Goal: Task Accomplishment & Management: Manage account settings

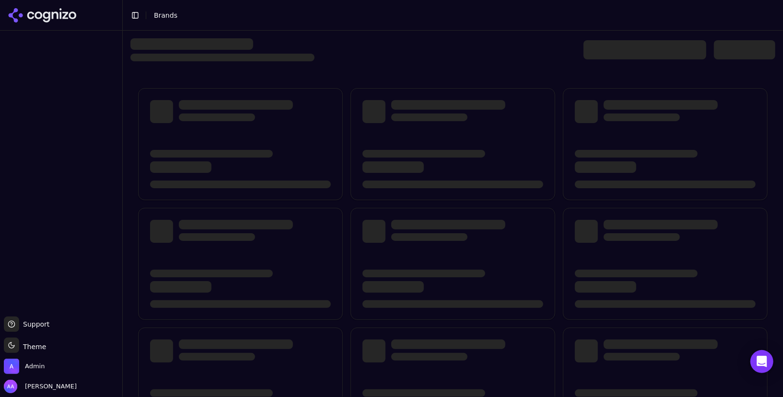
click at [643, 47] on div at bounding box center [644, 49] width 123 height 19
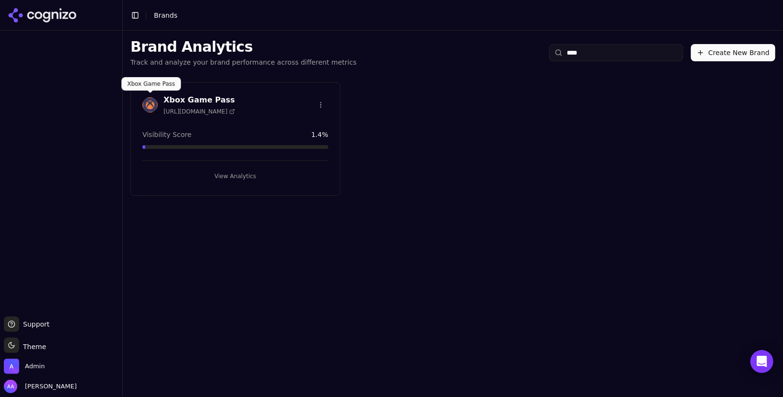
type input "****"
click at [144, 105] on img at bounding box center [149, 104] width 15 height 15
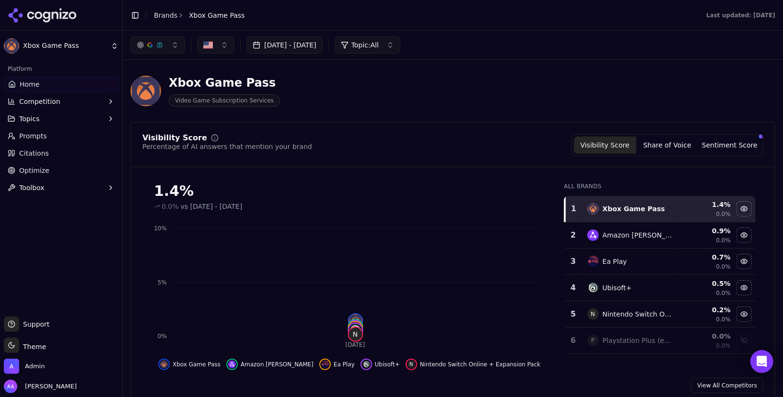
click at [98, 99] on button "Competition" at bounding box center [61, 101] width 115 height 15
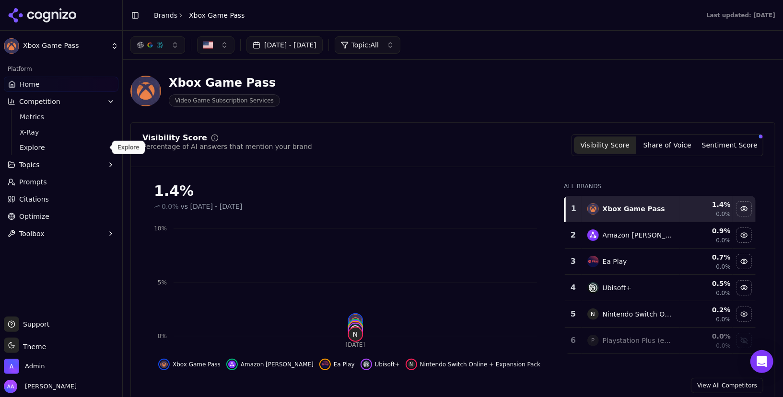
click at [82, 147] on span "Explore" at bounding box center [61, 148] width 83 height 10
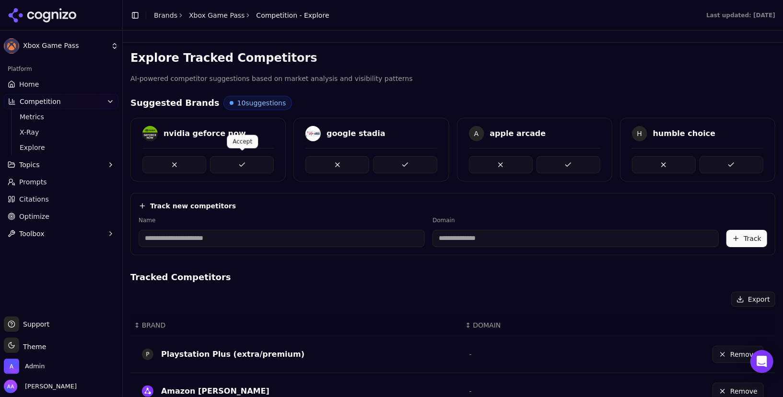
click at [240, 168] on button at bounding box center [242, 164] width 64 height 17
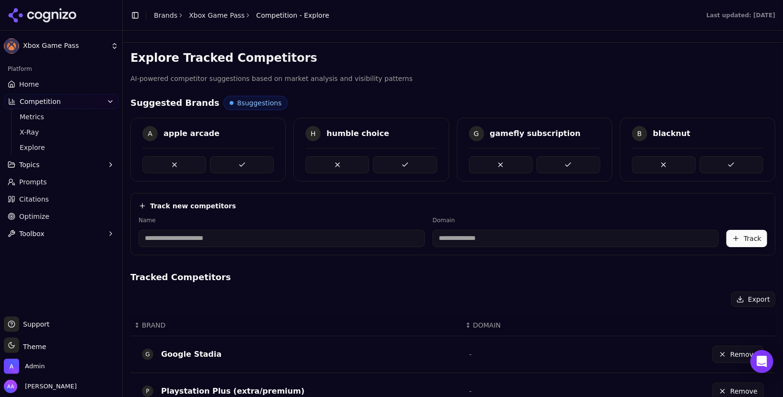
click at [240, 168] on button at bounding box center [242, 164] width 64 height 17
click at [373, 168] on button at bounding box center [405, 164] width 64 height 17
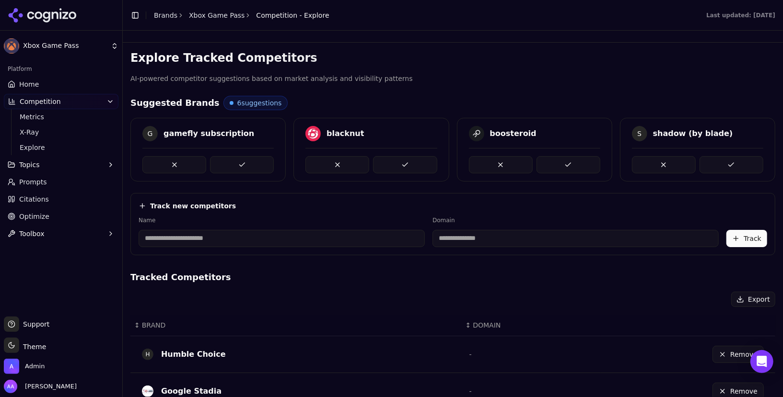
click at [240, 168] on button at bounding box center [242, 164] width 64 height 17
click at [373, 168] on button at bounding box center [405, 164] width 64 height 17
click at [240, 168] on button at bounding box center [242, 164] width 64 height 17
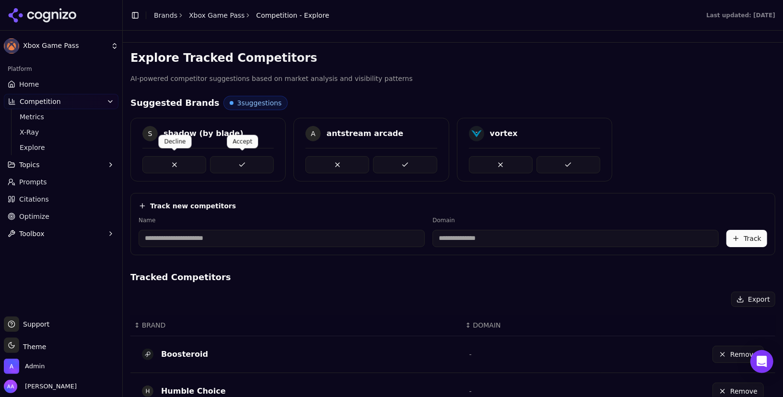
click at [164, 163] on button at bounding box center [174, 164] width 64 height 17
click at [154, 162] on button at bounding box center [174, 164] width 64 height 17
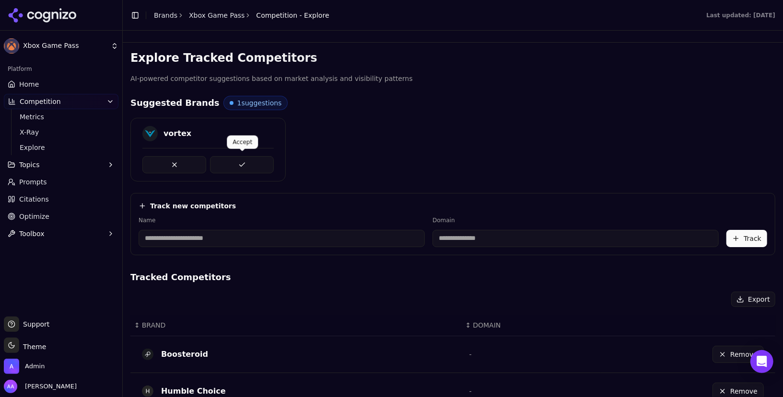
click at [228, 158] on button at bounding box center [242, 164] width 64 height 17
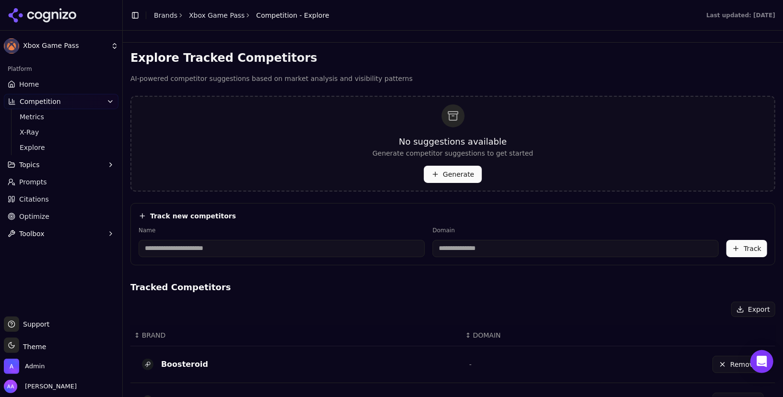
click at [81, 199] on link "Citations" at bounding box center [61, 199] width 115 height 15
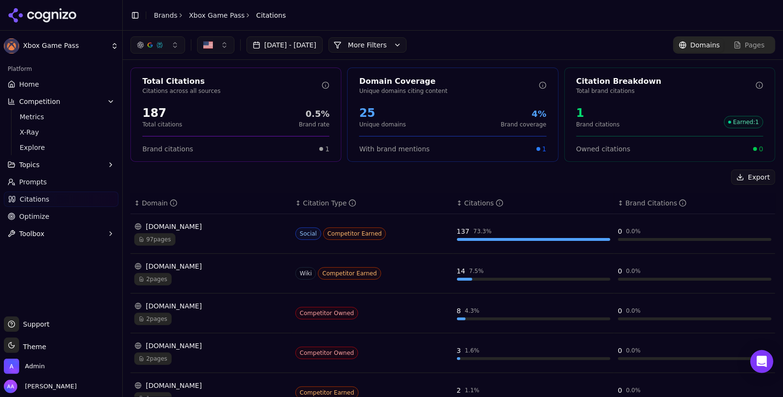
click at [60, 81] on link "Home" at bounding box center [61, 84] width 115 height 15
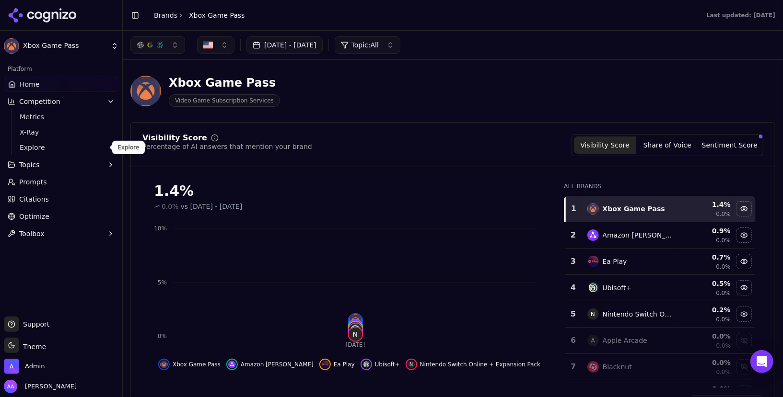
click at [66, 148] on span "Explore" at bounding box center [61, 148] width 83 height 10
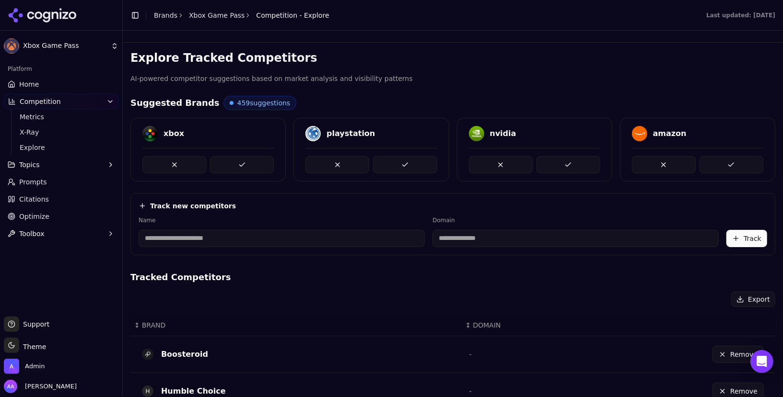
click at [220, 19] on link "Xbox Game Pass" at bounding box center [217, 16] width 56 height 10
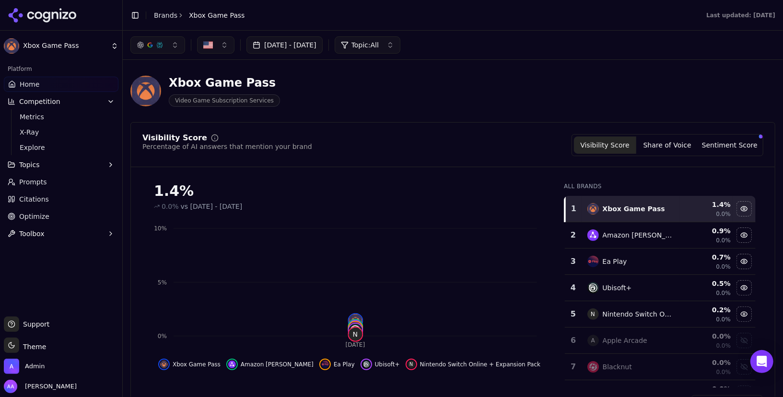
click at [162, 16] on link "Brands" at bounding box center [165, 16] width 23 height 8
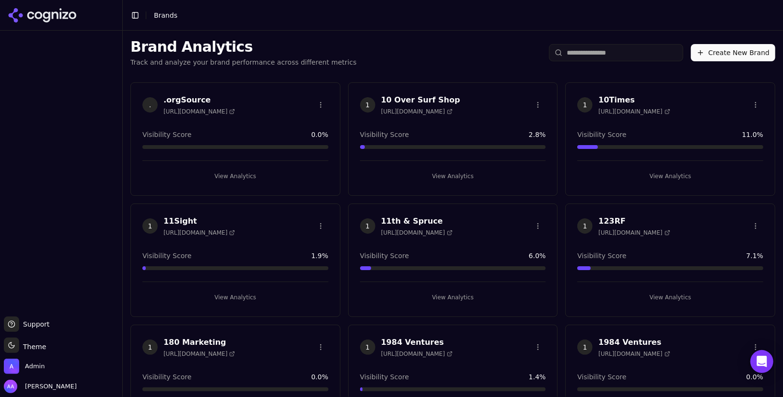
click at [624, 50] on input "search" at bounding box center [616, 52] width 134 height 17
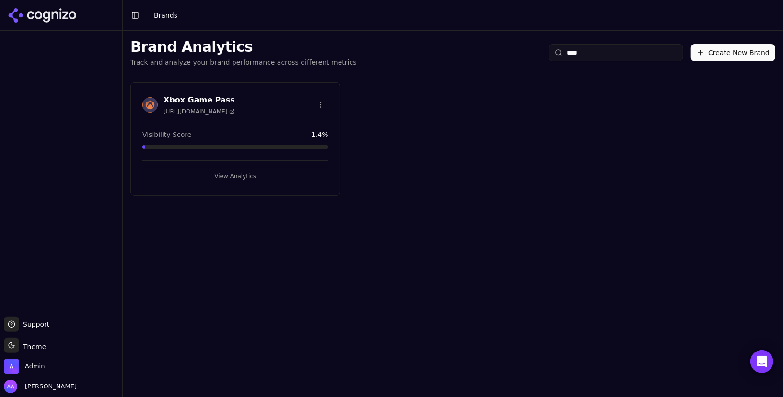
type input "****"
click at [321, 101] on html "Support Support Toggle theme Theme Admin Alp Aysan Toggle Sidebar Brands Brand …" at bounding box center [391, 198] width 783 height 397
click at [309, 125] on div "Edit Brand" at bounding box center [297, 124] width 57 height 15
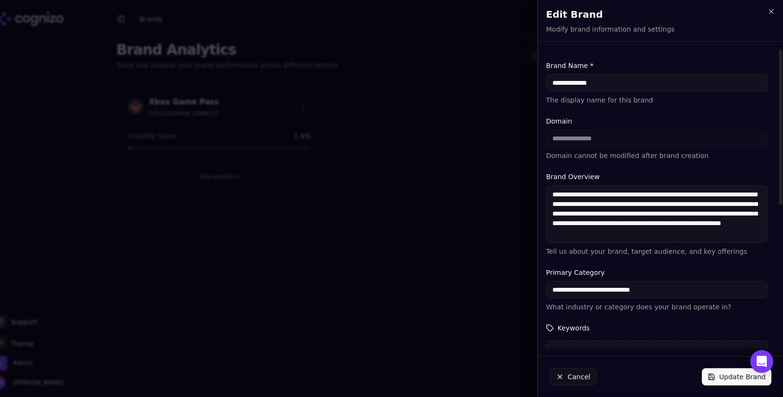
drag, startPoint x: 569, startPoint y: 82, endPoint x: 629, endPoint y: 81, distance: 59.9
click at [629, 81] on input "**********" at bounding box center [657, 82] width 222 height 17
type input "****"
click at [730, 377] on button "Update Brand" at bounding box center [737, 377] width 70 height 17
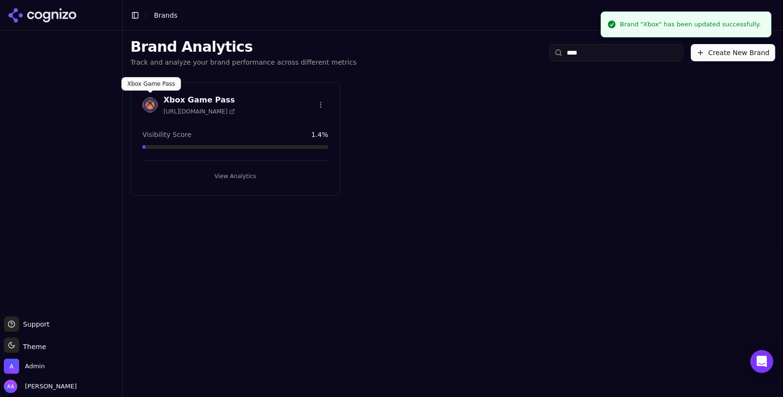
click at [151, 102] on img at bounding box center [149, 104] width 15 height 15
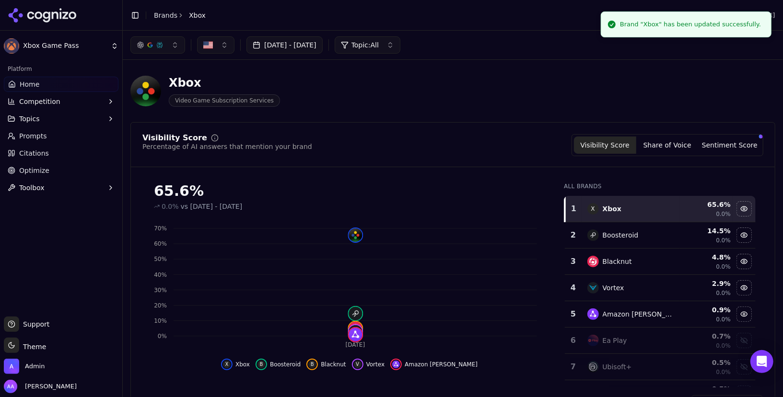
click at [48, 102] on span "Competition" at bounding box center [39, 102] width 41 height 10
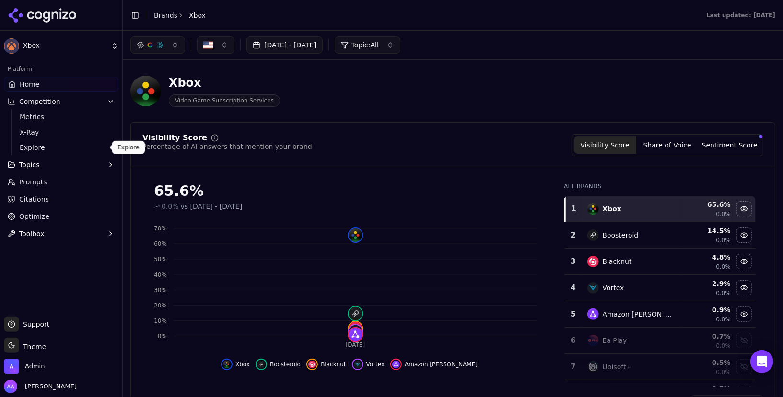
click at [73, 149] on span "Explore" at bounding box center [61, 148] width 83 height 10
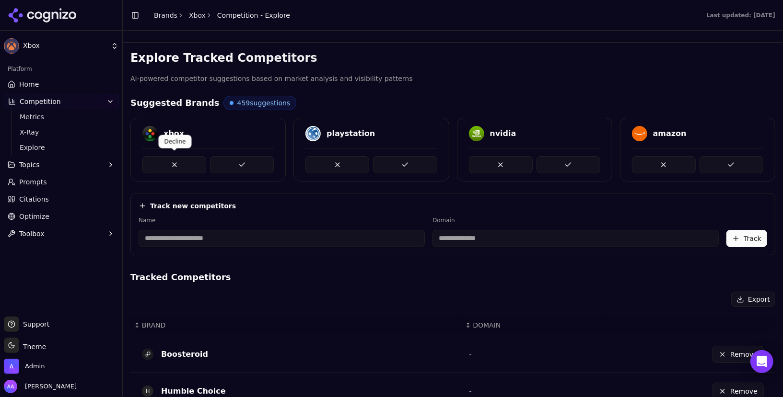
click at [189, 163] on button at bounding box center [174, 164] width 64 height 17
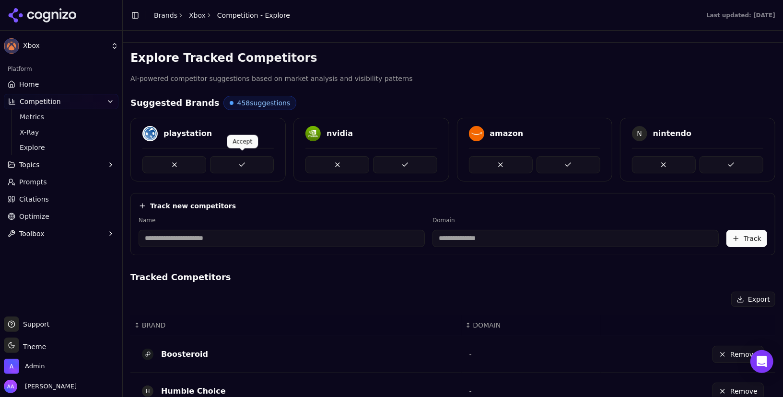
click at [236, 169] on button at bounding box center [242, 164] width 64 height 17
click at [237, 168] on button at bounding box center [242, 164] width 64 height 17
click at [232, 162] on button at bounding box center [242, 164] width 64 height 17
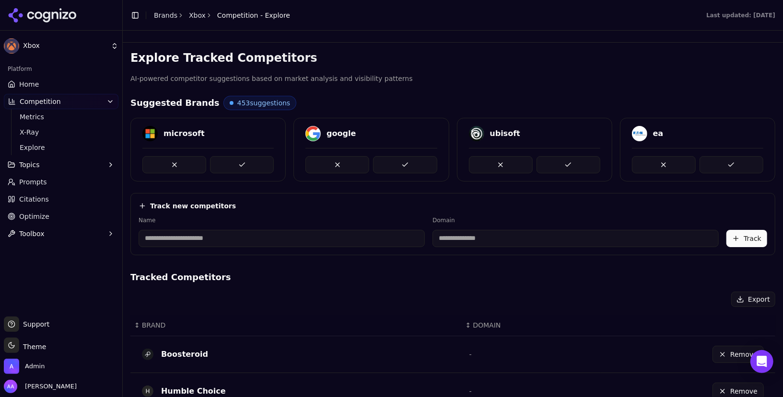
click at [232, 162] on button at bounding box center [242, 164] width 64 height 17
click at [239, 162] on button at bounding box center [242, 164] width 64 height 17
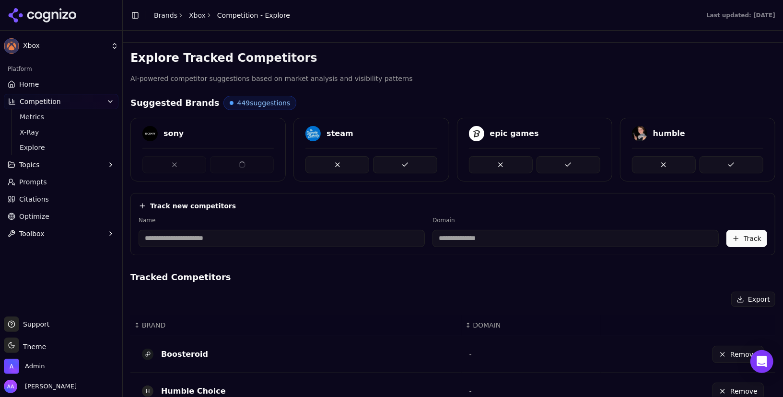
scroll to position [334, 0]
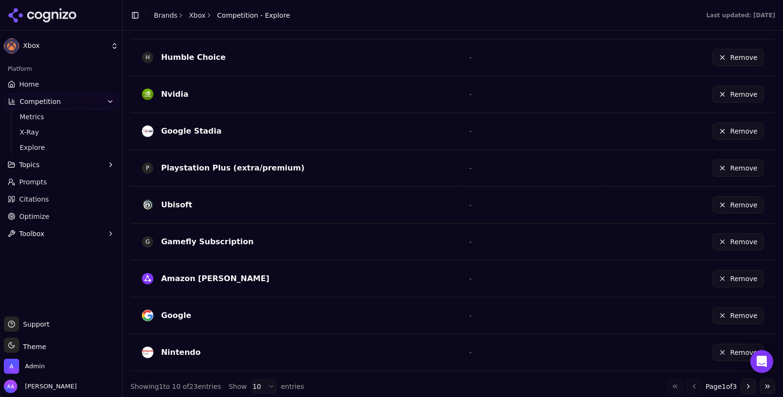
click at [750, 382] on button "Go to next page" at bounding box center [748, 386] width 15 height 15
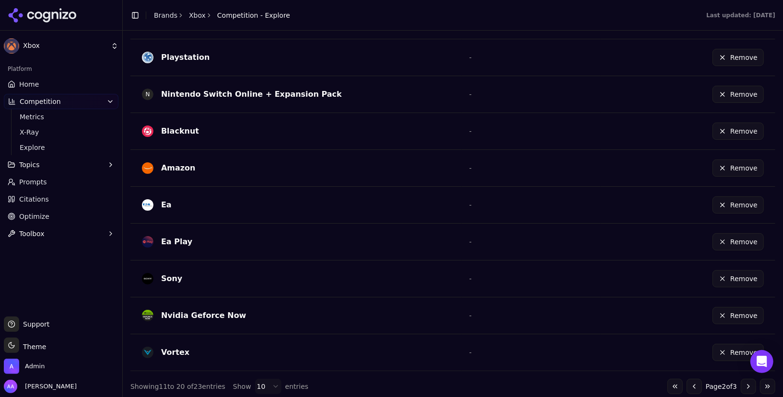
click at [750, 382] on button "Go to next page" at bounding box center [748, 386] width 15 height 15
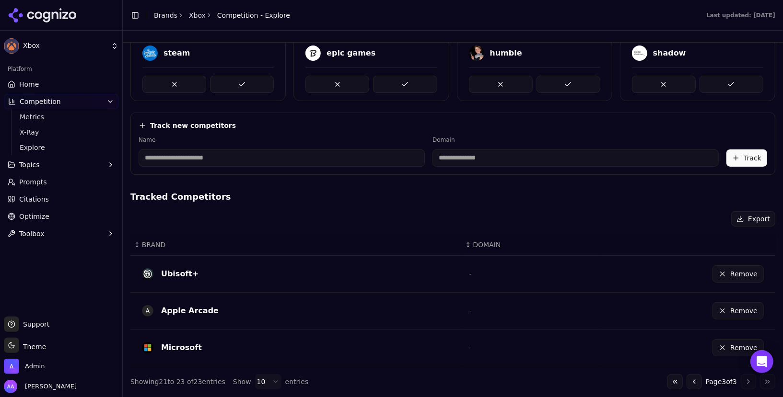
scroll to position [78, 0]
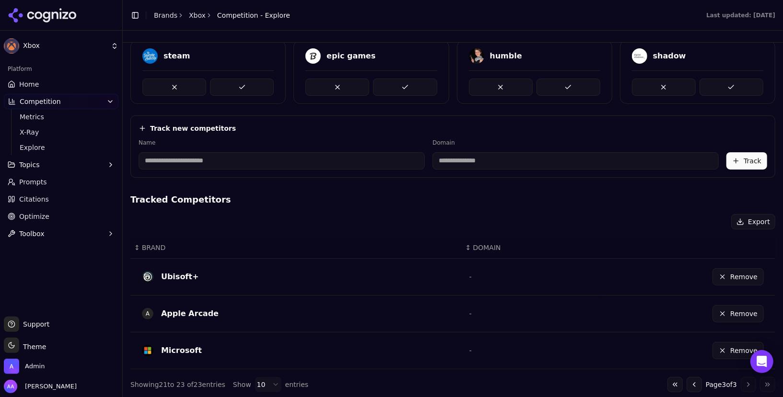
click at [735, 349] on button "Remove" at bounding box center [737, 350] width 51 height 17
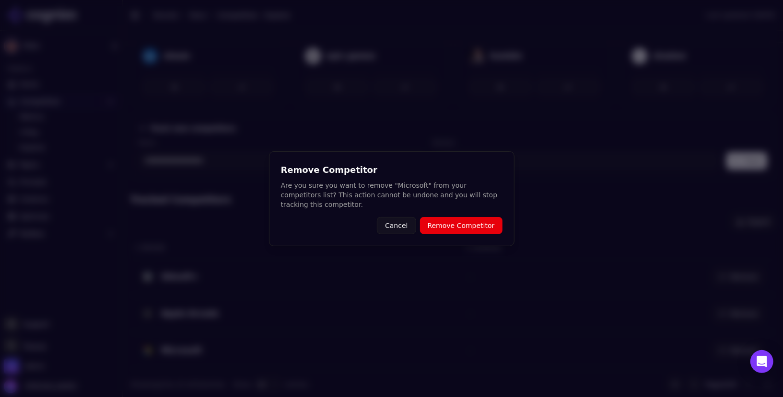
click at [454, 224] on button "Remove Competitor" at bounding box center [461, 225] width 82 height 17
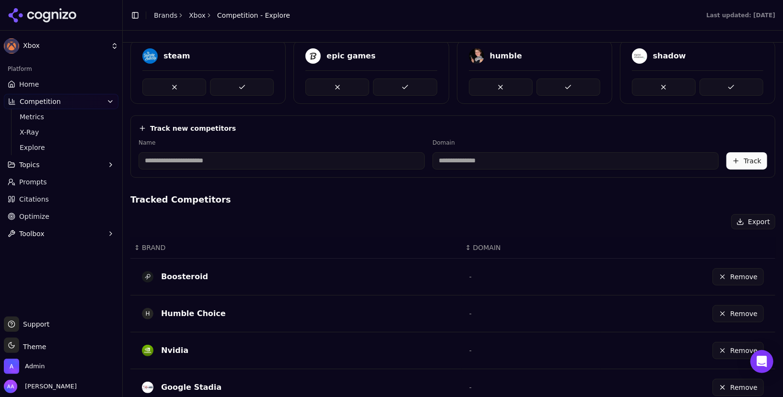
scroll to position [334, 0]
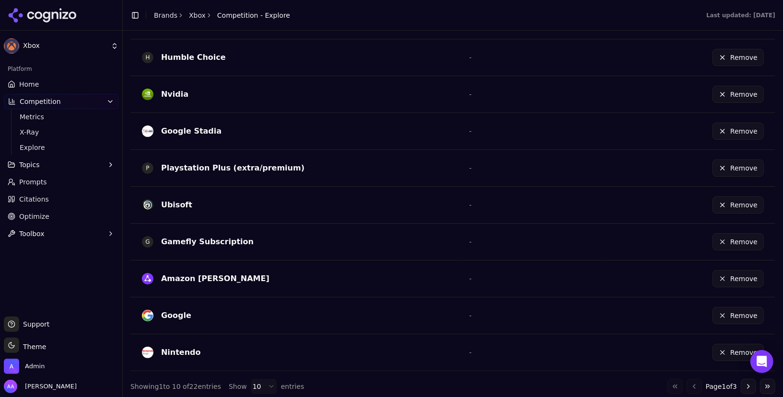
click at [42, 79] on link "Home" at bounding box center [61, 84] width 115 height 15
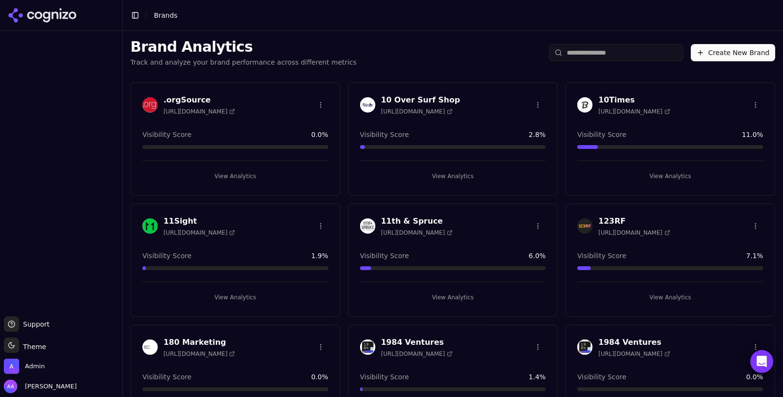
click at [613, 55] on input "search" at bounding box center [616, 52] width 134 height 17
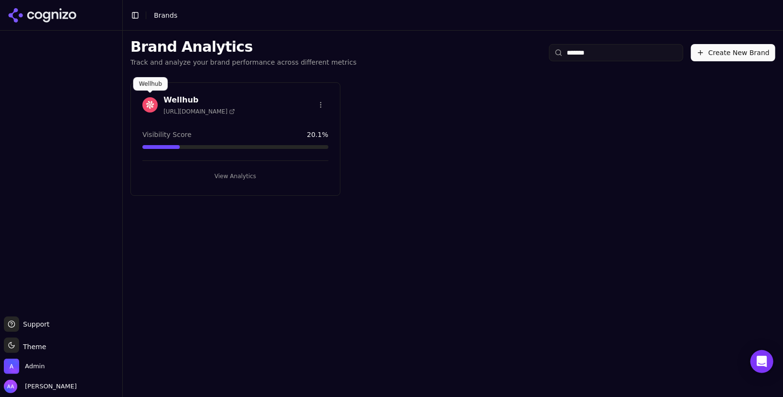
type input "*******"
click at [148, 100] on img at bounding box center [149, 104] width 15 height 15
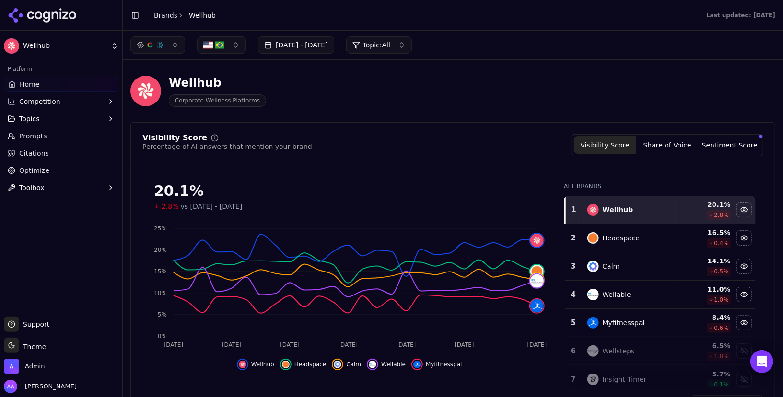
click at [390, 49] on span "Topic: All" at bounding box center [376, 45] width 27 height 10
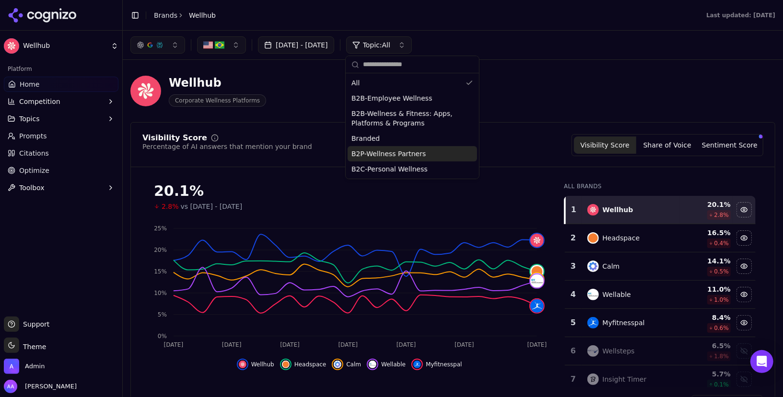
click at [424, 154] on div "B2P-Wellness Partners" at bounding box center [412, 153] width 129 height 15
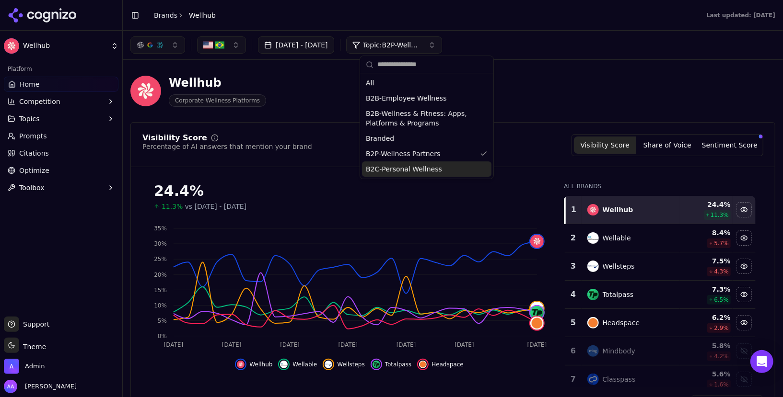
click at [438, 169] on div "B2C-Personal Wellness" at bounding box center [426, 169] width 129 height 15
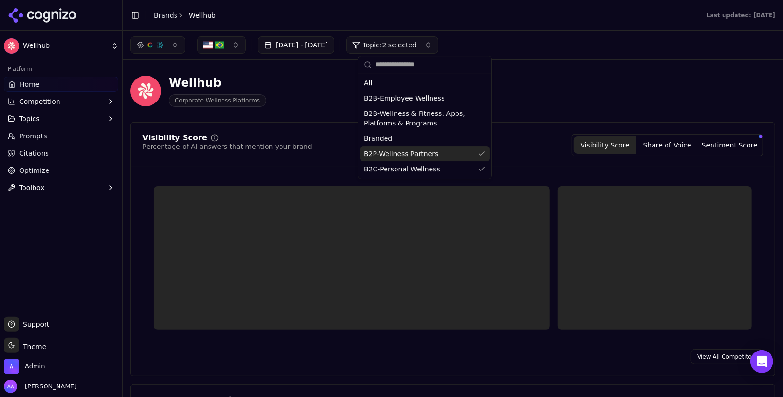
click at [431, 153] on span "B2P-Wellness Partners" at bounding box center [401, 154] width 74 height 10
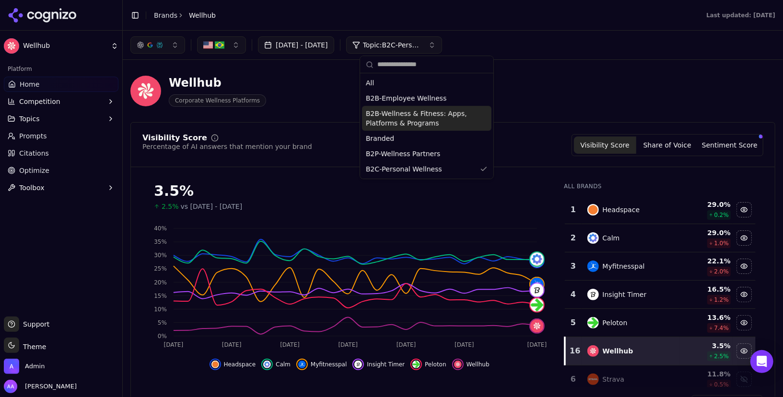
click at [444, 109] on span "B2B-Wellness & Fitness: Apps, Platforms & Programs" at bounding box center [421, 118] width 110 height 19
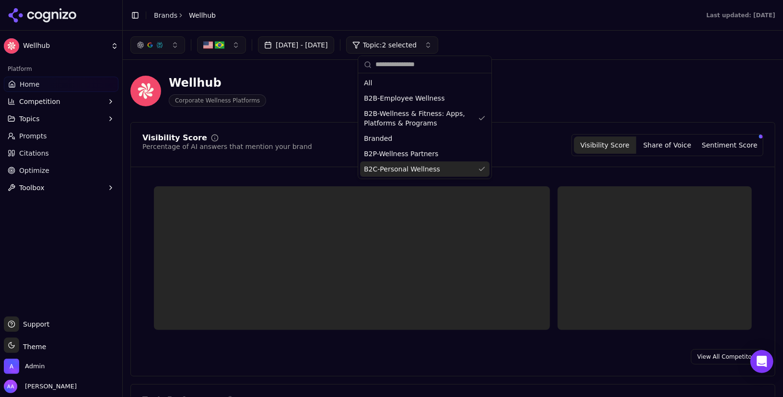
click at [451, 174] on div "B2C-Personal Wellness" at bounding box center [424, 169] width 129 height 15
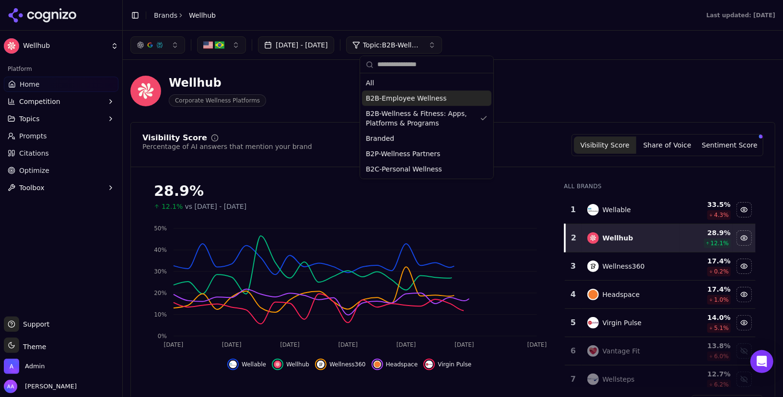
click at [459, 94] on div "B2B-Employee Wellness" at bounding box center [426, 98] width 129 height 15
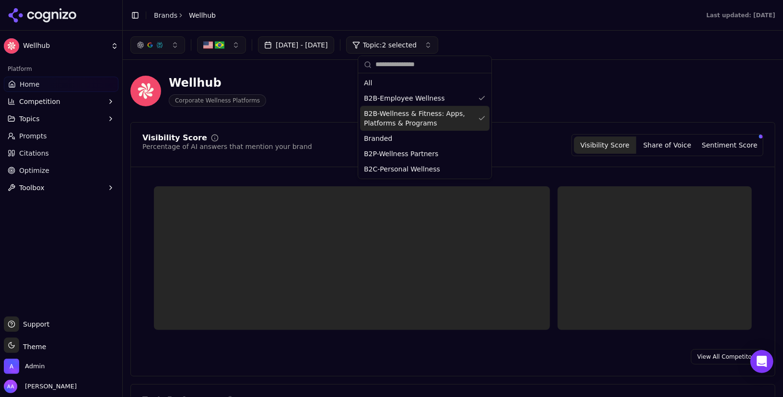
click at [456, 114] on span "B2B-Wellness & Fitness: Apps, Platforms & Programs" at bounding box center [419, 118] width 110 height 19
click at [531, 102] on div "Wellhub Corporate Wellness Platforms" at bounding box center [345, 91] width 430 height 32
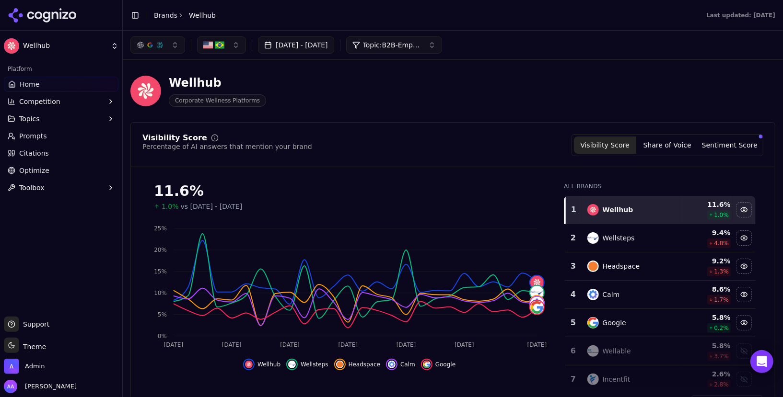
click at [54, 137] on link "Prompts" at bounding box center [61, 135] width 115 height 15
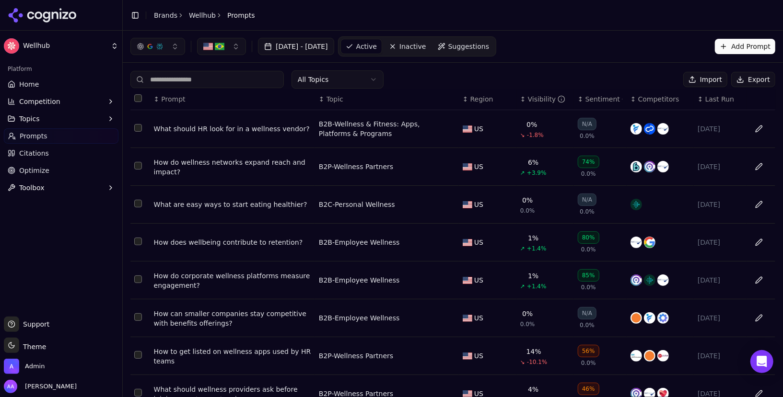
click at [354, 84] on html "Wellhub Platform Home Competition Topics Prompts Citations Optimize Toolbox Sup…" at bounding box center [391, 198] width 783 height 397
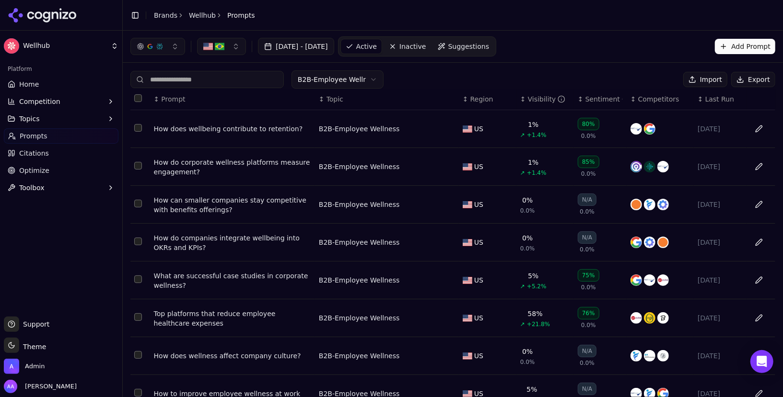
click at [201, 83] on input at bounding box center [206, 79] width 153 height 17
type input "*******"
click at [536, 106] on th "↕ Visibility" at bounding box center [545, 100] width 58 height 22
click at [539, 99] on div "Visibility" at bounding box center [547, 99] width 38 height 10
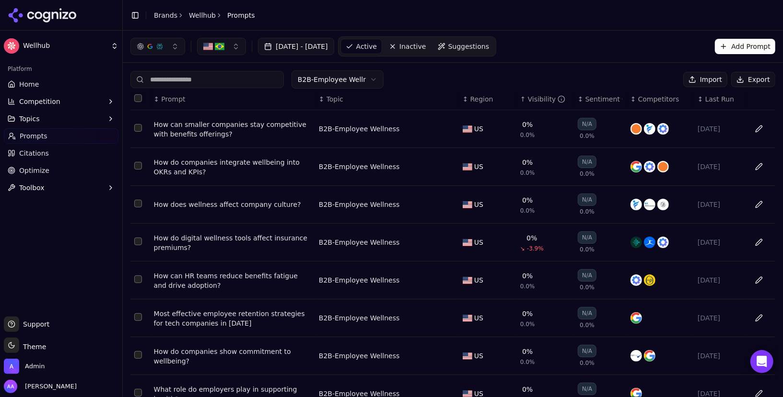
click at [539, 99] on div "Visibility" at bounding box center [547, 99] width 38 height 10
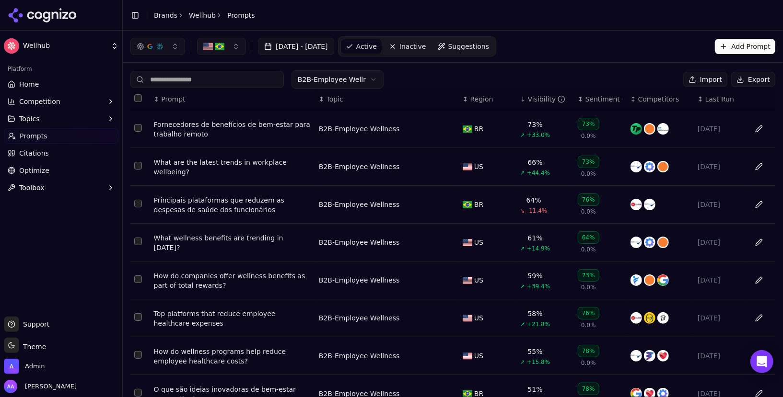
click at [231, 38] on button "button" at bounding box center [221, 46] width 49 height 17
click at [242, 91] on div "United States" at bounding box center [249, 83] width 101 height 15
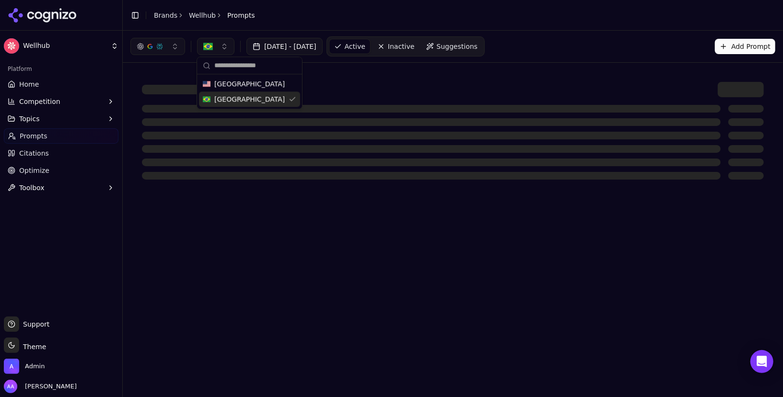
click at [242, 97] on div "Brazil" at bounding box center [249, 99] width 101 height 15
click at [62, 81] on link "Home" at bounding box center [61, 84] width 115 height 15
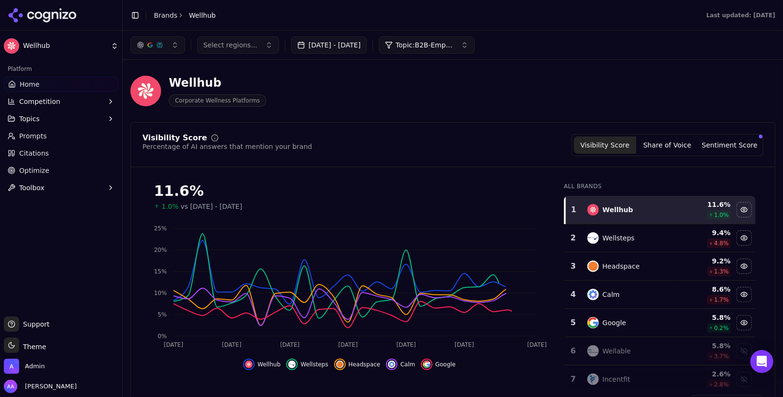
click at [251, 52] on button "Select regions..." at bounding box center [238, 44] width 82 height 17
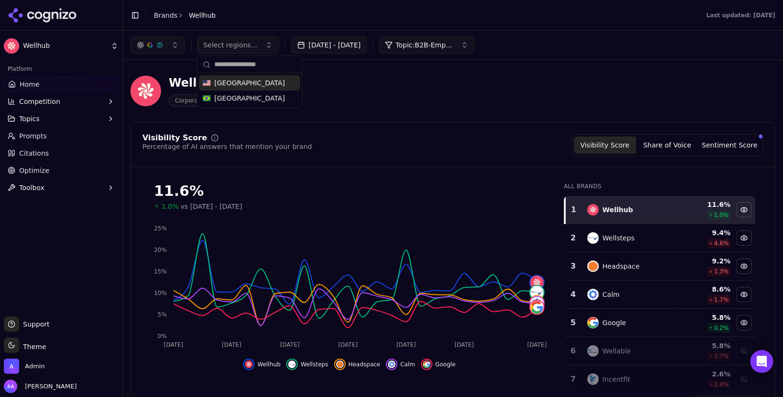
click at [246, 80] on span "United States" at bounding box center [249, 83] width 70 height 10
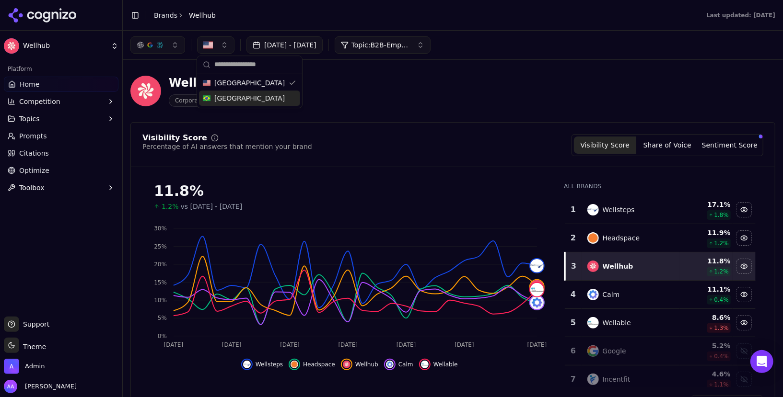
click at [515, 138] on div "Visibility Score Percentage of AI answers that mention your brand Visibility Sc…" at bounding box center [452, 145] width 621 height 22
click at [417, 39] on button "Topic: B2B-Employee Wellness" at bounding box center [383, 44] width 96 height 17
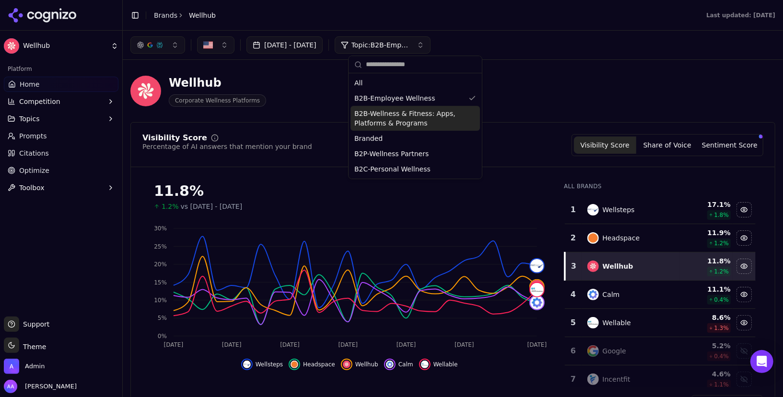
click at [404, 117] on span "B2B-Wellness & Fitness: Apps, Platforms & Programs" at bounding box center [409, 118] width 110 height 19
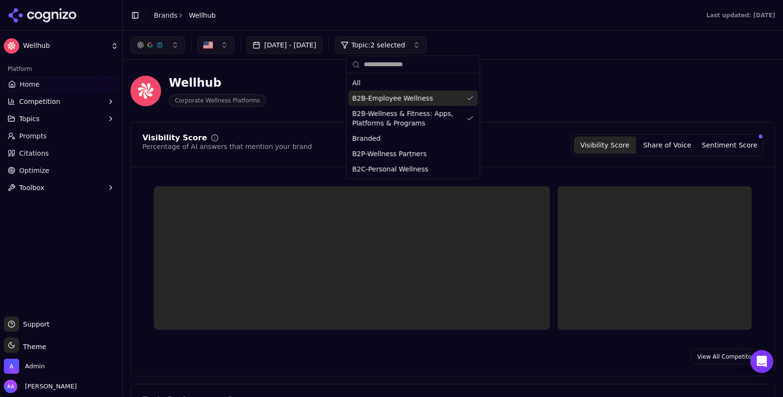
click at [413, 91] on div "B2B-Employee Wellness" at bounding box center [413, 98] width 129 height 15
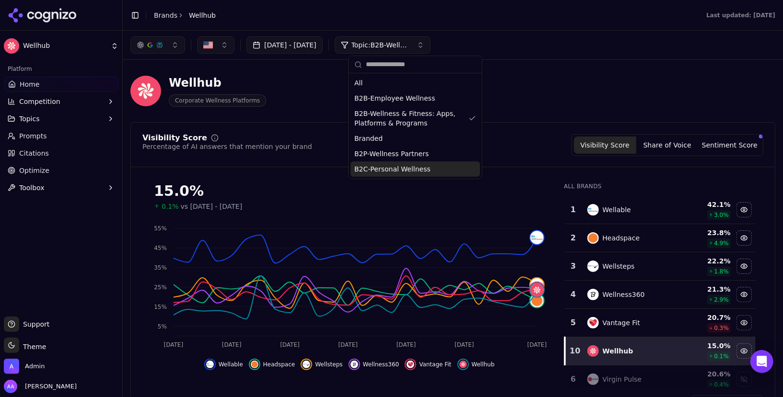
click at [215, 49] on button "button" at bounding box center [215, 44] width 37 height 17
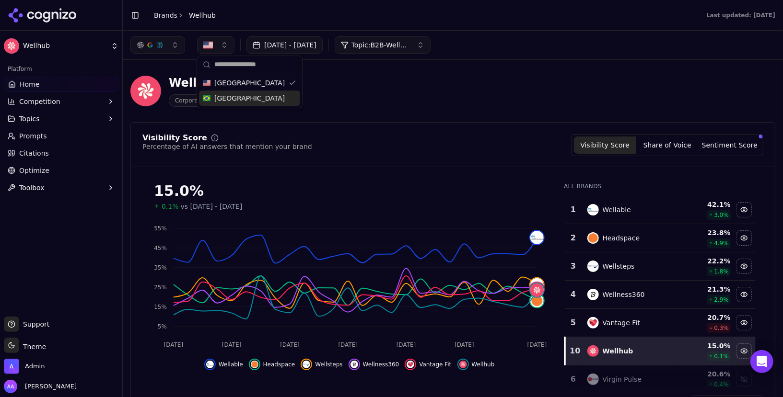
click at [240, 99] on div "Brazil" at bounding box center [249, 98] width 101 height 15
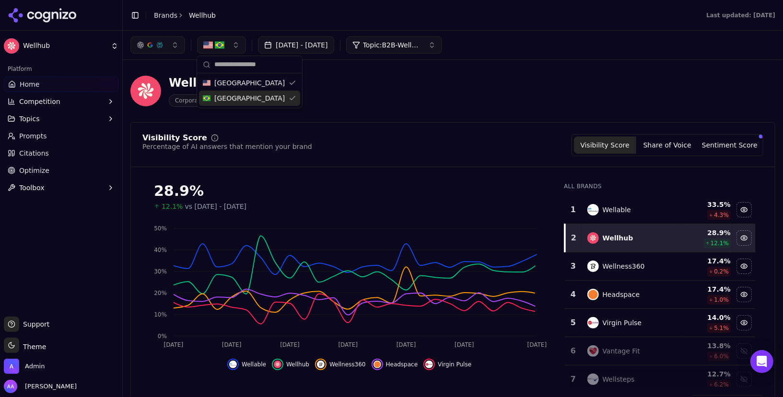
click at [254, 91] on div "Brazil" at bounding box center [249, 98] width 101 height 15
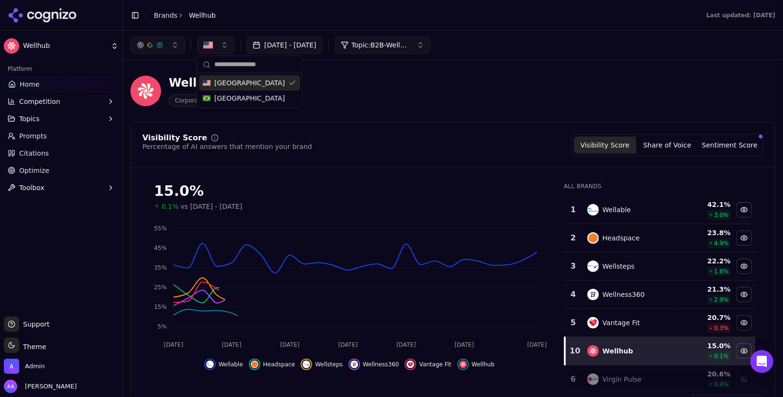
click at [256, 87] on div "United States" at bounding box center [249, 82] width 101 height 15
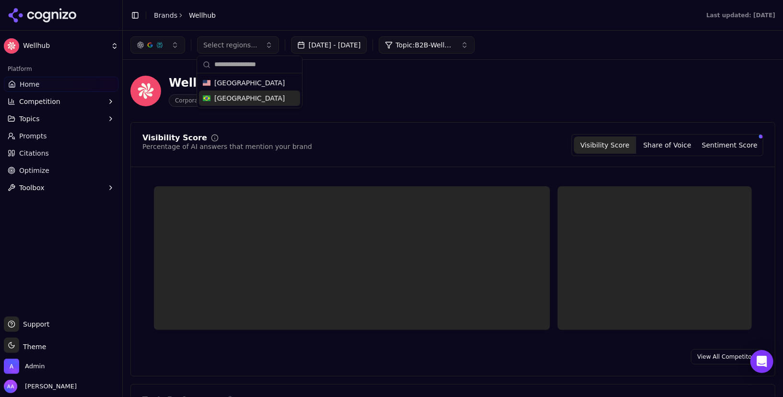
click at [254, 99] on div "Brazil" at bounding box center [249, 98] width 101 height 15
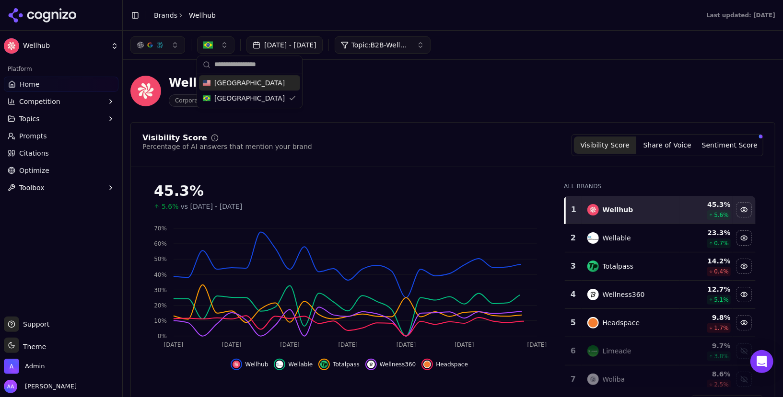
click at [253, 87] on span "United States" at bounding box center [249, 83] width 70 height 10
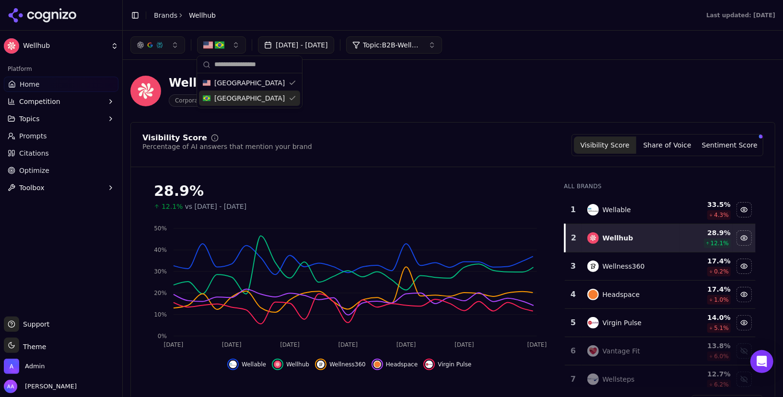
click at [252, 98] on div "Brazil" at bounding box center [249, 98] width 101 height 15
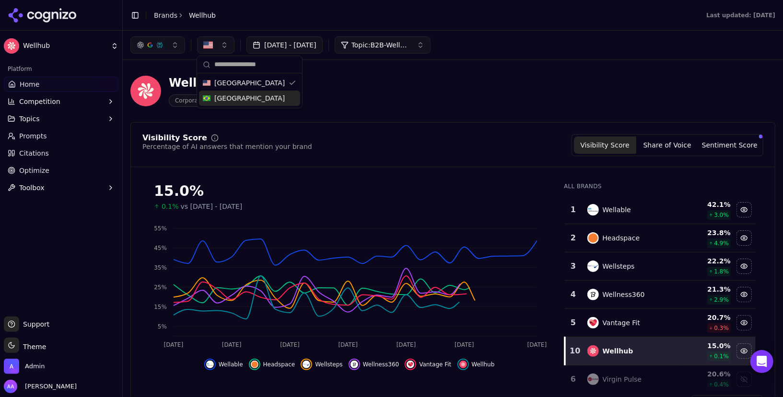
click at [252, 98] on div "Brazil" at bounding box center [249, 98] width 101 height 15
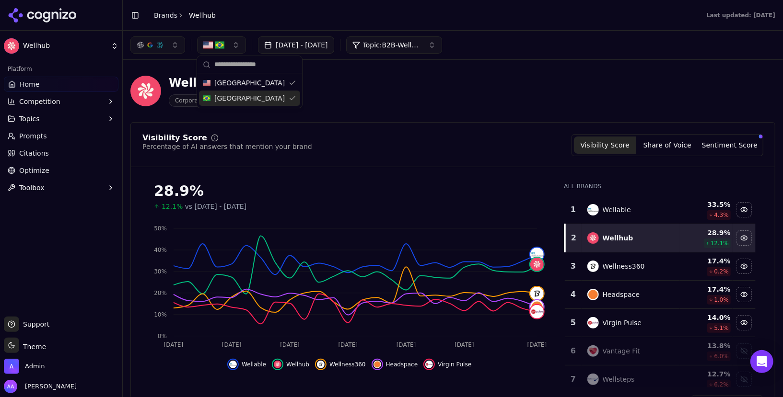
click at [252, 98] on div "Brazil" at bounding box center [249, 98] width 101 height 15
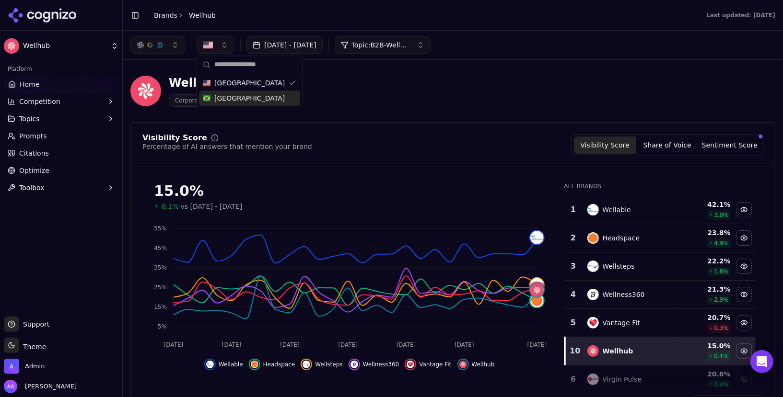
click at [30, 139] on span "Prompts" at bounding box center [33, 136] width 28 height 10
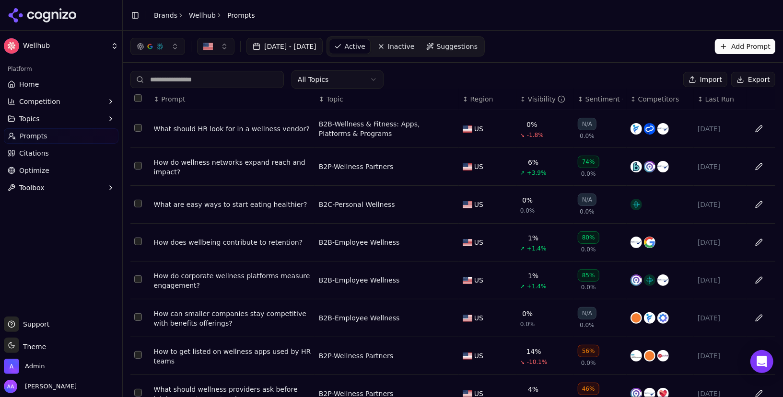
click at [353, 81] on html "Wellhub Platform Home Competition Topics Prompts Citations Optimize Toolbox Sup…" at bounding box center [391, 198] width 783 height 397
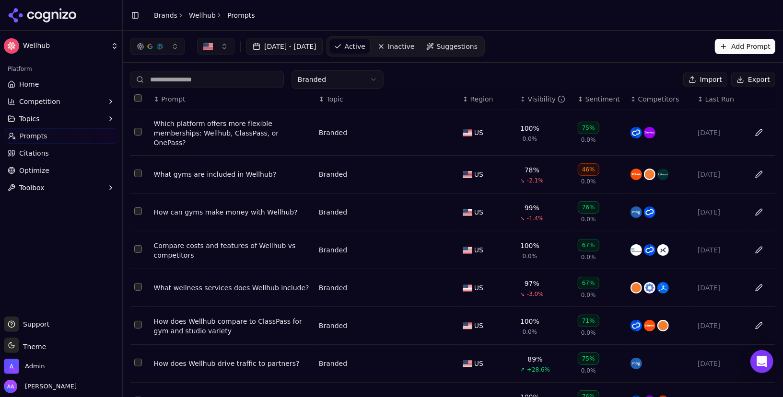
click at [29, 85] on span "Home" at bounding box center [29, 85] width 20 height 10
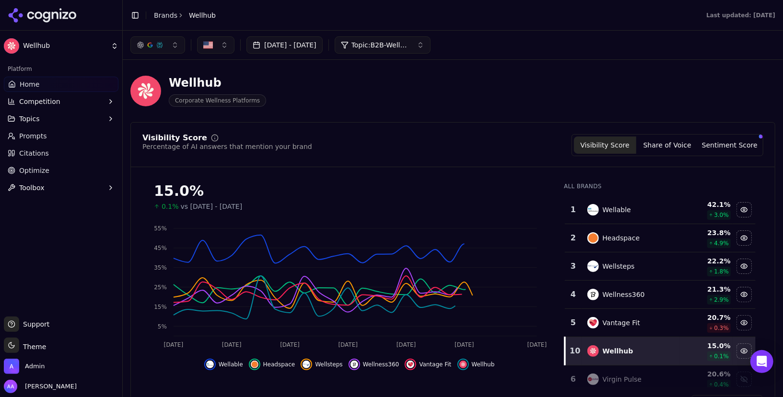
click at [428, 52] on button "Topic: B2B-Wellness & Fitness: Apps, Platforms & Programs" at bounding box center [383, 44] width 96 height 17
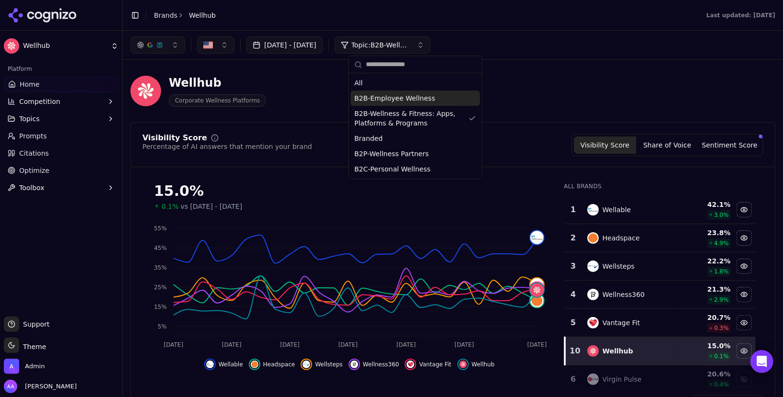
click at [293, 133] on div "Visibility Score Percentage of AI answers that mention your brand Visibility Sc…" at bounding box center [452, 272] width 645 height 301
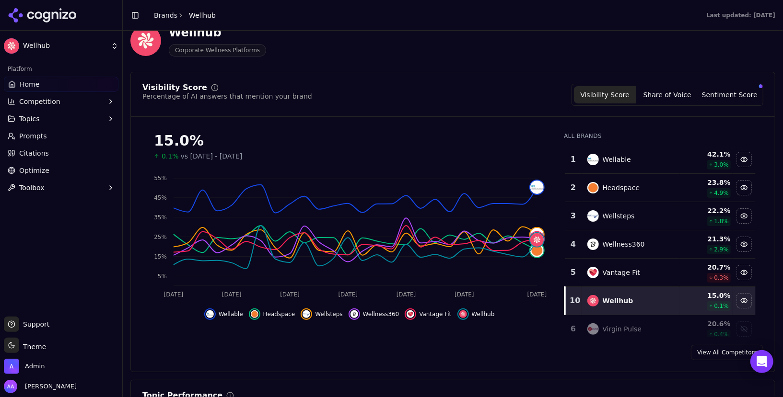
scroll to position [51, 0]
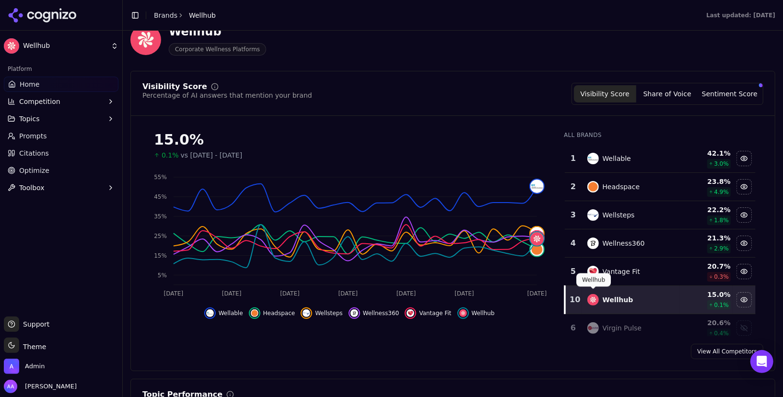
click at [595, 273] on img "Data table" at bounding box center [593, 272] width 12 height 12
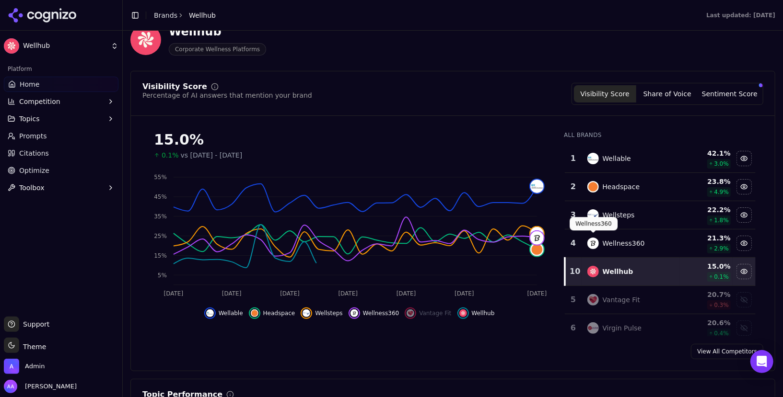
click at [597, 241] on img "Data table" at bounding box center [593, 244] width 12 height 12
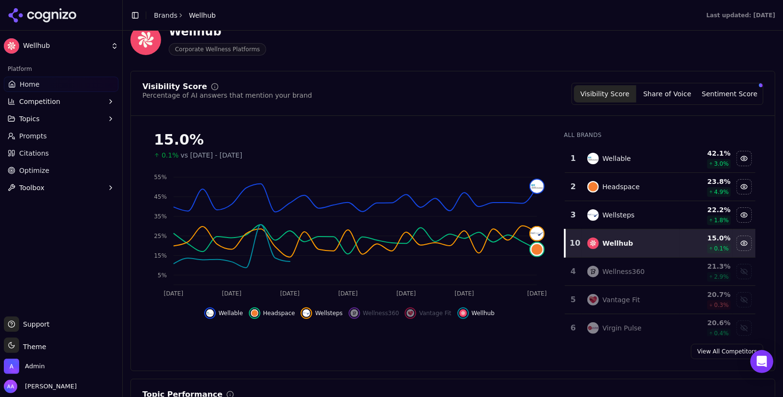
click at [597, 217] on div "Wellsteps" at bounding box center [630, 216] width 87 height 12
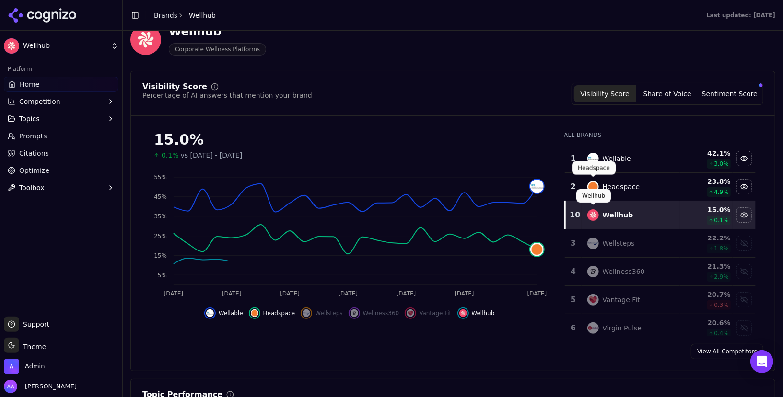
click at [597, 177] on td "Headspace" at bounding box center [631, 187] width 99 height 28
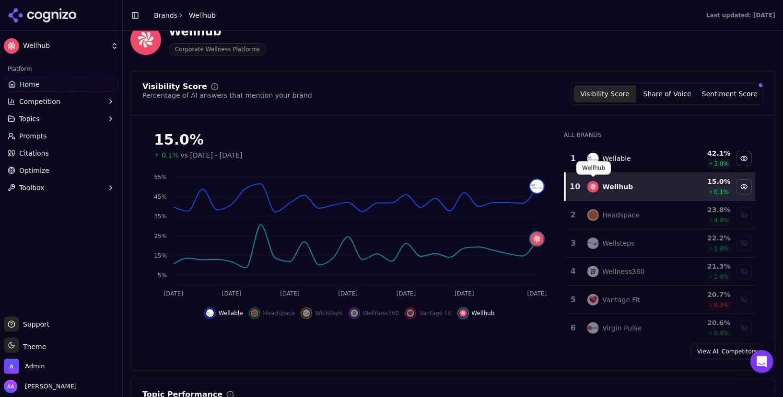
click at [590, 201] on td "Headspace" at bounding box center [631, 215] width 99 height 28
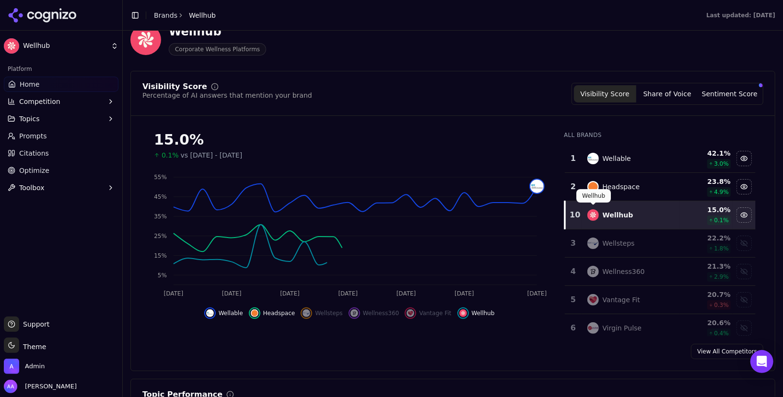
click at [587, 239] on div "Wellsteps" at bounding box center [630, 244] width 87 height 12
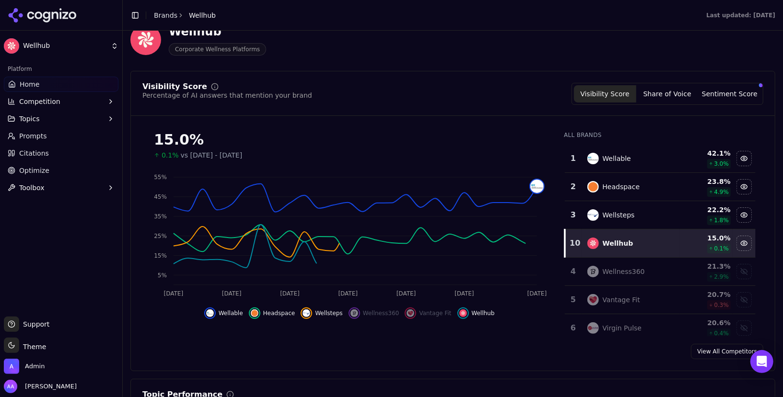
click at [586, 268] on td "Wellness360" at bounding box center [631, 272] width 99 height 28
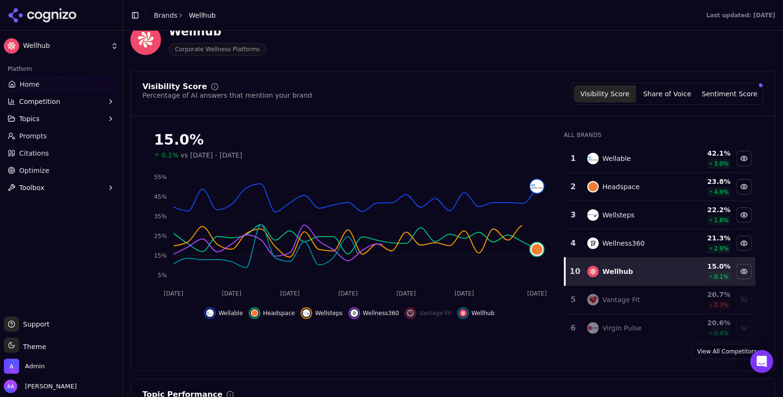
click at [584, 292] on td "Vantage Fit" at bounding box center [631, 300] width 99 height 28
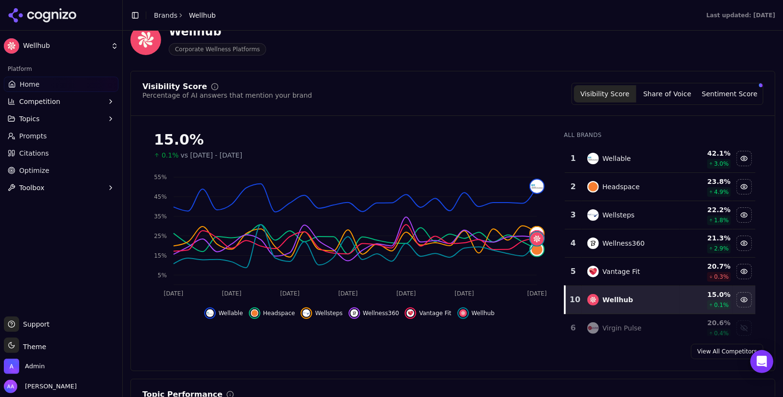
click at [723, 95] on button "Sentiment Score" at bounding box center [730, 93] width 62 height 17
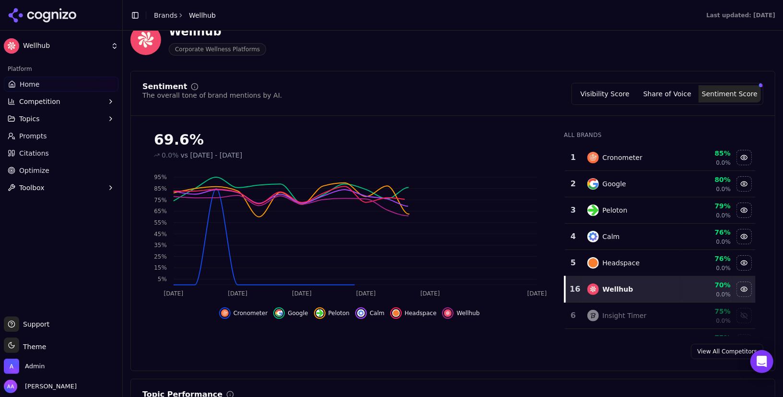
scroll to position [0, 0]
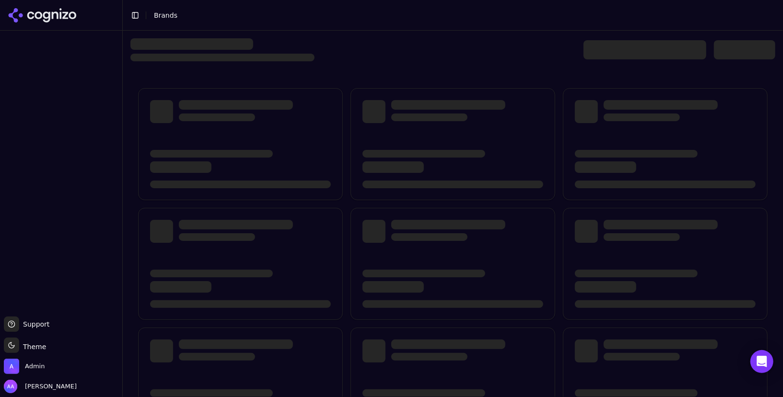
click at [607, 55] on div at bounding box center [644, 49] width 123 height 19
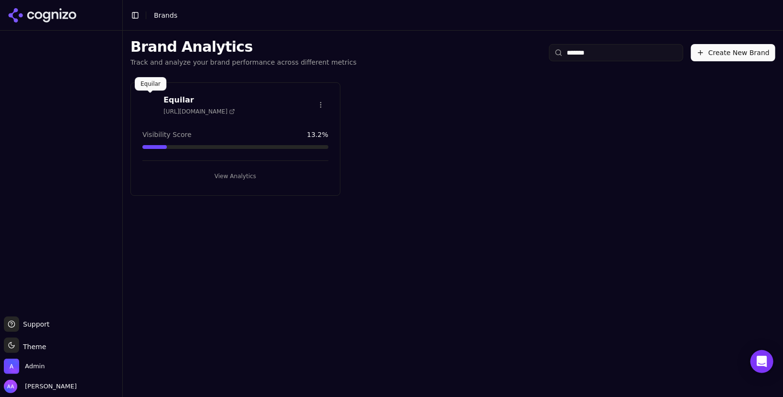
type input "*******"
click at [153, 100] on img at bounding box center [149, 104] width 15 height 15
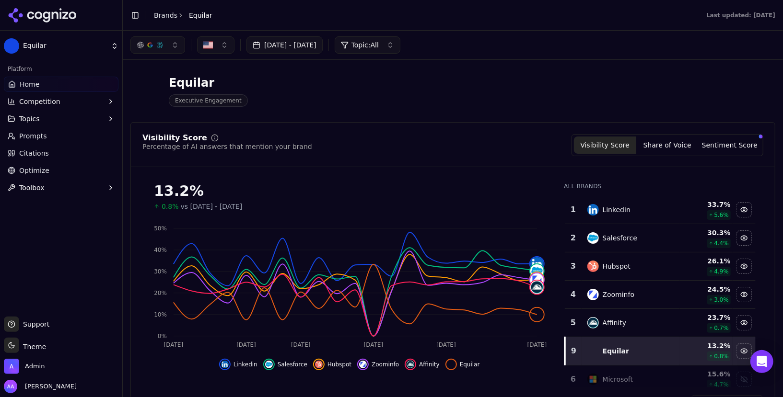
click at [634, 318] on div "Affinity" at bounding box center [630, 323] width 87 height 12
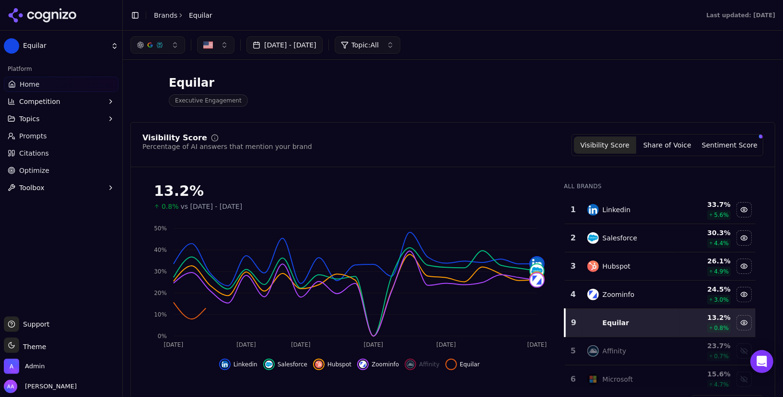
click at [626, 292] on div "Zoominfo" at bounding box center [619, 295] width 32 height 10
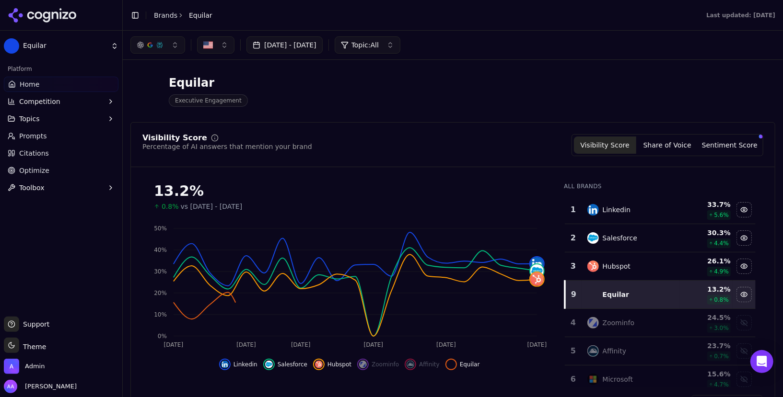
click at [625, 274] on td "Hubspot" at bounding box center [631, 267] width 99 height 28
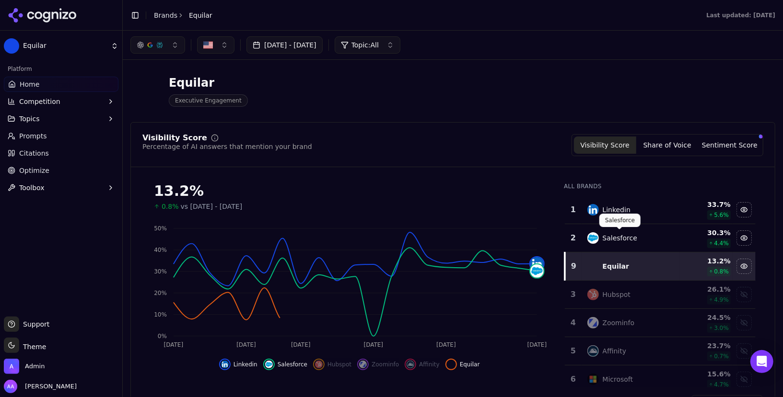
click at [628, 241] on div "Salesforce" at bounding box center [620, 238] width 35 height 10
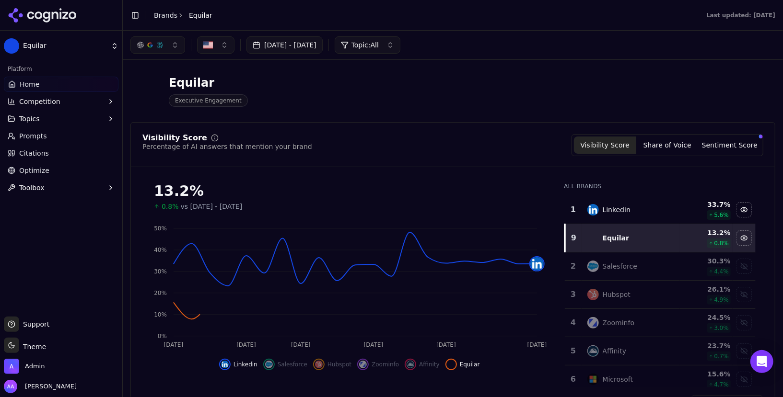
click at [627, 218] on td "Linkedin" at bounding box center [631, 210] width 99 height 28
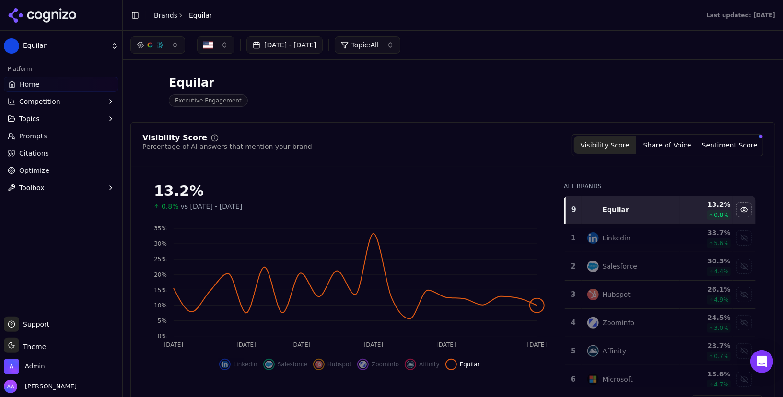
click at [314, 41] on button "[DATE] - [DATE]" at bounding box center [284, 44] width 76 height 17
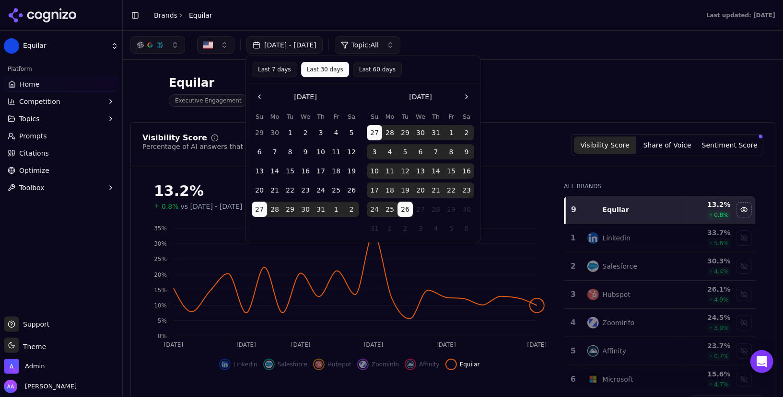
click at [382, 73] on button "Last 60 days" at bounding box center [377, 69] width 49 height 15
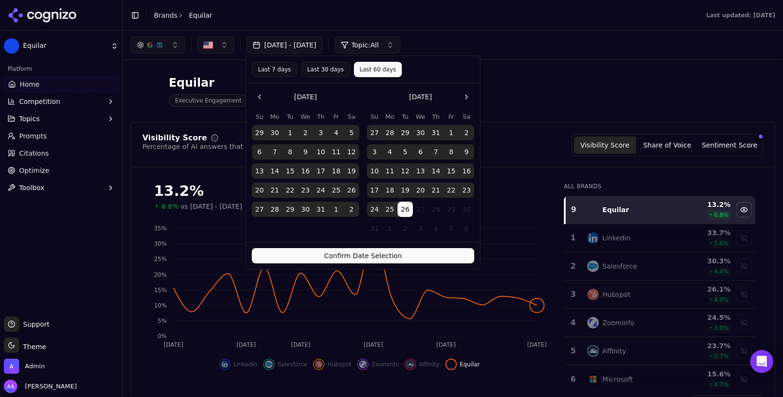
click at [415, 257] on button "Confirm Date Selection" at bounding box center [363, 255] width 222 height 15
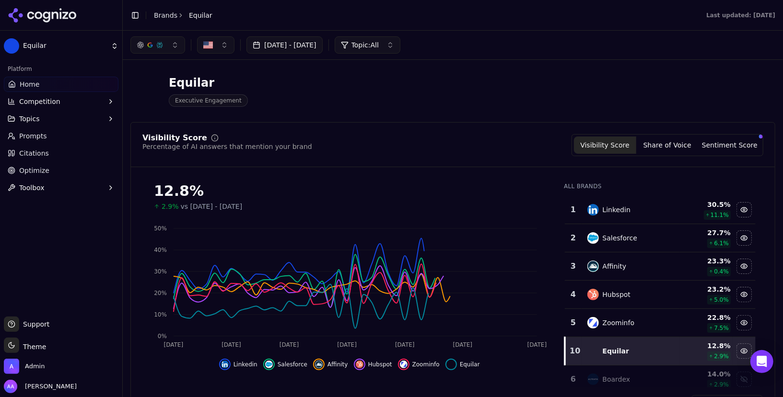
click at [644, 212] on div "Linkedin" at bounding box center [630, 210] width 87 height 12
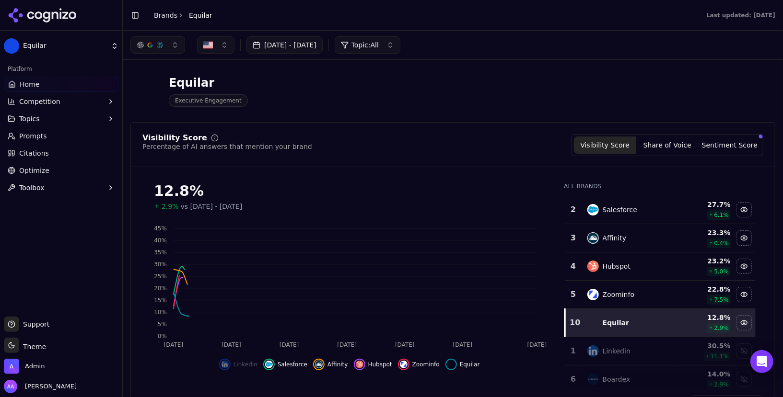
click at [640, 214] on div "Salesforce" at bounding box center [630, 210] width 87 height 12
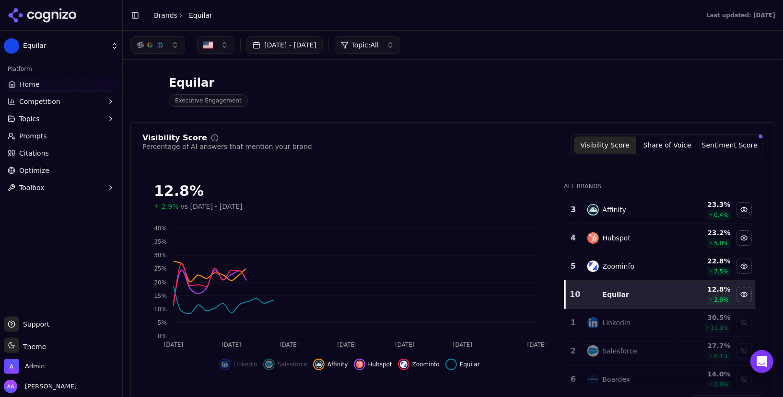
click at [640, 214] on div "Affinity" at bounding box center [630, 210] width 87 height 12
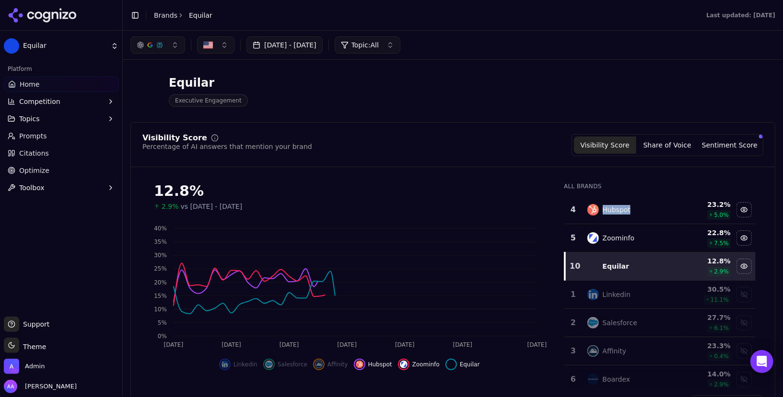
click at [640, 214] on div "Hubspot" at bounding box center [630, 210] width 87 height 12
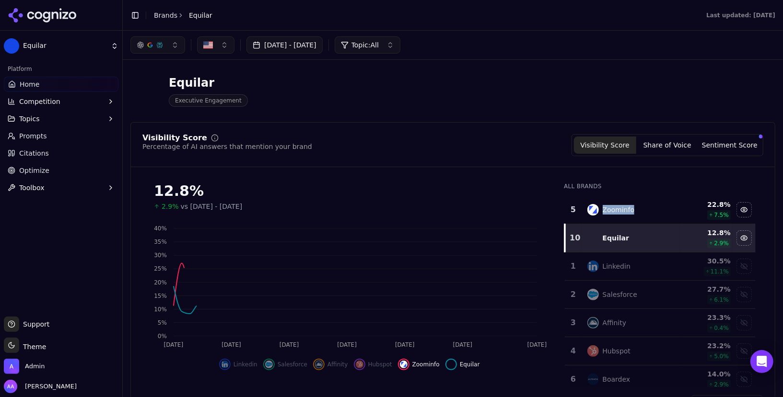
click at [640, 214] on div "Zoominfo" at bounding box center [630, 210] width 87 height 12
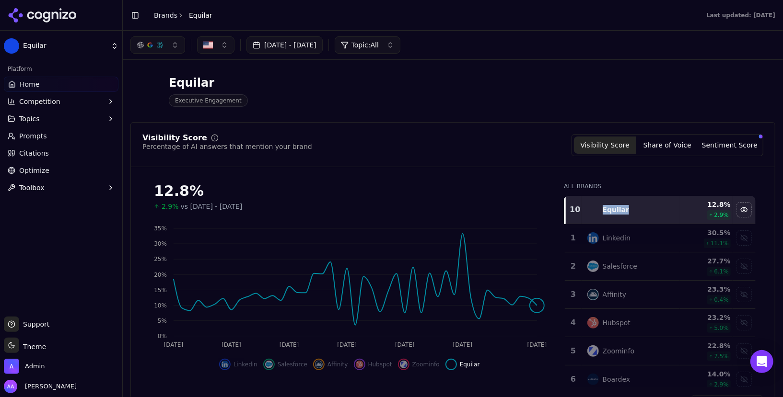
scroll to position [425, 0]
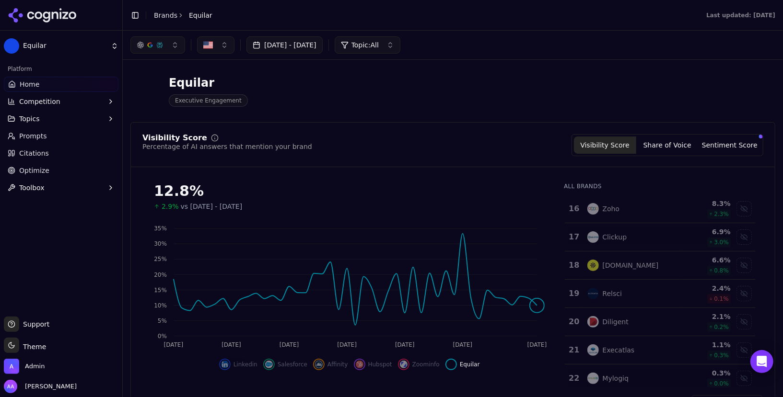
click at [639, 345] on div "Execatlas" at bounding box center [630, 351] width 87 height 12
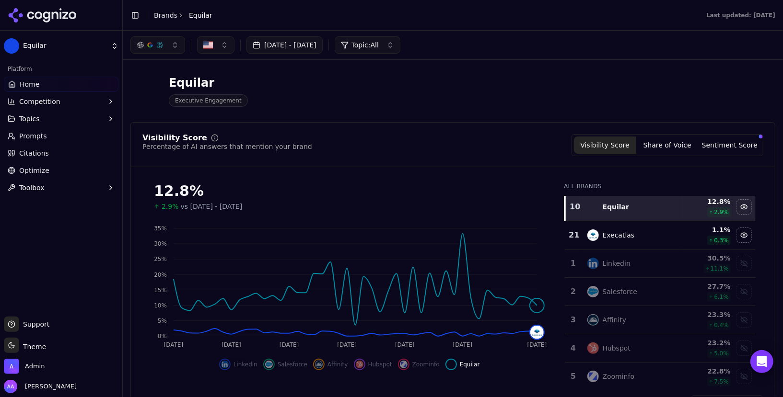
scroll to position [0, 0]
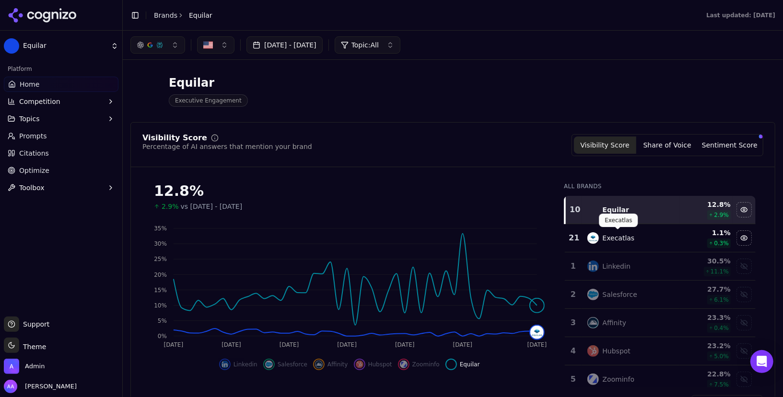
click at [621, 233] on div "Execatlas" at bounding box center [619, 238] width 32 height 10
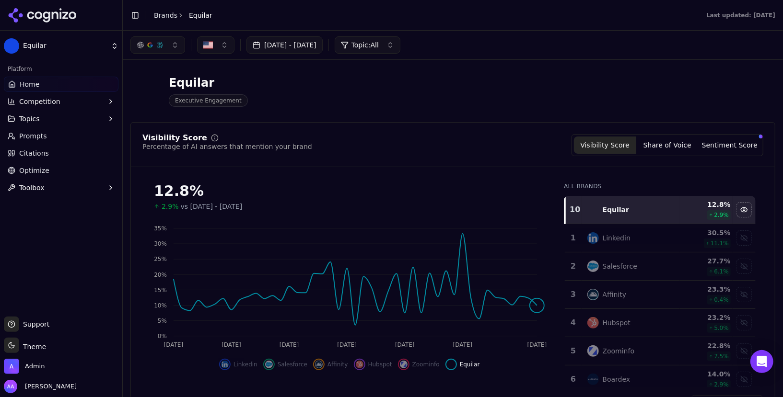
click at [60, 132] on link "Prompts" at bounding box center [61, 135] width 115 height 15
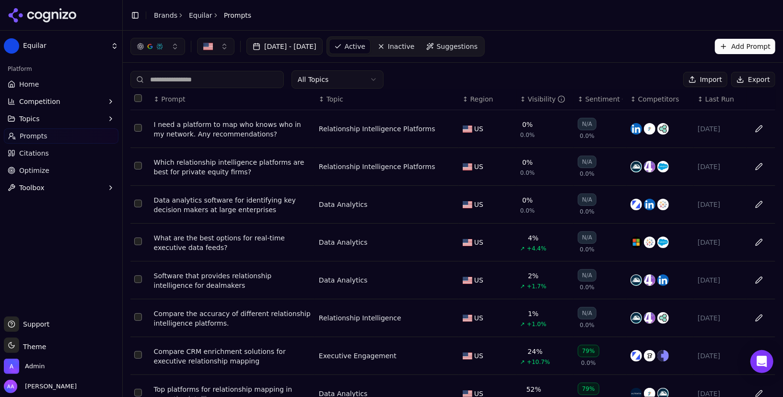
click at [541, 98] on div "Visibility" at bounding box center [547, 99] width 38 height 10
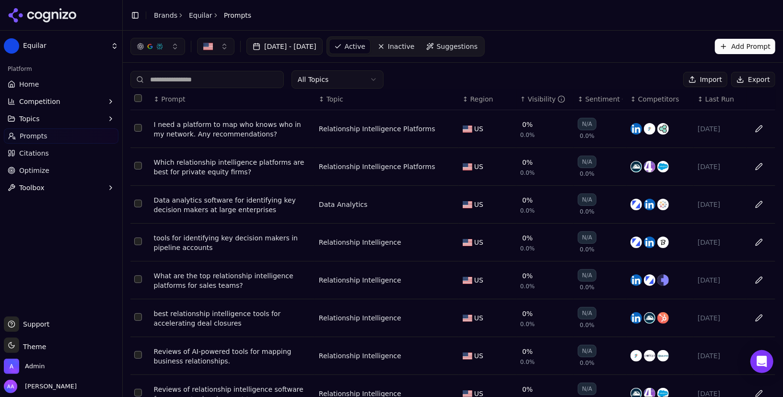
click at [541, 98] on div "Visibility" at bounding box center [547, 99] width 38 height 10
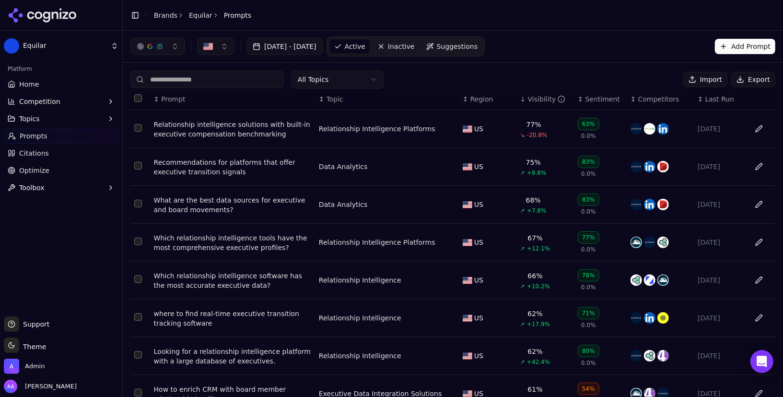
click at [30, 169] on span "Optimize" at bounding box center [34, 171] width 30 height 10
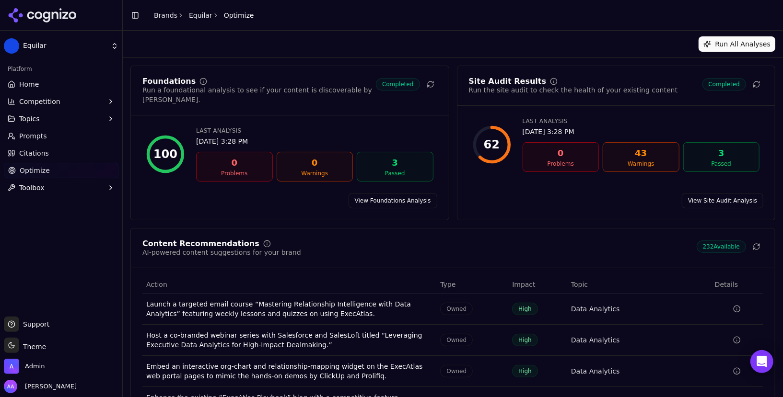
scroll to position [92, 0]
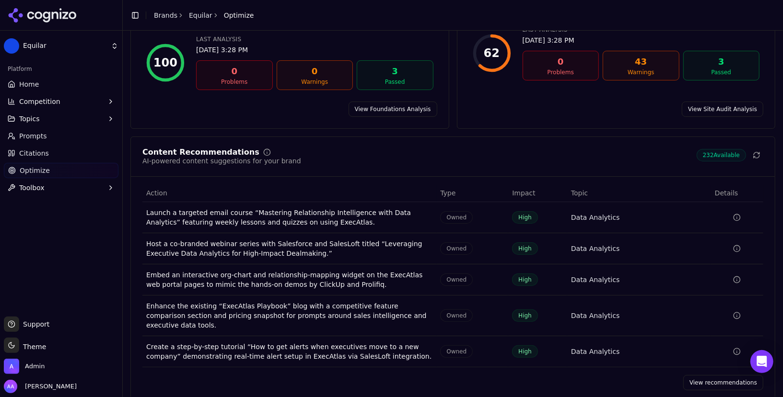
click at [723, 375] on link "View recommendations" at bounding box center [723, 382] width 80 height 15
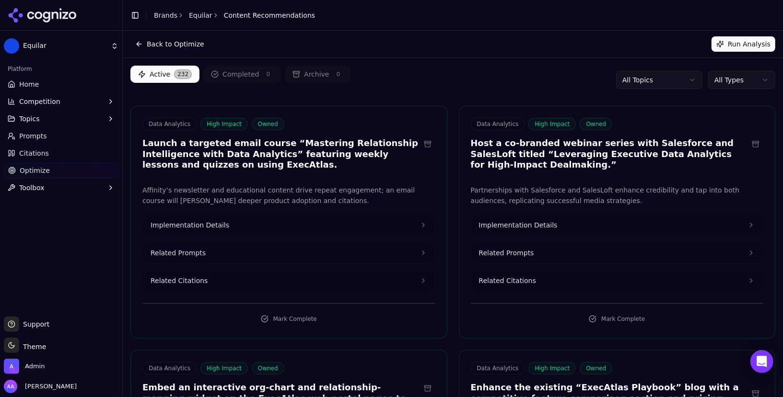
click at [46, 150] on span "Citations" at bounding box center [34, 154] width 30 height 10
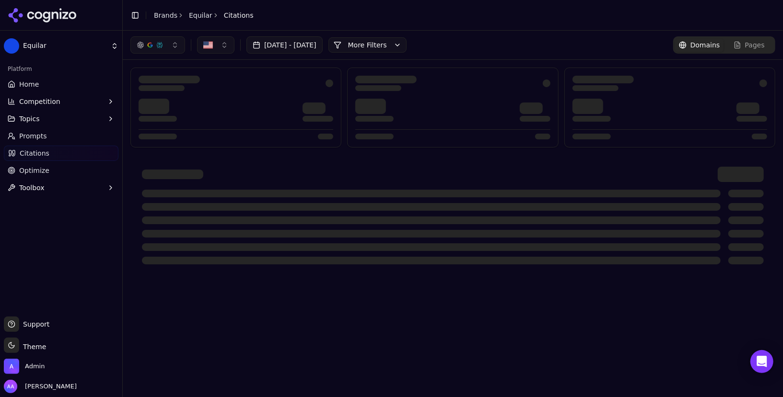
click at [65, 171] on link "Optimize" at bounding box center [61, 170] width 115 height 15
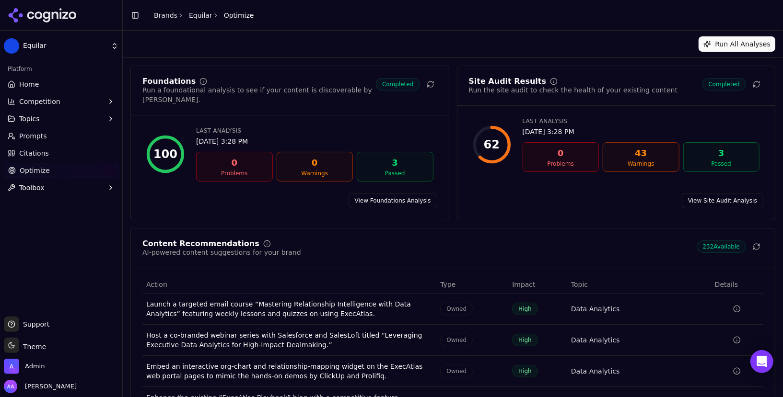
click at [706, 193] on link "View Site Audit Analysis" at bounding box center [723, 200] width 82 height 15
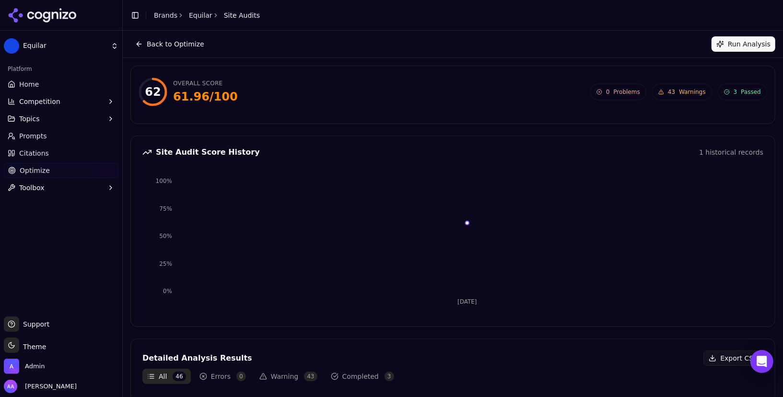
click at [751, 46] on button "Run Analysis" at bounding box center [744, 43] width 64 height 15
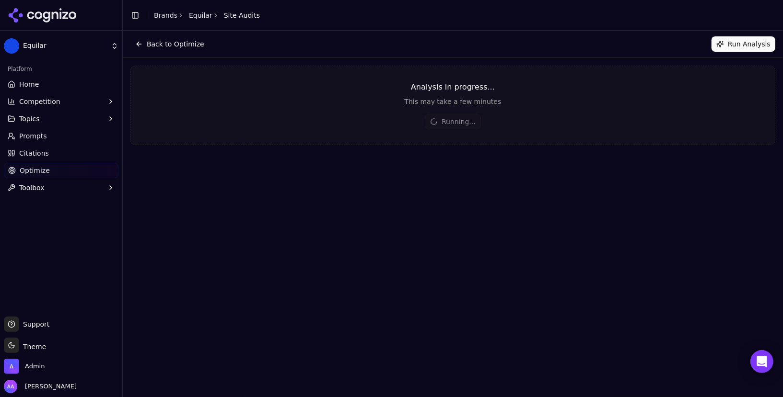
click at [155, 42] on button "Back to Optimize" at bounding box center [169, 43] width 79 height 15
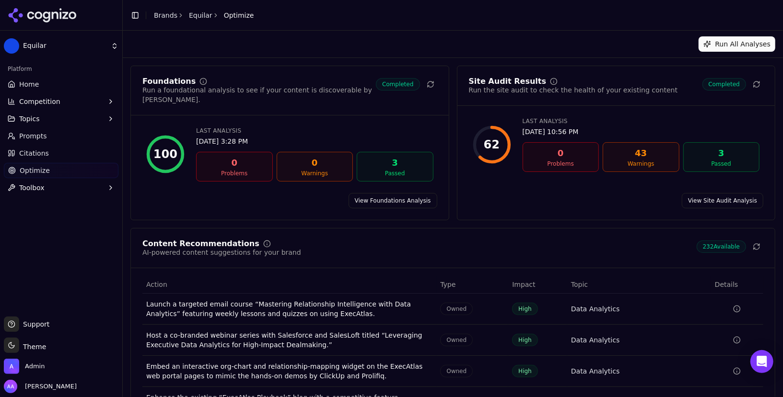
click at [722, 193] on link "View Site Audit Analysis" at bounding box center [723, 200] width 82 height 15
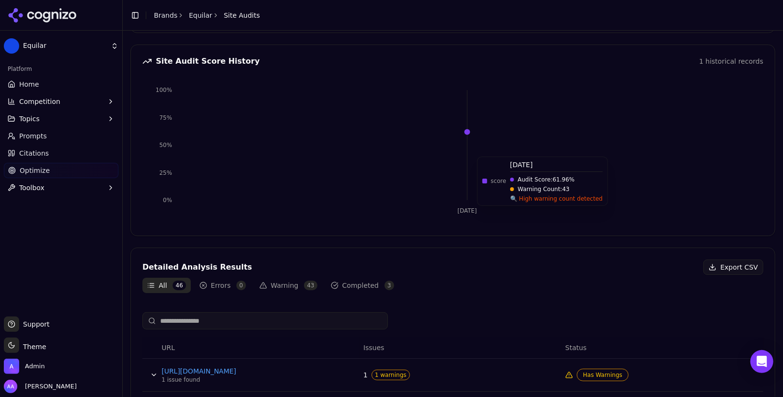
scroll to position [92, 0]
click at [407, 41] on div "62 Overall Score 61.96 / 100 0 Problems 43 Warnings 3 Passed 0 Problems 43 Warn…" at bounding box center [452, 349] width 645 height 750
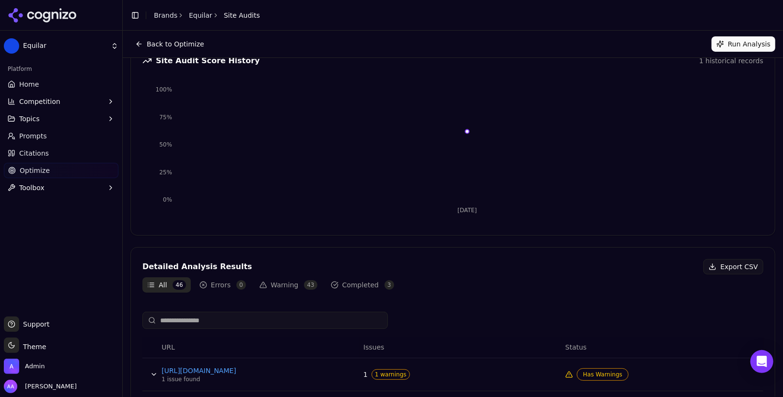
scroll to position [0, 0]
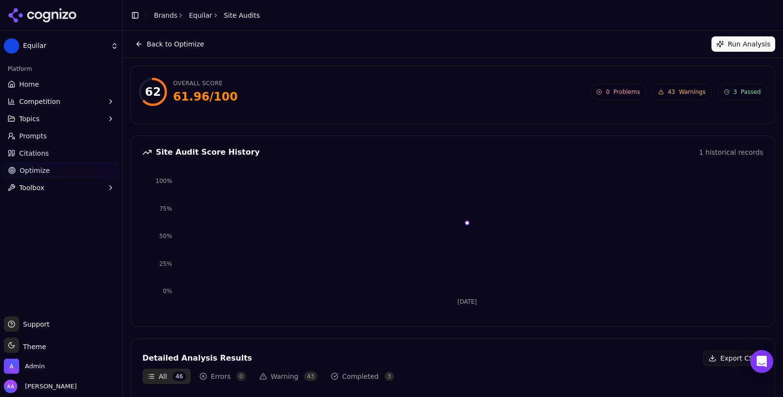
click at [682, 82] on div "62 Overall Score 61.96 / 100 0 Problems 43 Warnings 3 Passed" at bounding box center [453, 92] width 629 height 29
click at [672, 94] on span "43" at bounding box center [671, 92] width 7 height 8
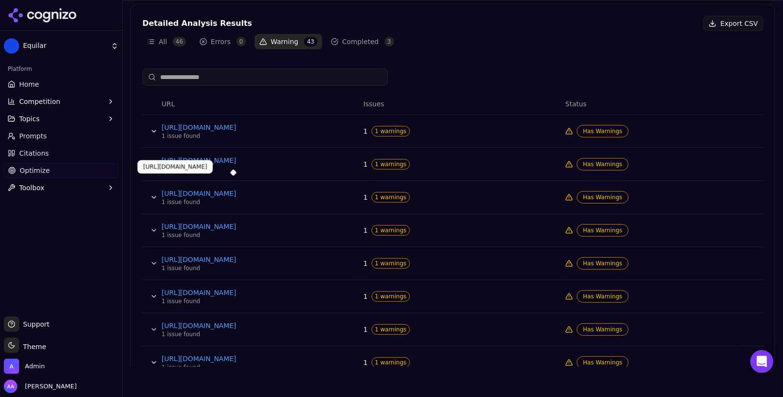
scroll to position [307, 0]
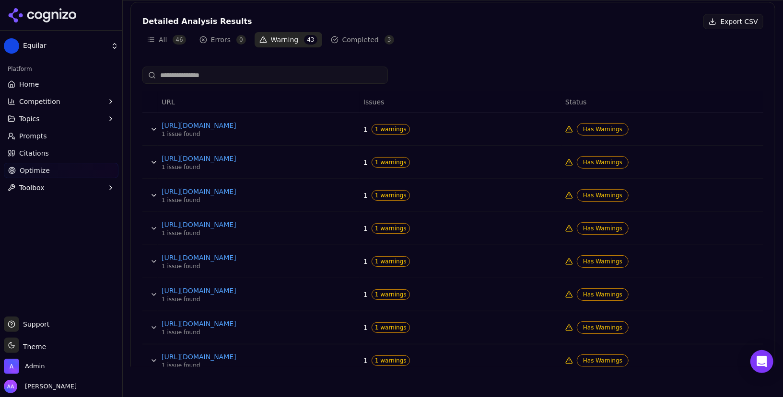
click at [151, 136] on td "Data table" at bounding box center [149, 129] width 15 height 33
click at [152, 132] on button "Data table" at bounding box center [153, 129] width 15 height 15
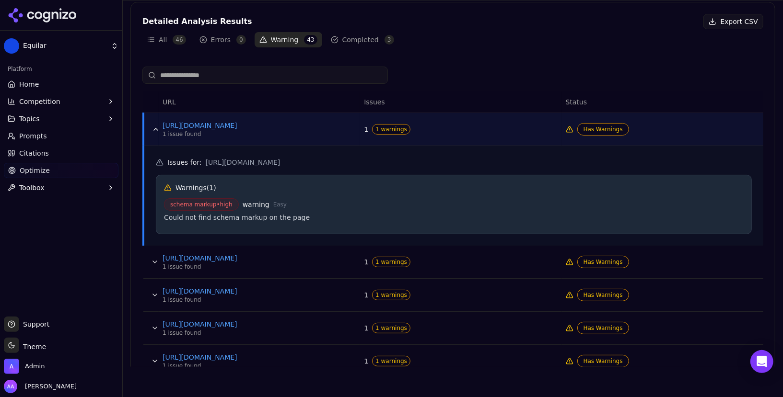
click at [152, 132] on button "Data table" at bounding box center [155, 129] width 15 height 15
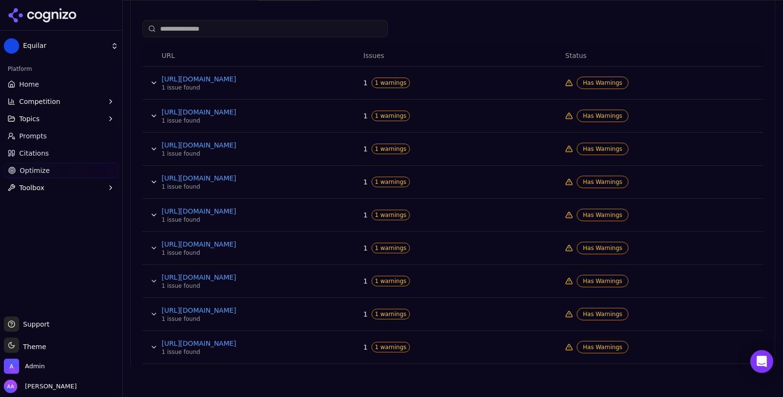
scroll to position [359, 0]
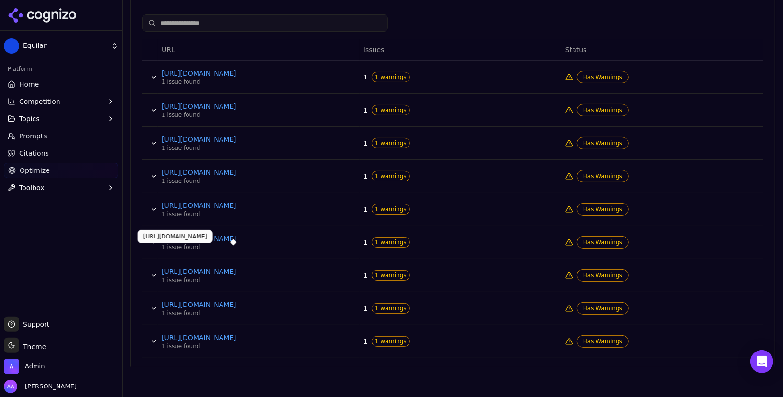
click at [247, 268] on link "https://www.execatlas.com/case-studies/2-top-growth-equity-firm-lead-edge-capit…" at bounding box center [234, 272] width 144 height 10
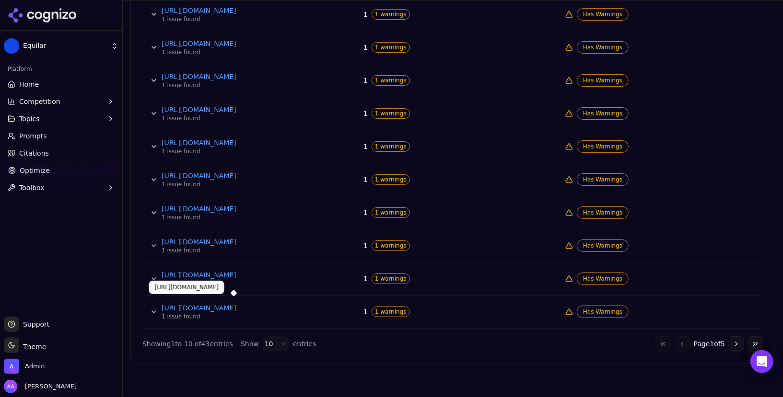
click at [266, 303] on link "https://www.execatlas.com/products/sales-marketing.html" at bounding box center [234, 308] width 144 height 10
click at [67, 170] on link "Optimize" at bounding box center [61, 170] width 115 height 15
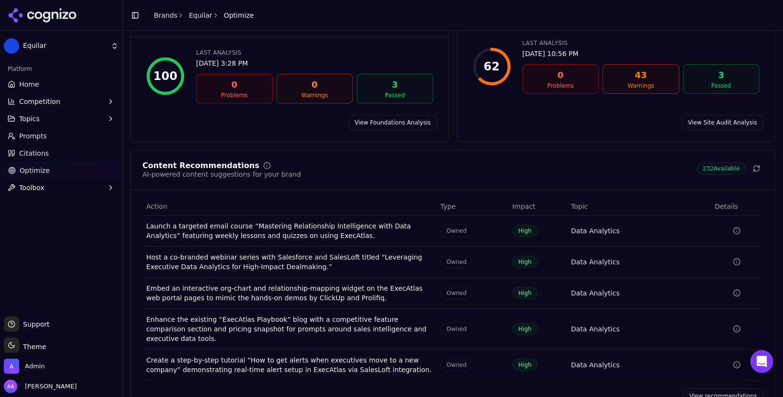
scroll to position [92, 0]
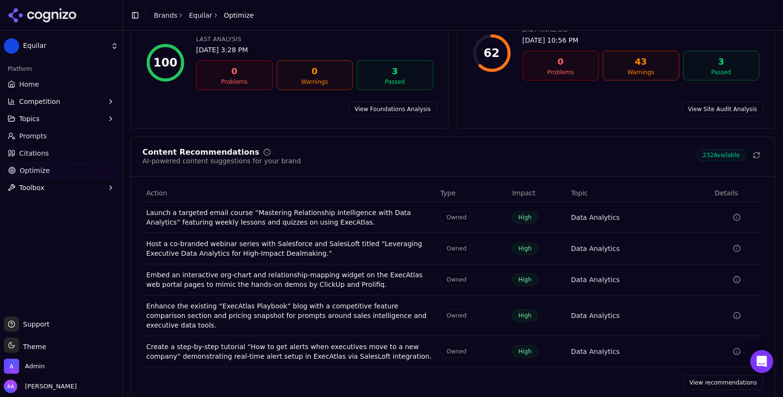
click at [703, 375] on link "View recommendations" at bounding box center [723, 382] width 80 height 15
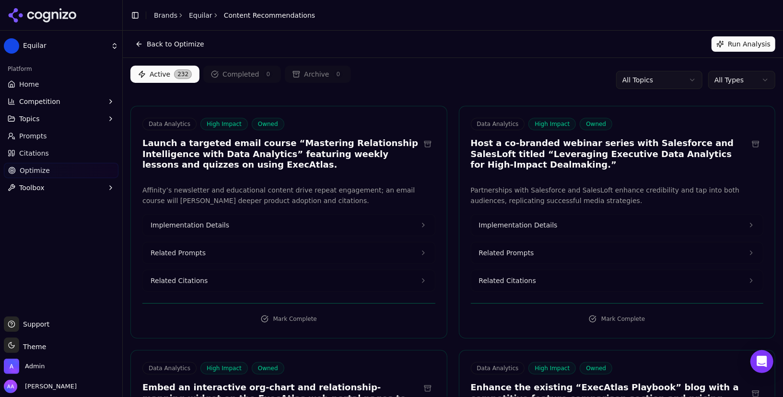
click at [17, 120] on button "Topics" at bounding box center [61, 118] width 115 height 15
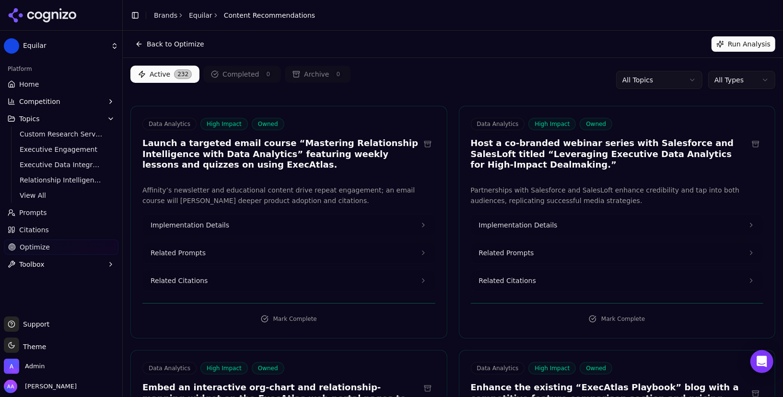
click at [15, 213] on icon at bounding box center [12, 213] width 8 height 8
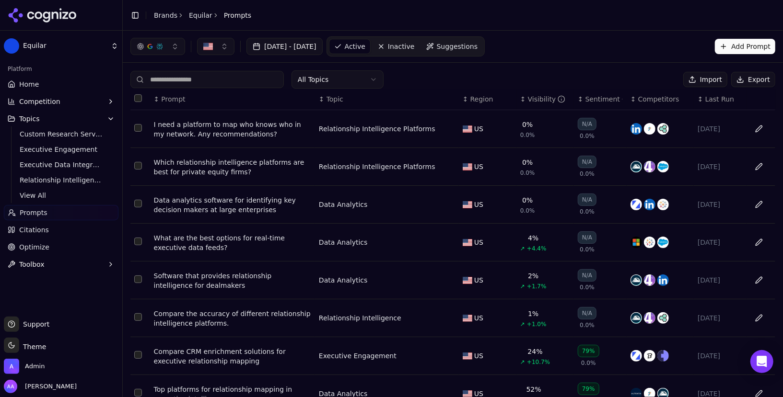
click at [124, 142] on button "Toggle Sidebar" at bounding box center [122, 198] width 8 height 397
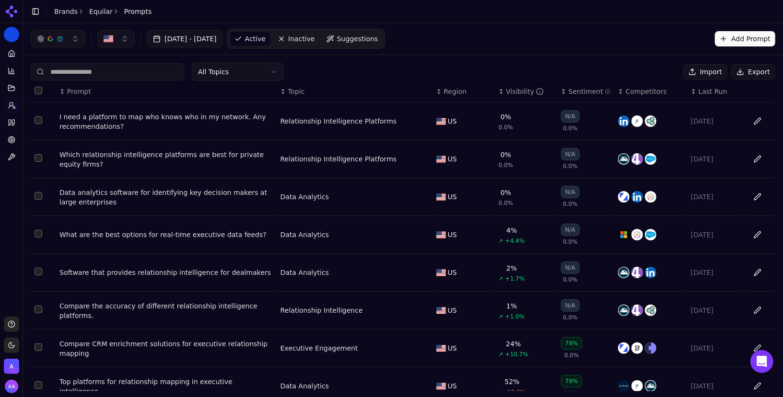
click at [21, 132] on button "Toggle Sidebar" at bounding box center [23, 198] width 8 height 397
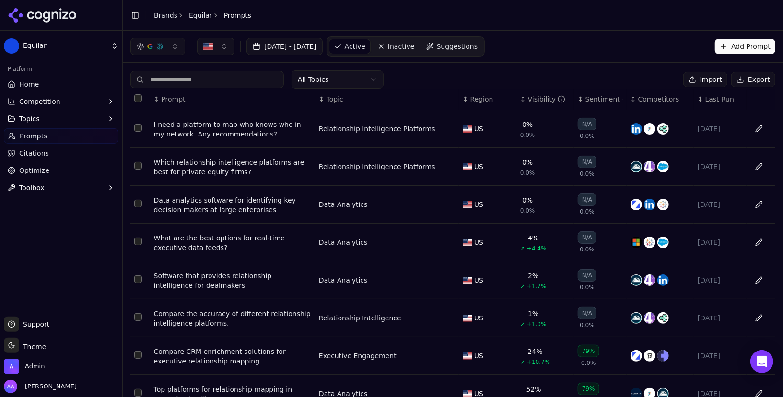
click at [349, 85] on html "Equilar Platform Home Competition Topics Prompts Citations Optimize Toolbox Sup…" at bounding box center [391, 198] width 783 height 397
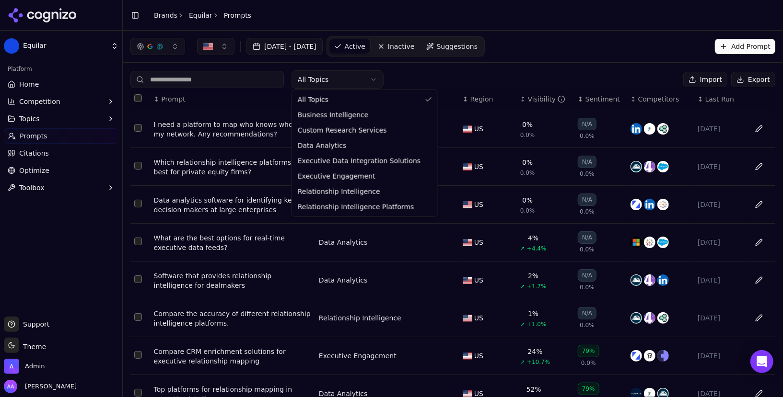
click at [345, 80] on html "Equilar Platform Home Competition Topics Prompts Citations Optimize Toolbox Sup…" at bounding box center [391, 198] width 783 height 397
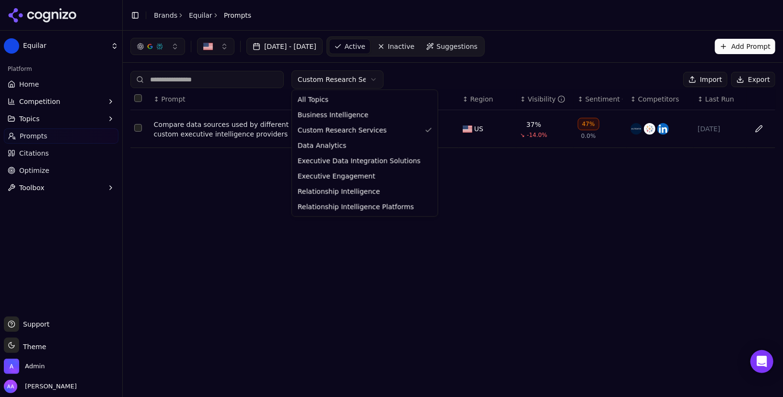
click at [342, 79] on html "Equilar Platform Home Competition Topics Prompts Citations Optimize Toolbox Sup…" at bounding box center [391, 198] width 783 height 397
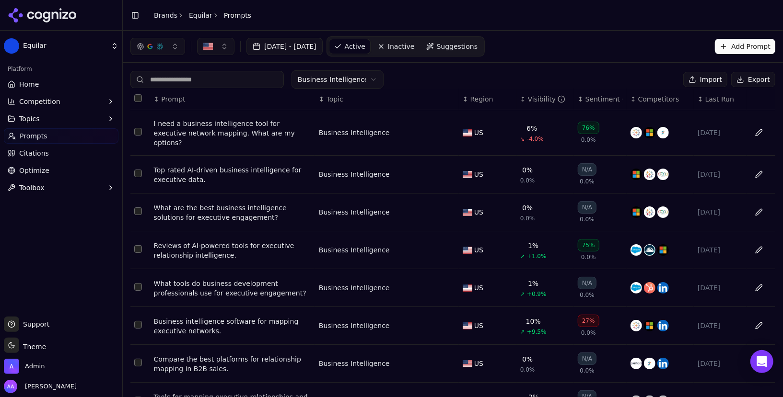
click at [350, 80] on html "Equilar Platform Home Competition Topics Prompts Citations Optimize Toolbox Sup…" at bounding box center [391, 198] width 783 height 397
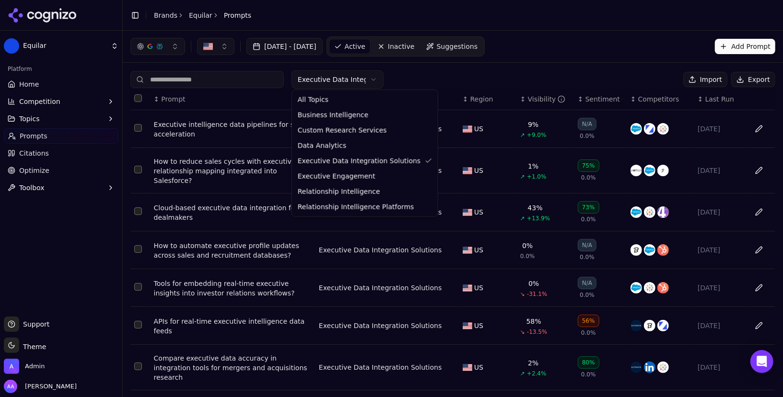
click at [353, 75] on html "Equilar Platform Home Competition Topics Prompts Citations Optimize Toolbox Sup…" at bounding box center [391, 198] width 783 height 397
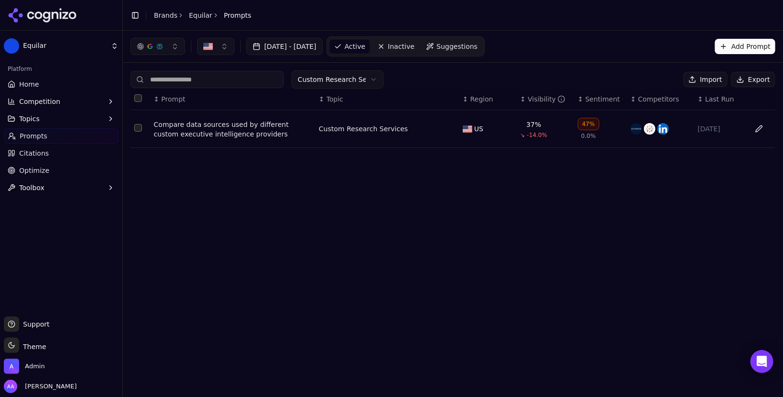
click at [349, 89] on th "↕ Topic" at bounding box center [387, 100] width 144 height 22
click at [350, 85] on html "Equilar Platform Home Competition Topics Prompts Citations Optimize Toolbox Sup…" at bounding box center [391, 198] width 783 height 397
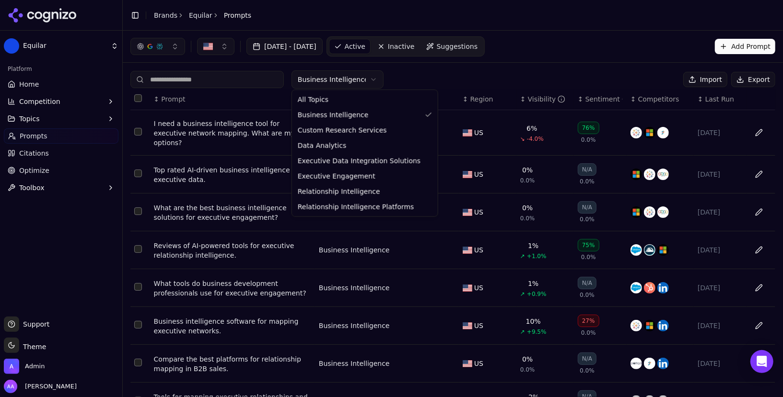
click at [353, 75] on html "Equilar Platform Home Competition Topics Prompts Citations Optimize Toolbox Sup…" at bounding box center [391, 198] width 783 height 397
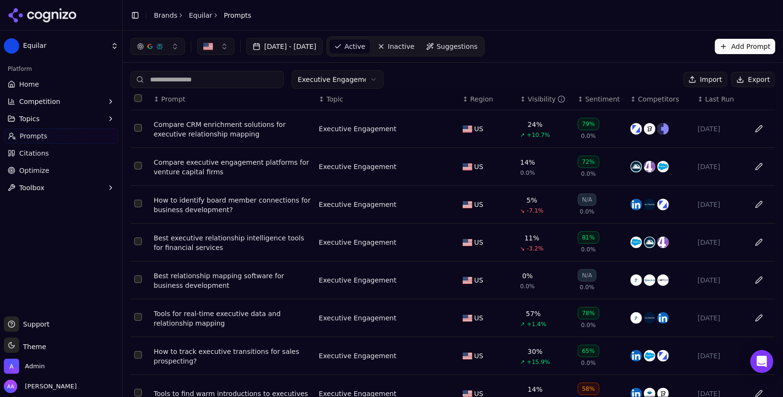
click at [350, 76] on html "Equilar Platform Home Competition Topics Prompts Citations Optimize Toolbox Sup…" at bounding box center [391, 198] width 783 height 397
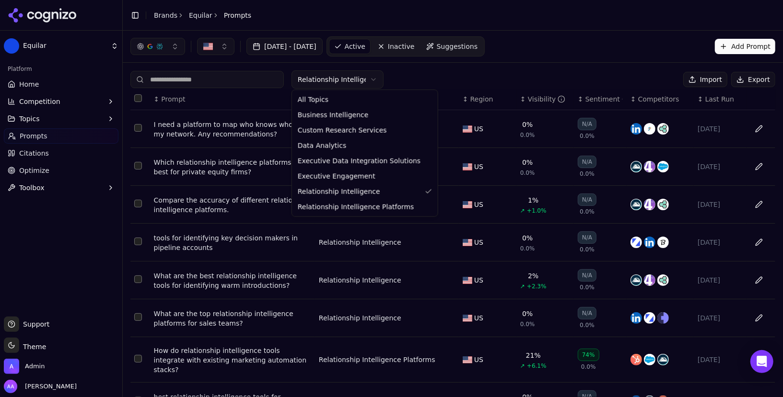
click at [350, 70] on html "Equilar Platform Home Competition Topics Prompts Citations Optimize Toolbox Sup…" at bounding box center [391, 198] width 783 height 397
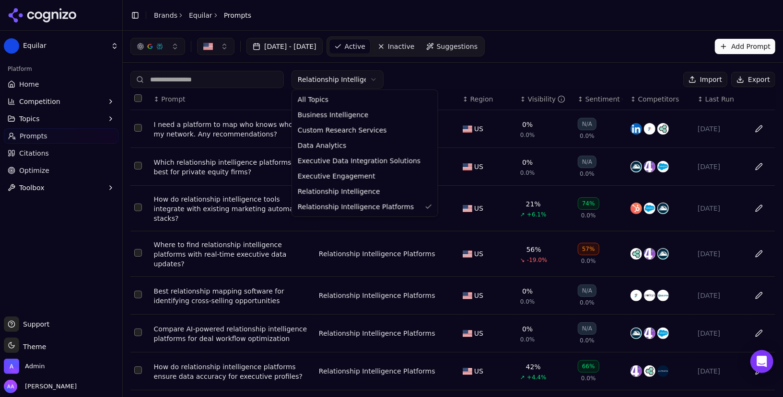
click at [354, 80] on html "Equilar Platform Home Competition Topics Prompts Citations Optimize Toolbox Sup…" at bounding box center [391, 198] width 783 height 397
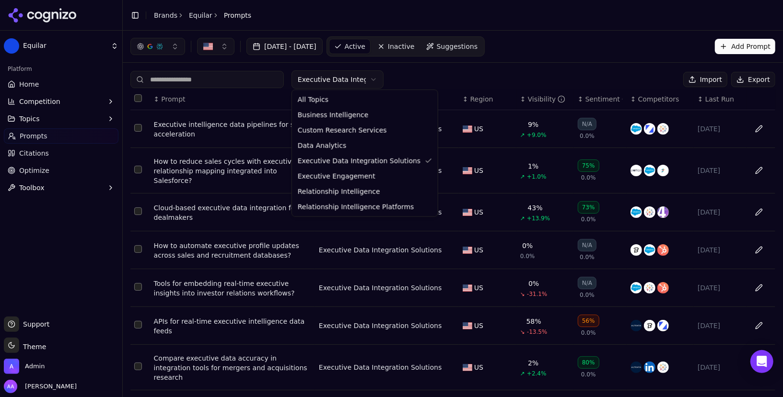
click at [343, 80] on html "Equilar Platform Home Competition Topics Prompts Citations Optimize Toolbox Sup…" at bounding box center [391, 198] width 783 height 397
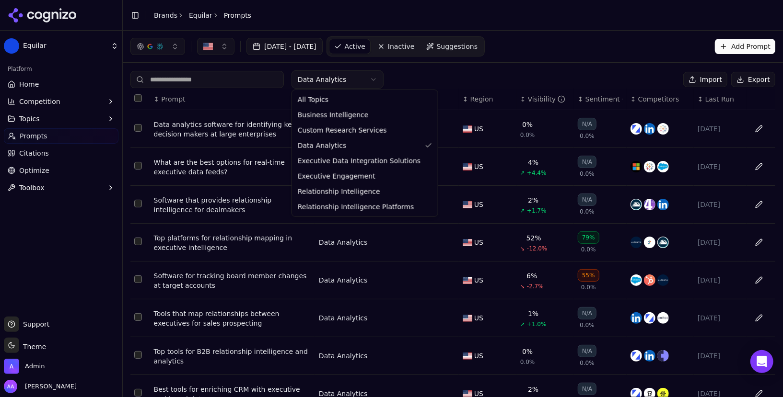
click at [348, 86] on html "Equilar Platform Home Competition Topics Prompts Citations Optimize Toolbox Sup…" at bounding box center [391, 198] width 783 height 397
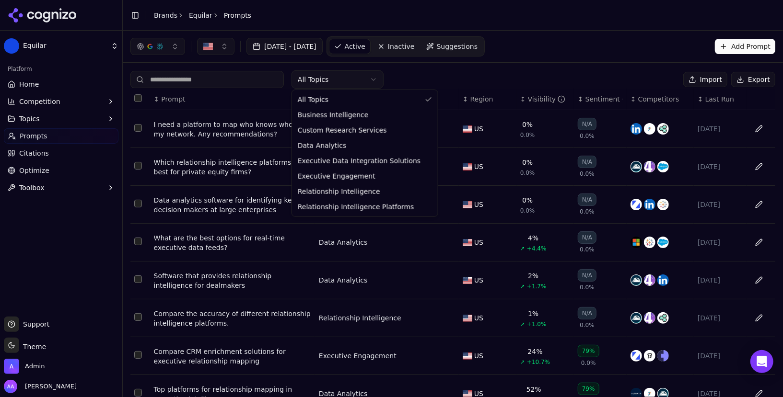
click at [346, 82] on html "Equilar Platform Home Competition Topics Prompts Citations Optimize Toolbox Sup…" at bounding box center [391, 198] width 783 height 397
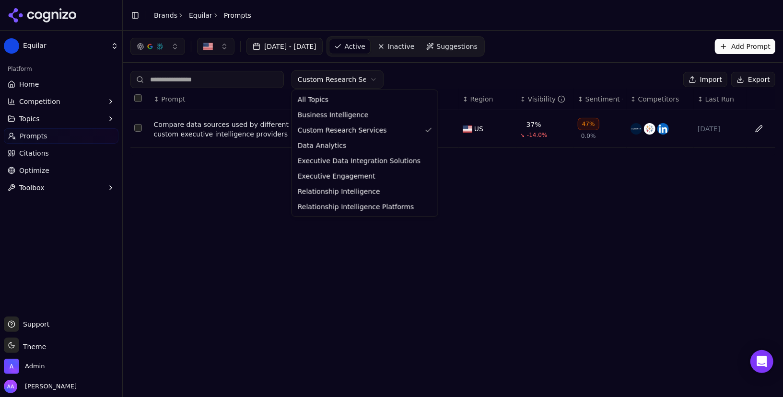
click at [351, 82] on html "Equilar Platform Home Competition Topics Prompts Citations Optimize Toolbox Sup…" at bounding box center [391, 198] width 783 height 397
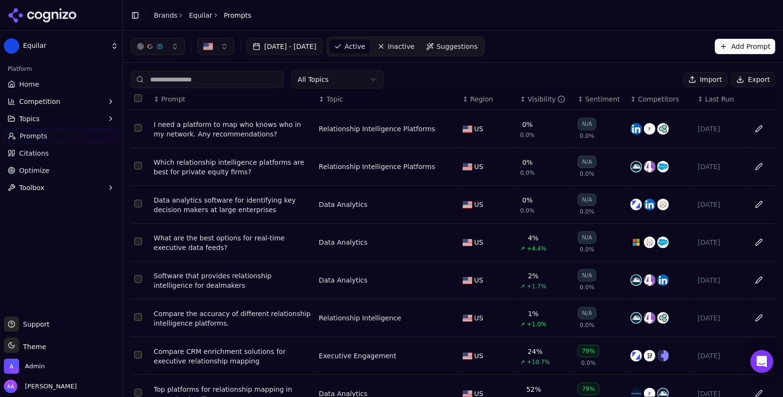
click at [195, 10] on div "Toggle Sidebar Brands Equilar Prompts" at bounding box center [191, 15] width 136 height 13
click at [197, 16] on link "Equilar" at bounding box center [200, 16] width 23 height 10
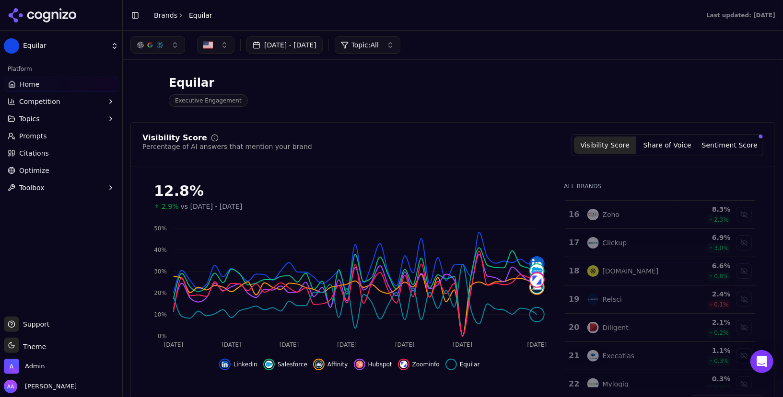
scroll to position [425, 0]
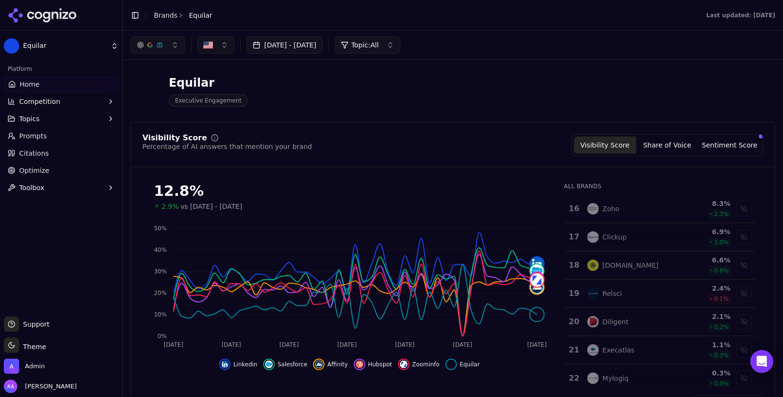
click at [37, 105] on span "Competition" at bounding box center [39, 102] width 41 height 10
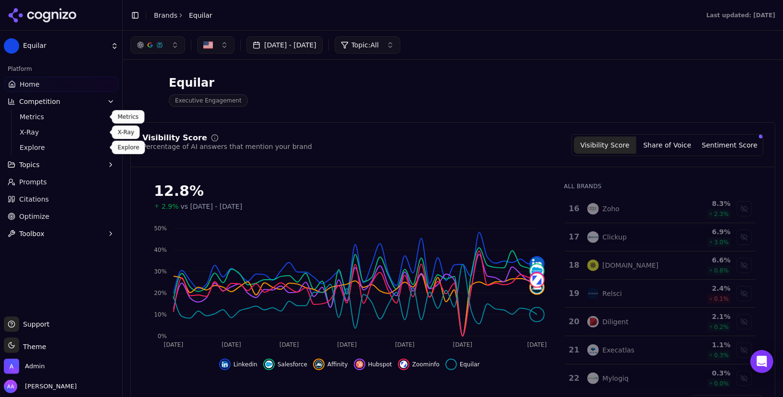
click at [33, 144] on span "Explore" at bounding box center [61, 148] width 83 height 10
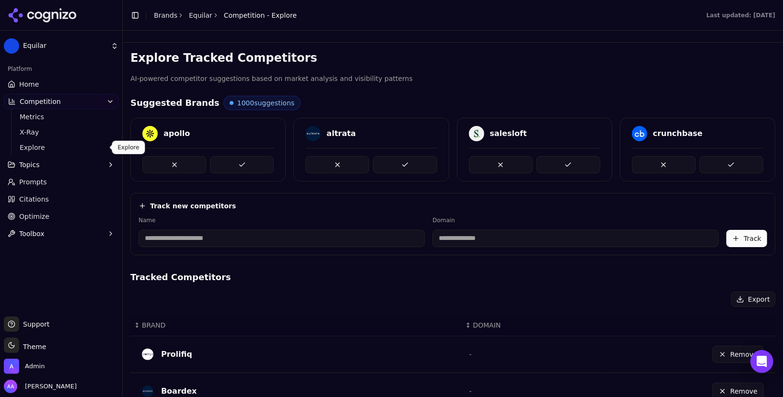
click at [274, 238] on input at bounding box center [282, 238] width 286 height 17
type input "**********"
click at [513, 249] on div "**********" at bounding box center [452, 224] width 645 height 62
click at [511, 241] on input at bounding box center [513, 238] width 245 height 17
type input "**********"
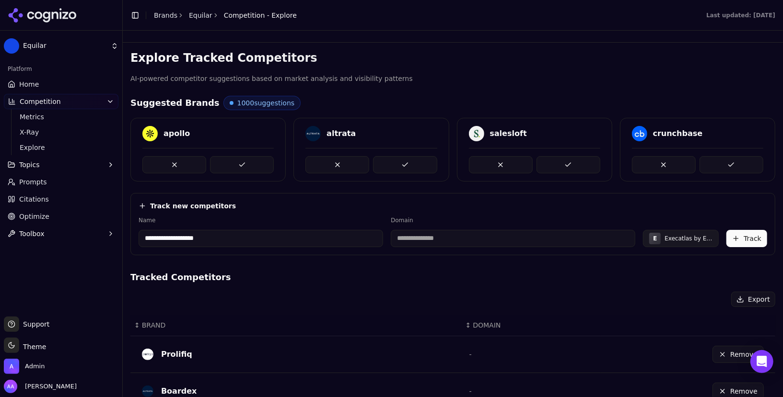
click at [345, 241] on input "**********" at bounding box center [261, 238] width 245 height 17
click at [433, 271] on h4 "Tracked Competitors" at bounding box center [452, 277] width 645 height 13
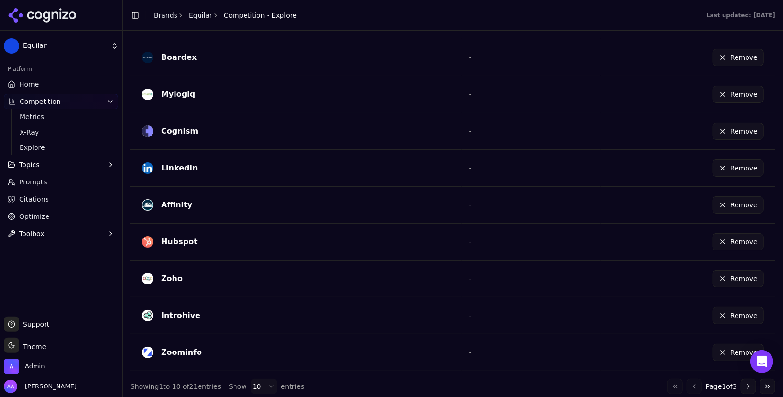
click at [743, 383] on button "Go to next page" at bounding box center [748, 386] width 15 height 15
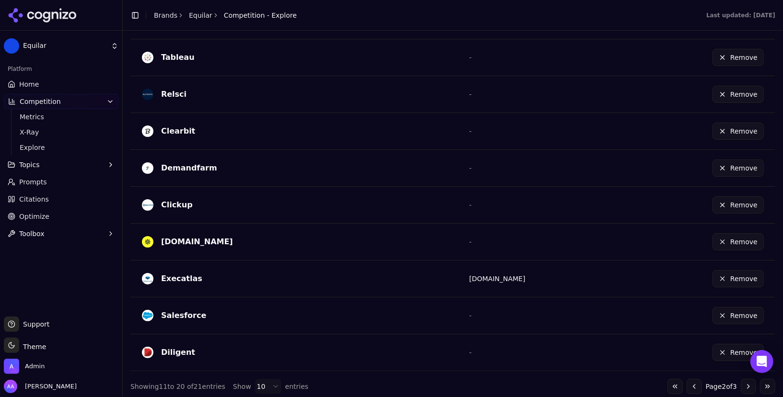
click at [743, 383] on button "Go to next page" at bounding box center [748, 386] width 15 height 15
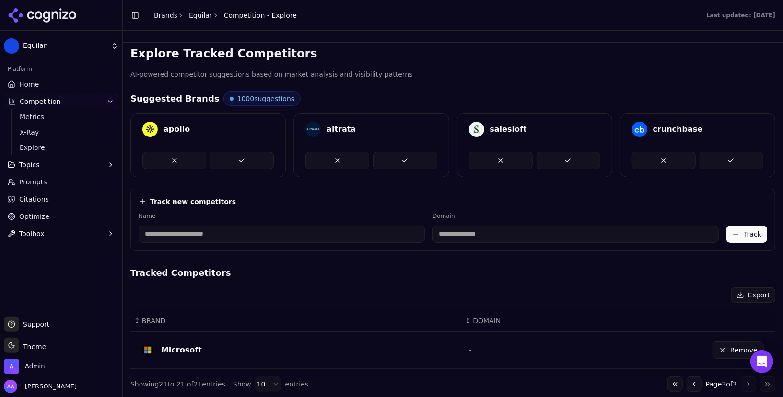
click at [692, 384] on button "Go to previous page" at bounding box center [694, 384] width 15 height 15
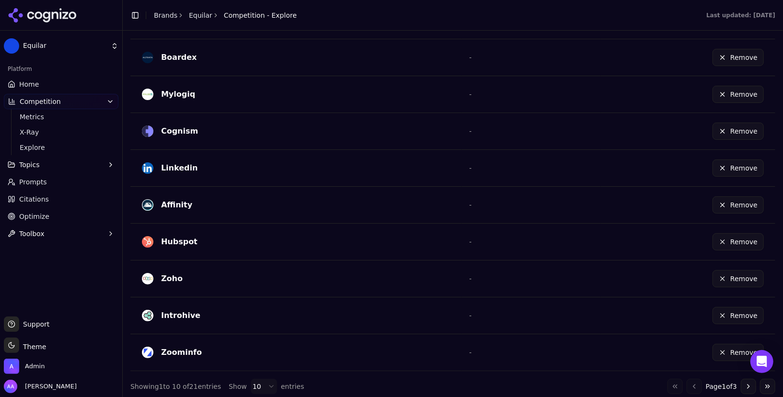
click at [693, 382] on div "Go to first page Go to previous page Page 1 of 3 Go to next page Go to last page" at bounding box center [721, 386] width 108 height 15
click at [748, 379] on button "Go to next page" at bounding box center [748, 386] width 15 height 15
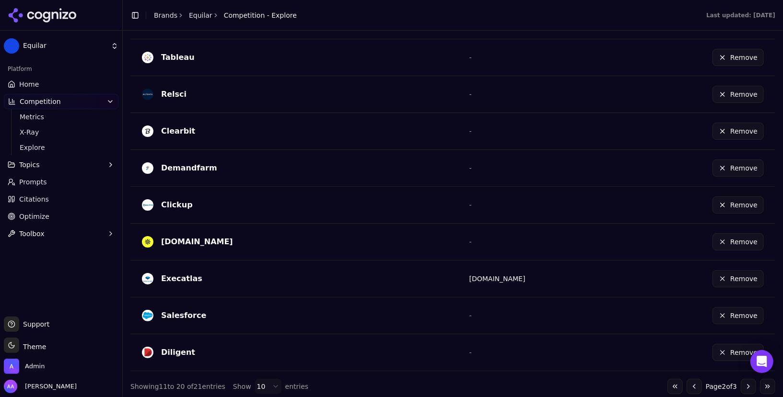
click at [731, 275] on button "Remove" at bounding box center [737, 278] width 51 height 17
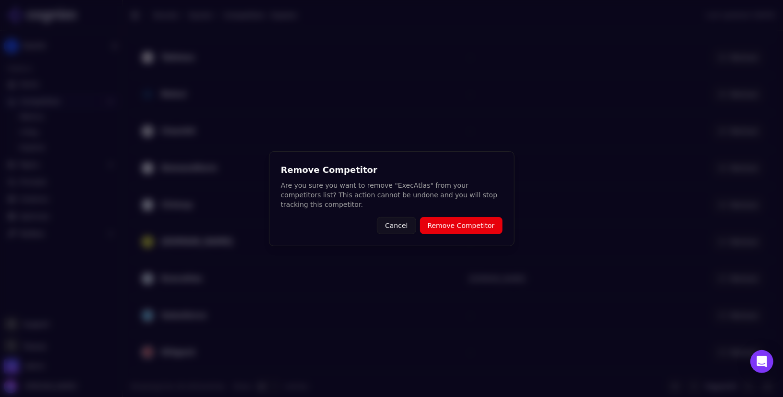
click at [430, 222] on button "Remove Competitor" at bounding box center [461, 225] width 82 height 17
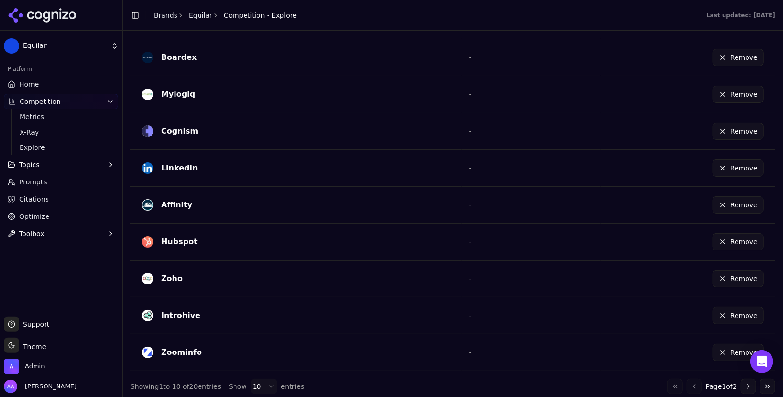
click at [27, 88] on span "Home" at bounding box center [29, 85] width 20 height 10
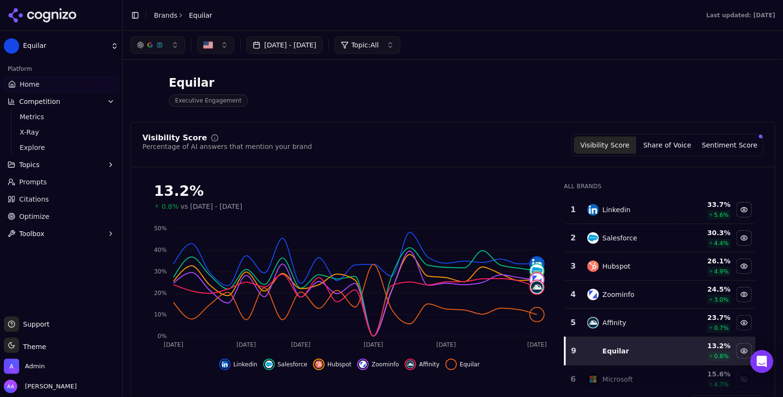
click at [19, 209] on link "Optimize" at bounding box center [61, 216] width 115 height 15
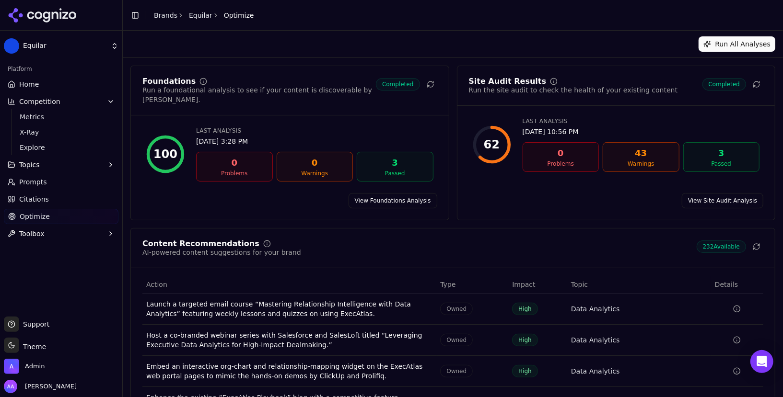
click at [26, 202] on span "Citations" at bounding box center [34, 200] width 30 height 10
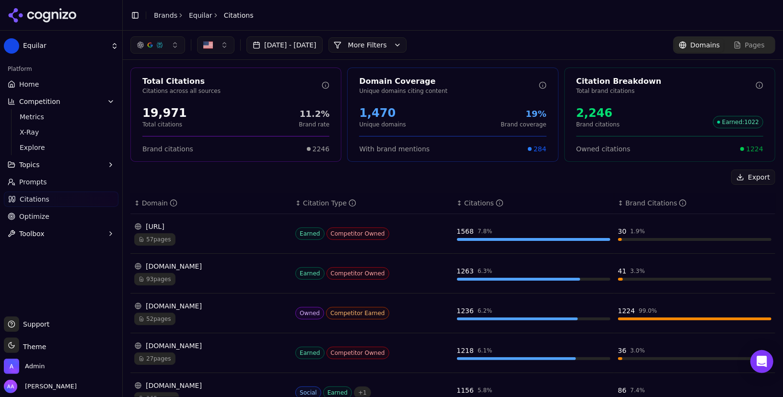
click at [232, 269] on div "affinity.co 93 pages" at bounding box center [210, 274] width 153 height 24
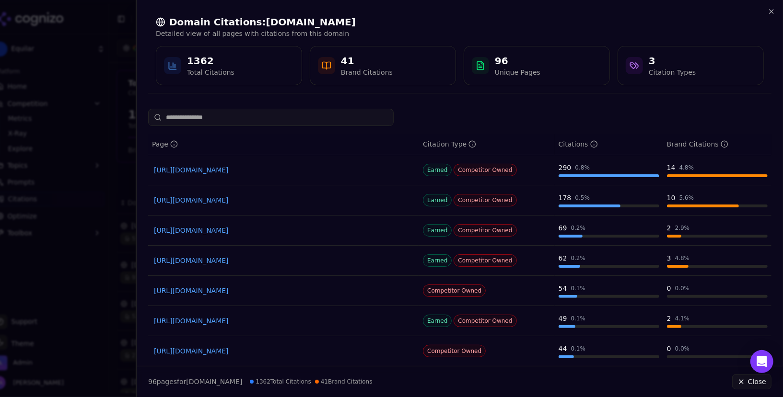
click at [254, 169] on link "https://affinity.co/blog/relationship-intelligence" at bounding box center [283, 170] width 259 height 10
click at [87, 276] on div at bounding box center [391, 198] width 783 height 397
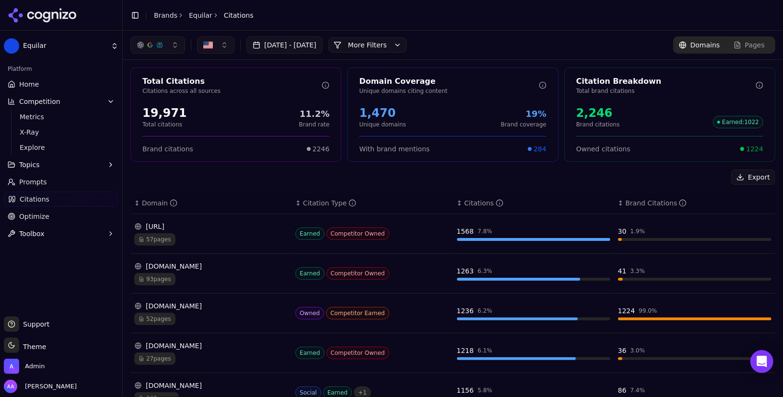
click at [749, 45] on span "Pages" at bounding box center [755, 45] width 20 height 10
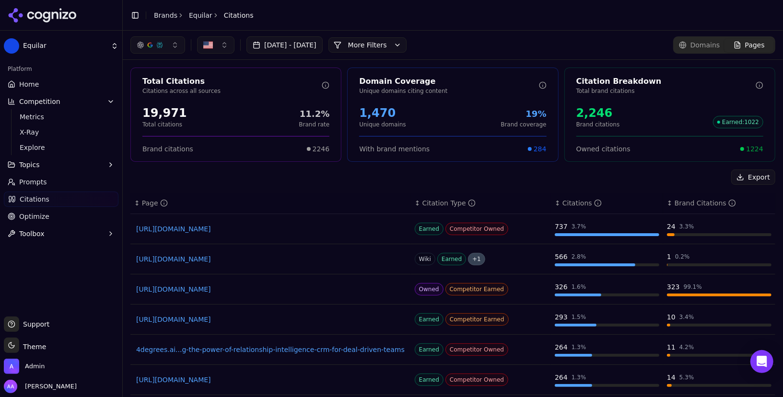
click at [277, 188] on div "Export ↕ Page ↕ Citation Type ↕ Citations ↕ Brand Citations https://demandfarm.…" at bounding box center [452, 303] width 645 height 266
click at [264, 227] on link "https://demandfarm.com/blog/best-relationship-mapping-tools" at bounding box center [270, 229] width 269 height 10
click at [265, 182] on div "Export" at bounding box center [452, 177] width 645 height 15
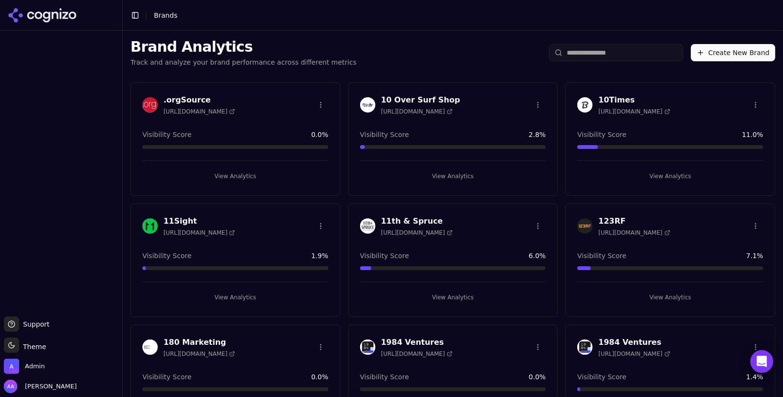
click at [632, 55] on input "search" at bounding box center [616, 52] width 134 height 17
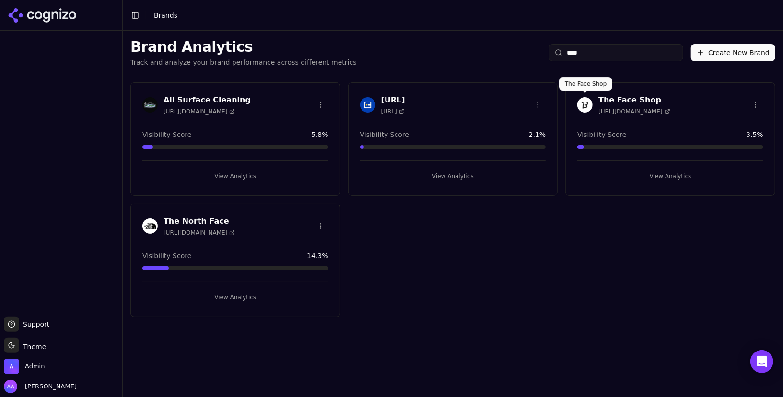
type input "****"
click at [580, 102] on img at bounding box center [584, 104] width 15 height 15
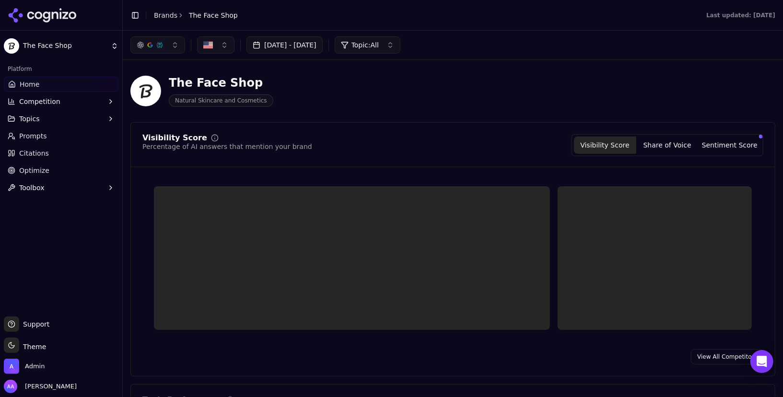
click at [64, 167] on link "Optimize" at bounding box center [61, 170] width 115 height 15
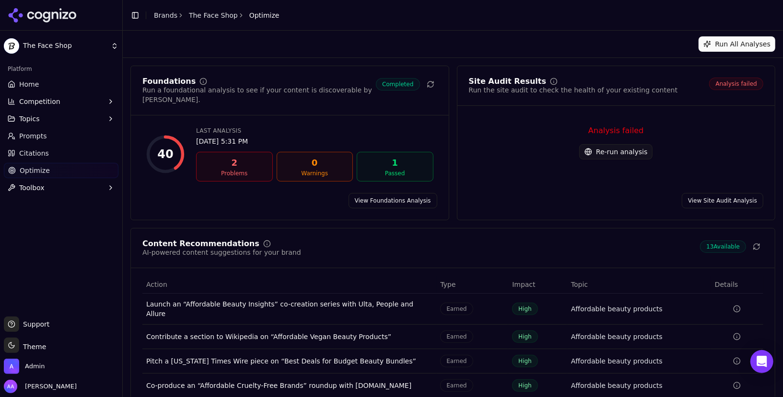
click at [722, 193] on link "View Site Audit Analysis" at bounding box center [723, 200] width 82 height 15
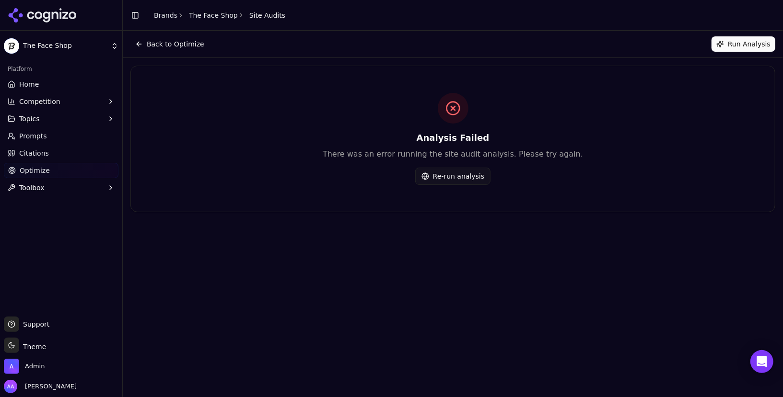
click at [457, 171] on button "Re-run analysis" at bounding box center [452, 176] width 75 height 17
click at [188, 47] on button "Back to Optimize" at bounding box center [169, 43] width 79 height 15
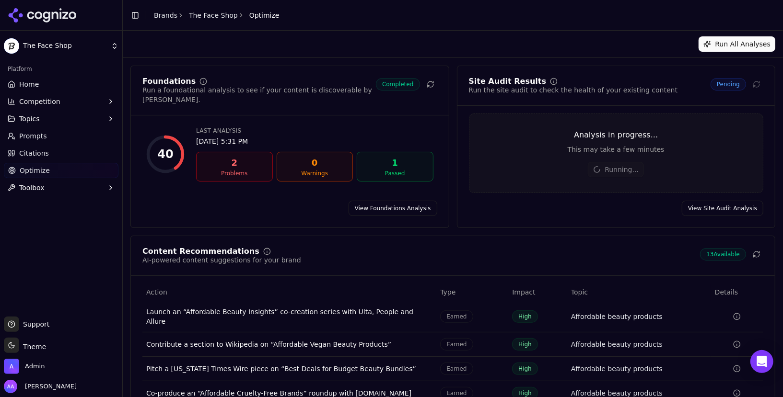
click at [370, 187] on div "40 Last Analysis Aug 26, 2025, 5:31 PM 2 Problems 0 Warnings 1 Passed" at bounding box center [290, 158] width 318 height 70
click at [373, 203] on link "View Foundations Analysis" at bounding box center [393, 208] width 89 height 15
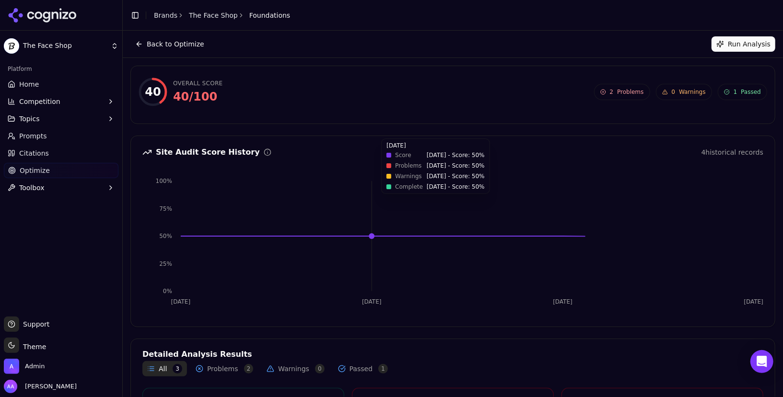
scroll to position [138, 0]
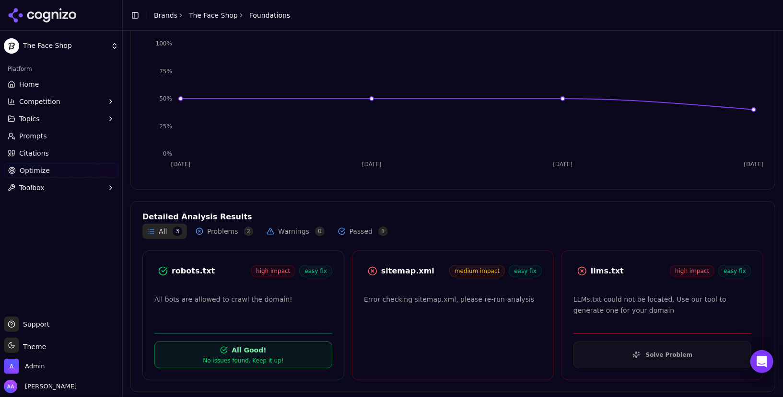
click at [463, 302] on p "Error checking sitemap.xml, please re-run analysis" at bounding box center [453, 299] width 178 height 11
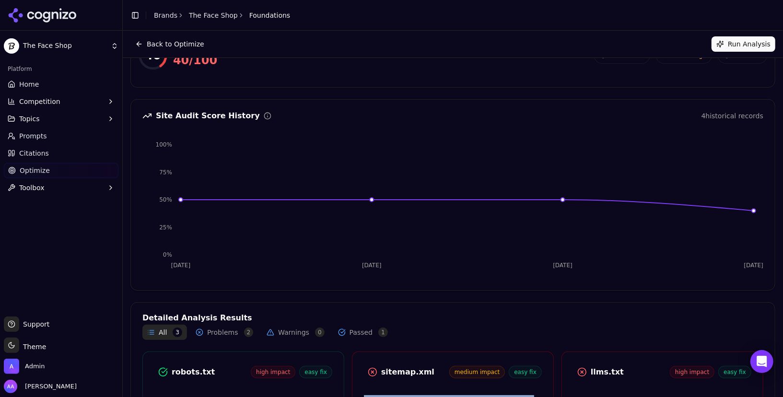
scroll to position [0, 0]
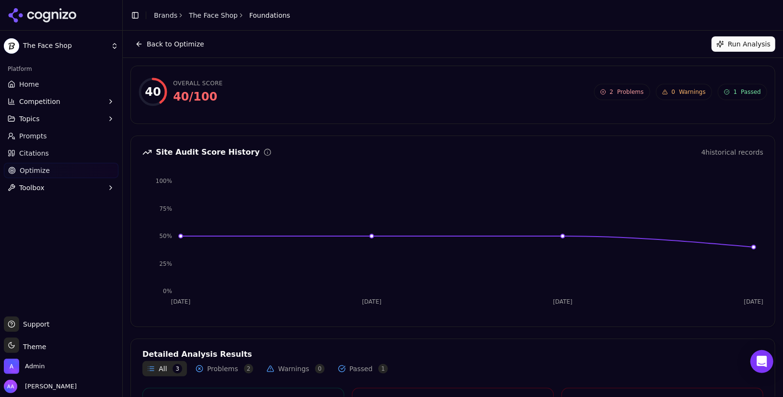
click at [744, 46] on button "Run Analysis" at bounding box center [744, 43] width 64 height 15
click at [176, 43] on button "Back to Optimize" at bounding box center [169, 43] width 79 height 15
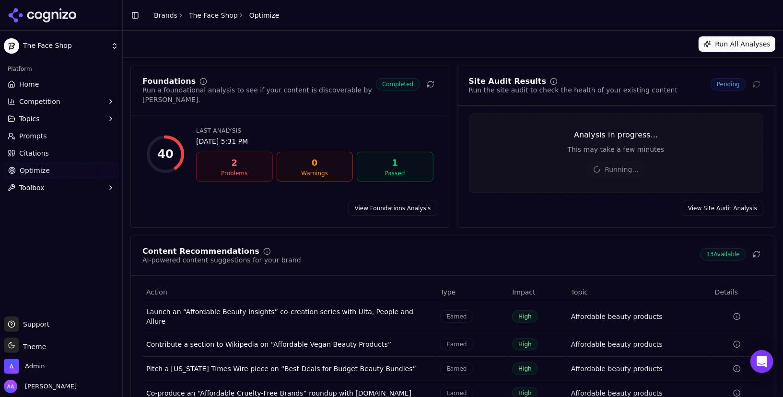
scroll to position [72, 0]
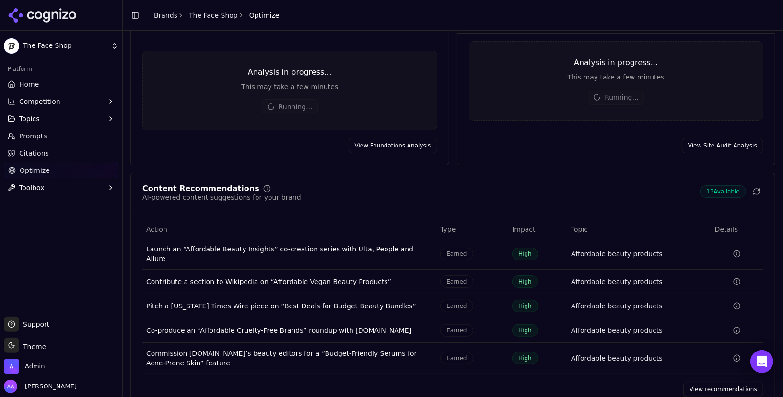
click at [701, 382] on link "View recommendations" at bounding box center [723, 389] width 80 height 15
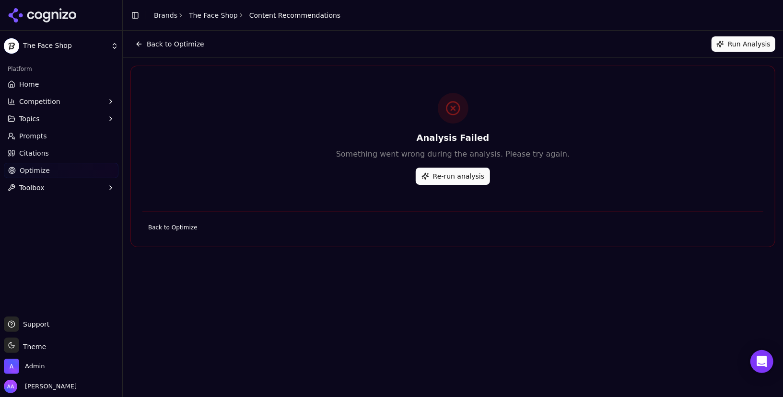
click at [434, 173] on button "Re-run analysis" at bounding box center [453, 176] width 74 height 17
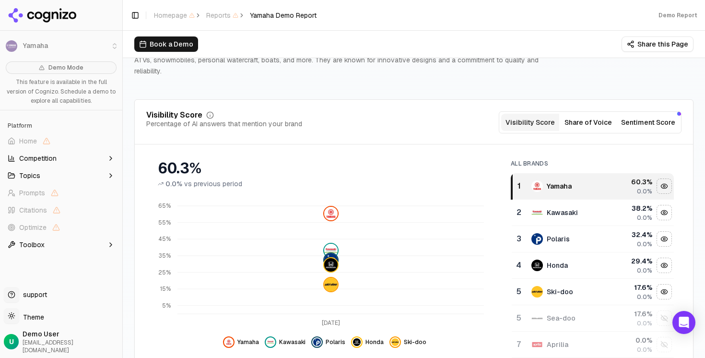
scroll to position [72, 0]
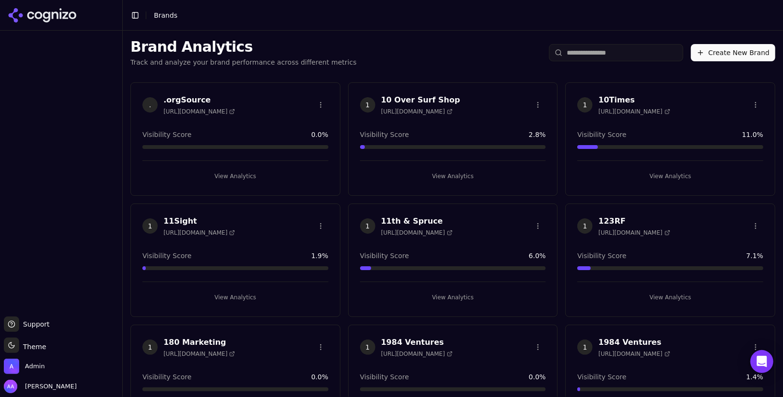
click at [613, 56] on input "search" at bounding box center [616, 52] width 134 height 17
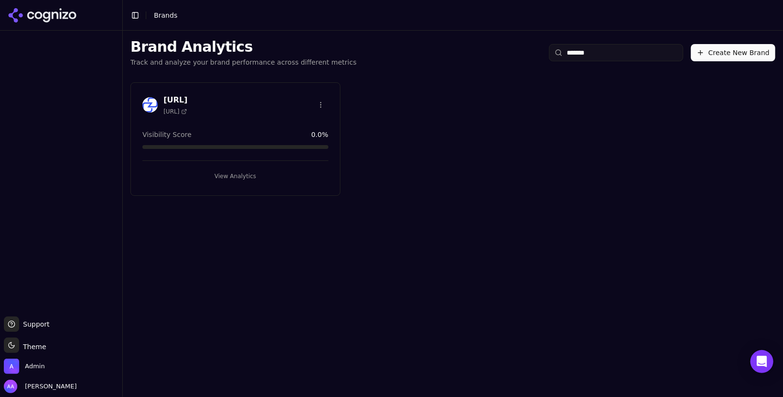
type input "*******"
click at [318, 101] on html "Support Support Toggle theme Theme Admin Alp Aysan Toggle Sidebar Brands Brand …" at bounding box center [391, 198] width 783 height 397
click at [266, 94] on html "Support Support Toggle theme Theme Admin Alp Aysan Toggle Sidebar Brands Brand …" at bounding box center [391, 198] width 783 height 397
click at [321, 102] on html "Support Support Toggle theme Theme Admin Alp Aysan Toggle Sidebar Brands Brand …" at bounding box center [391, 198] width 783 height 397
click at [308, 140] on div "Delete Brand" at bounding box center [297, 139] width 57 height 15
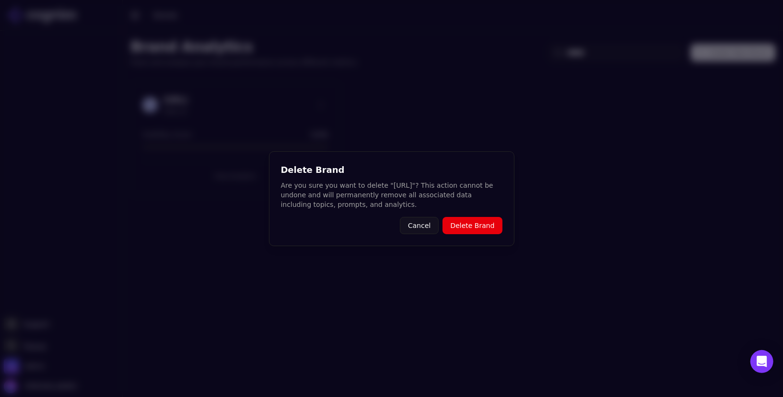
click at [472, 227] on button "Delete Brand" at bounding box center [472, 225] width 59 height 17
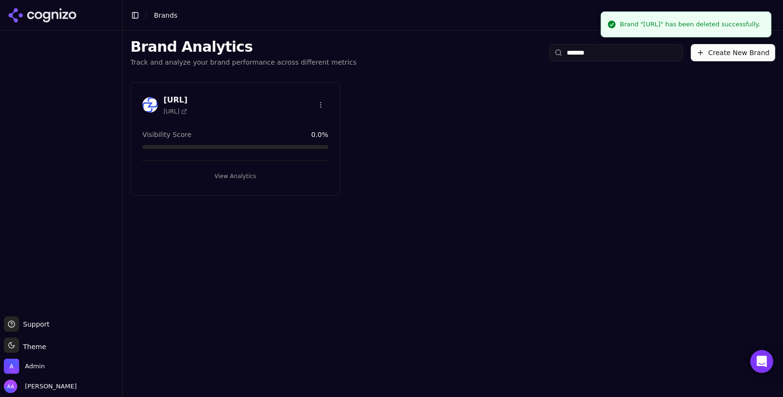
click at [580, 47] on input "*******" at bounding box center [616, 52] width 134 height 17
click at [580, 50] on input "*******" at bounding box center [616, 52] width 134 height 17
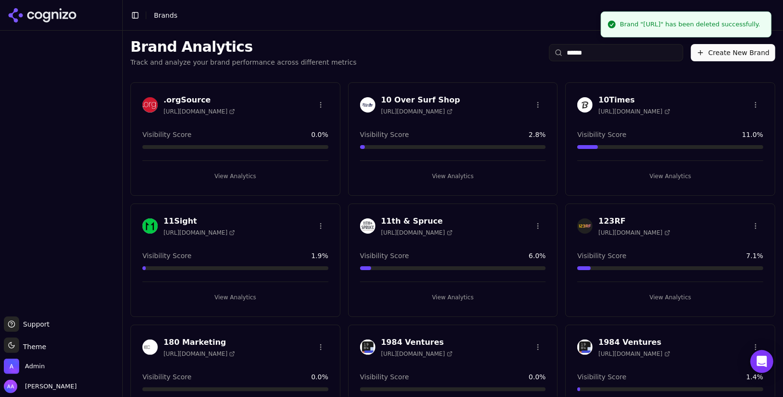
type input "*******"
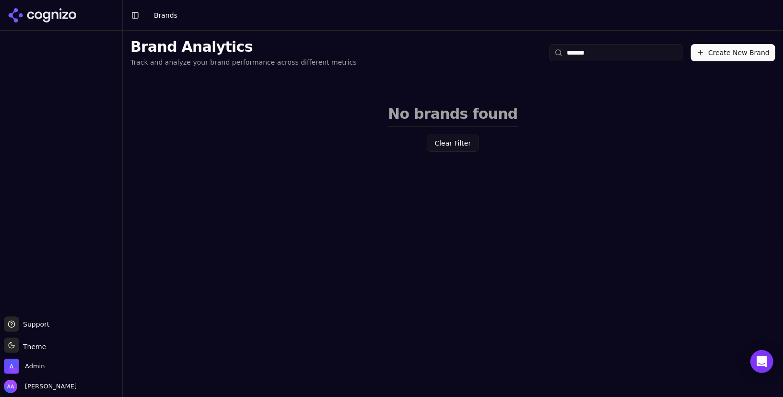
click at [678, 53] on input "*******" at bounding box center [616, 52] width 134 height 17
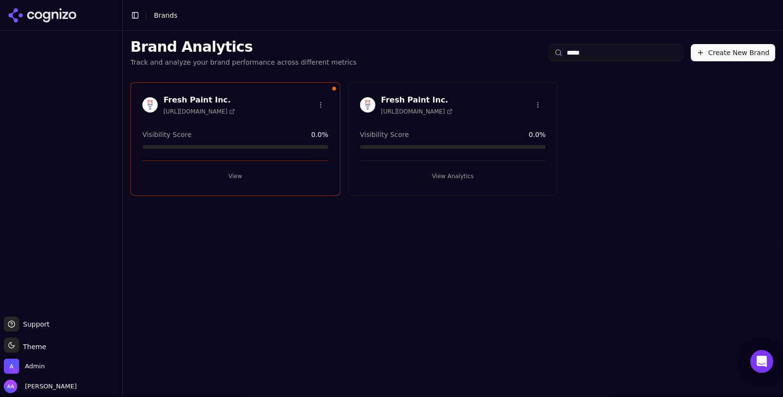
type input "*****"
click at [270, 170] on button "View" at bounding box center [235, 176] width 186 height 15
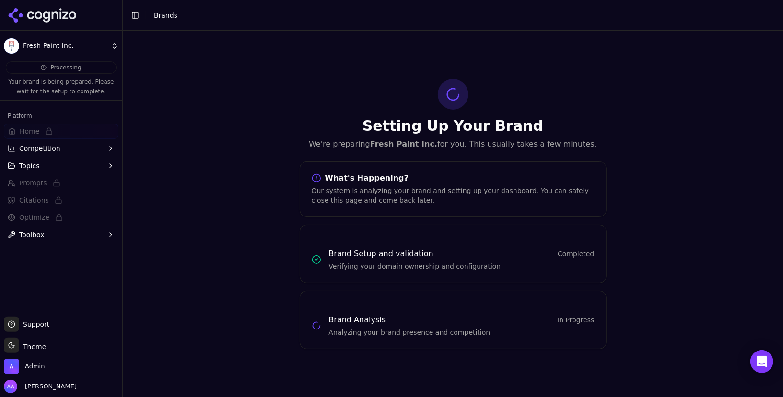
click at [282, 71] on div "Setting Up Your Brand We're preparing Fresh Paint Inc. for you. This usually ta…" at bounding box center [453, 214] width 660 height 367
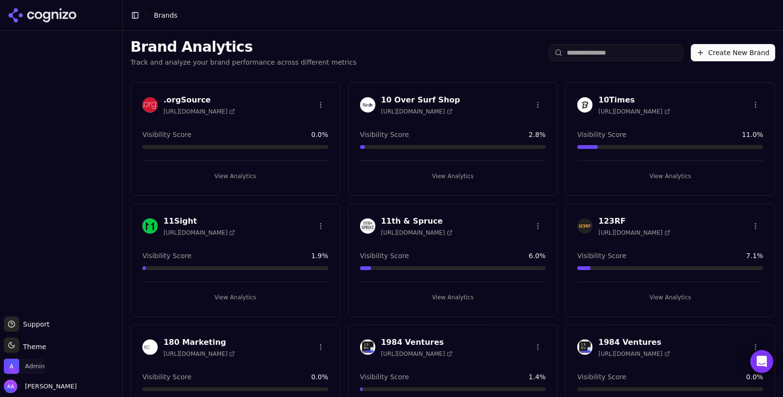
click at [30, 363] on span "Admin" at bounding box center [35, 366] width 20 height 9
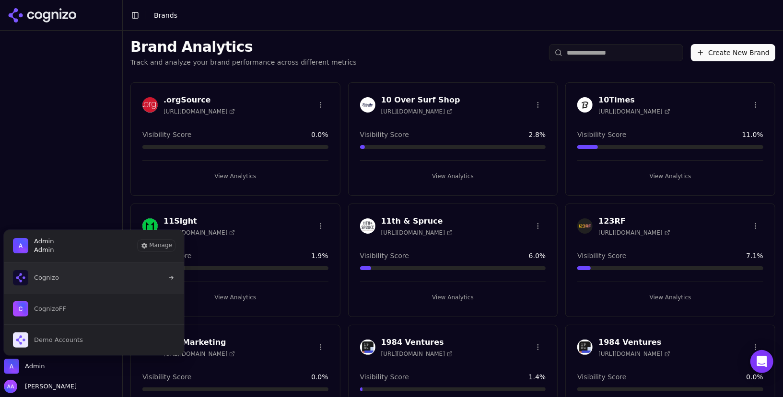
click at [69, 276] on button "Cognizo" at bounding box center [93, 278] width 181 height 31
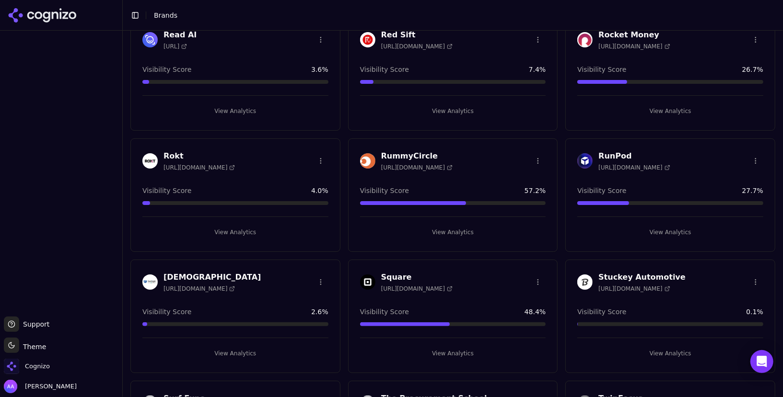
scroll to position [1736, 0]
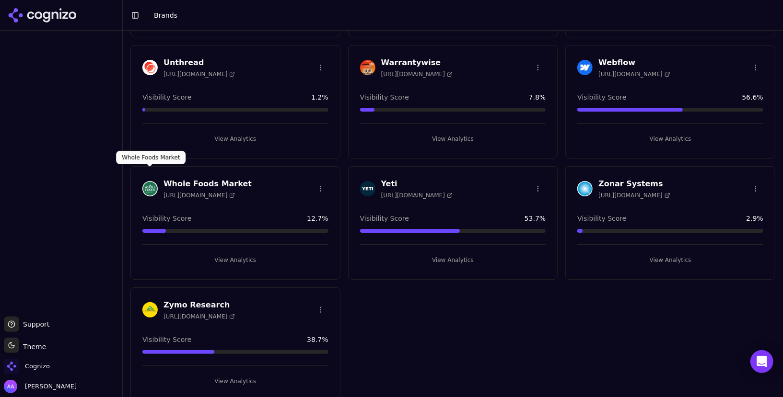
click at [150, 181] on img at bounding box center [149, 188] width 15 height 15
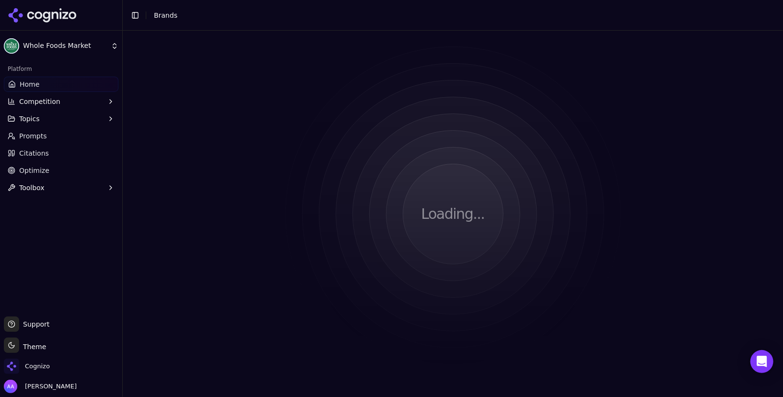
click at [56, 123] on button "Topics" at bounding box center [61, 118] width 115 height 15
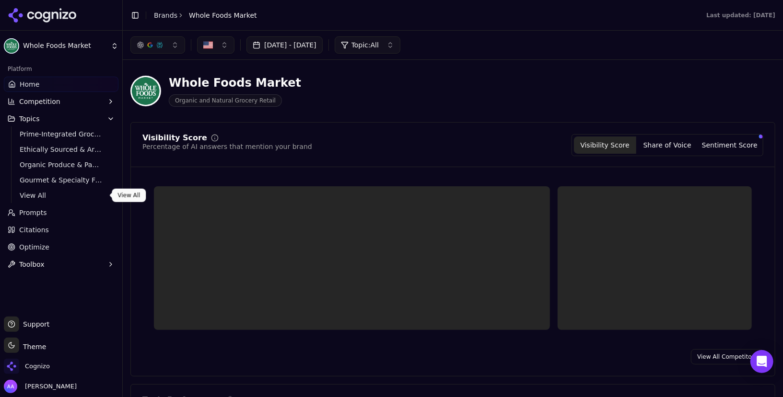
click at [70, 188] on ul "Prime-Integrated Grocery Services Ethically Sourced & Artisanal Products Organi…" at bounding box center [61, 165] width 101 height 77
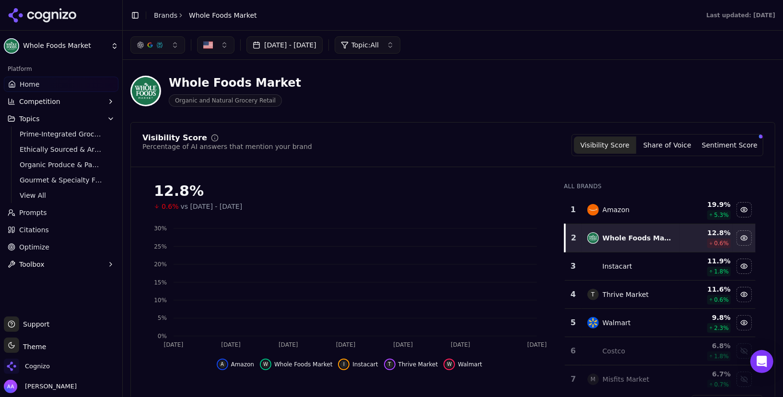
click at [63, 195] on span "View All" at bounding box center [61, 196] width 83 height 10
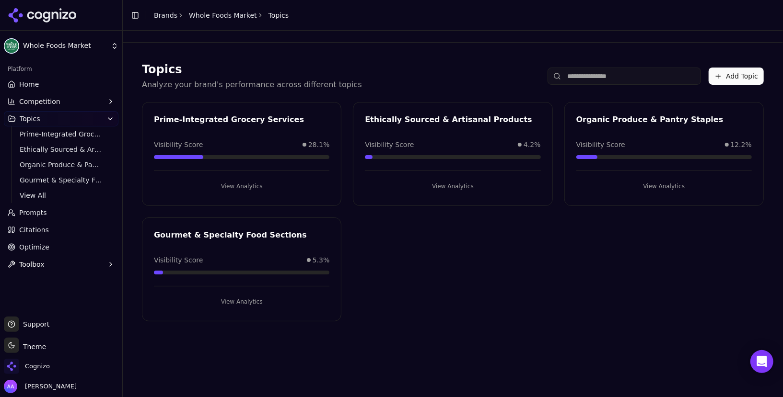
click at [749, 71] on button "Add Topic" at bounding box center [736, 76] width 55 height 17
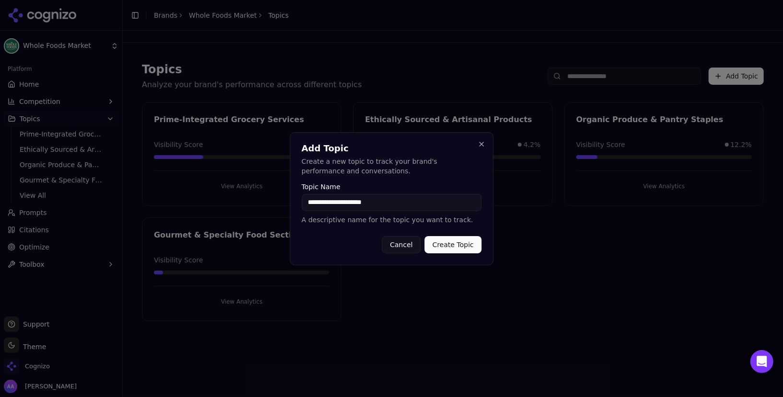
type input "**********"
click at [450, 233] on form "**********" at bounding box center [392, 219] width 180 height 70
click at [451, 240] on button "Create Topic" at bounding box center [453, 244] width 57 height 17
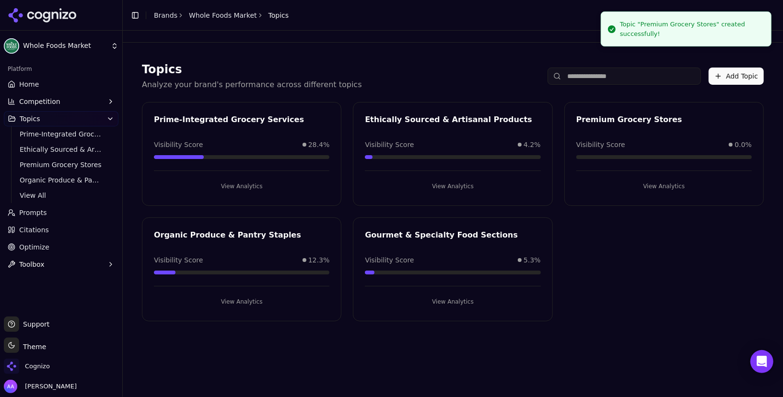
click at [623, 179] on button "View Analytics" at bounding box center [663, 186] width 175 height 15
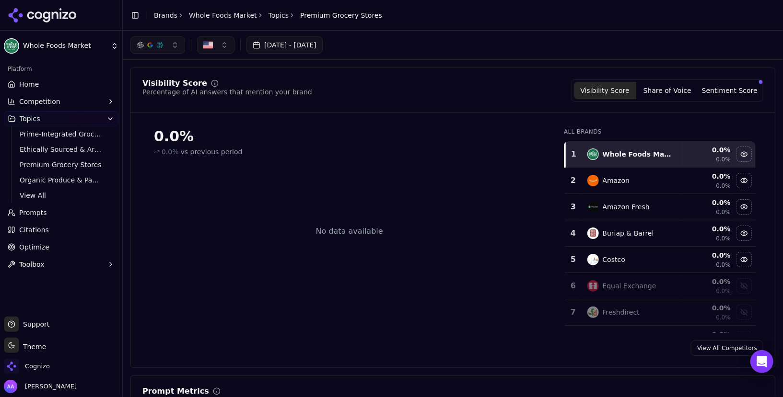
click at [40, 212] on span "Prompts" at bounding box center [33, 213] width 28 height 10
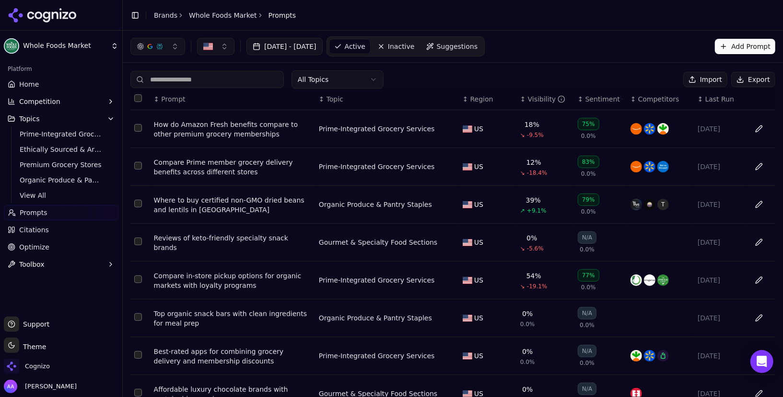
click at [328, 82] on html "Whole Foods Market Platform Home Competition Topics Prime-Integrated Grocery Se…" at bounding box center [391, 198] width 783 height 397
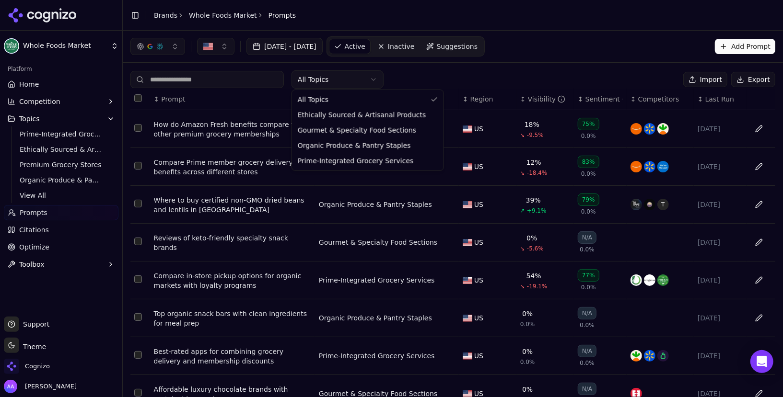
click at [474, 58] on html "Whole Foods Market Platform Home Competition Topics Prime-Integrated Grocery Se…" at bounding box center [391, 198] width 783 height 397
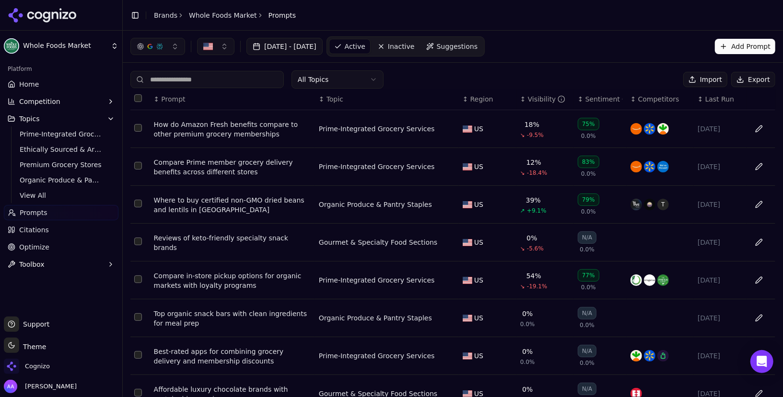
click at [477, 48] on span "Suggestions" at bounding box center [457, 47] width 41 height 10
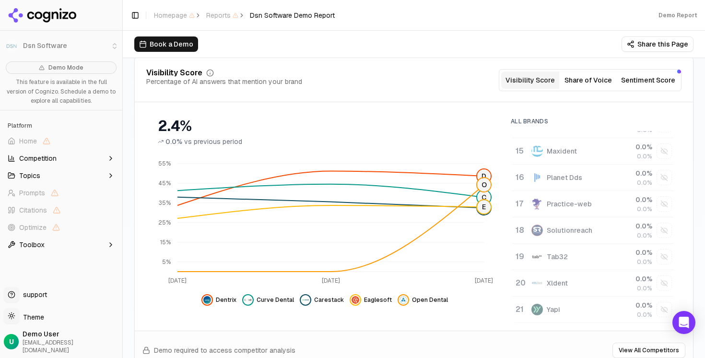
scroll to position [128, 0]
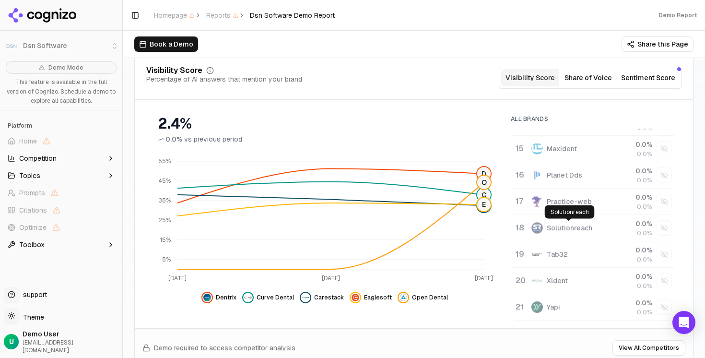
click at [564, 223] on div "Solutionreach" at bounding box center [570, 228] width 46 height 10
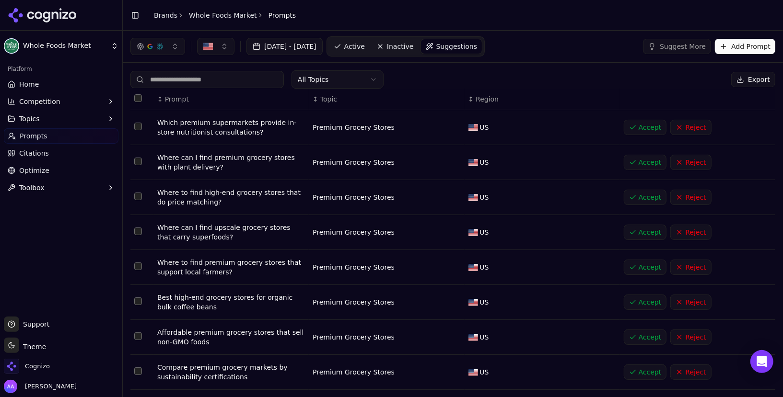
click at [372, 76] on html "Whole Foods Market Platform Home Competition Topics Prompts Citations Optimize …" at bounding box center [391, 198] width 783 height 397
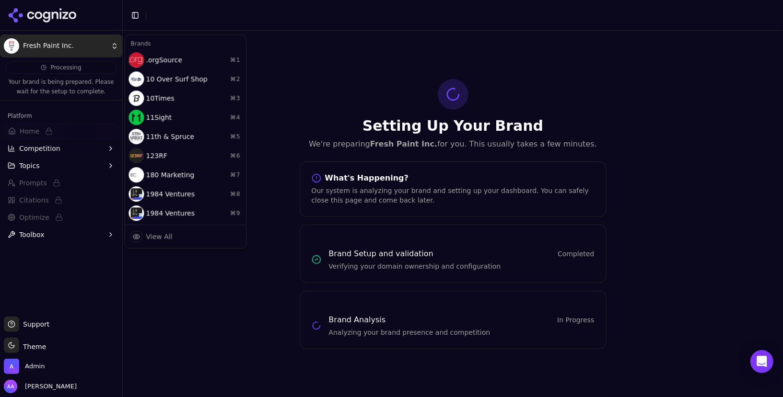
click at [54, 52] on html "Fresh Paint Inc. Processing Your brand is being prepared. Please wait for the s…" at bounding box center [391, 198] width 783 height 397
click at [69, 19] on html "Fresh Paint Inc. Processing Your brand is being prepared. Please wait for the s…" at bounding box center [391, 198] width 783 height 397
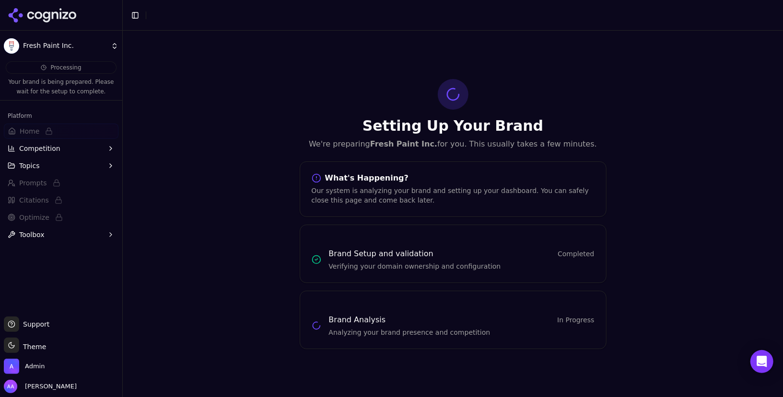
click at [58, 11] on icon at bounding box center [43, 15] width 70 height 14
click at [57, 17] on html "Fresh Paint Inc. Processing Your brand is being prepared. Please wait for the s…" at bounding box center [391, 198] width 783 height 397
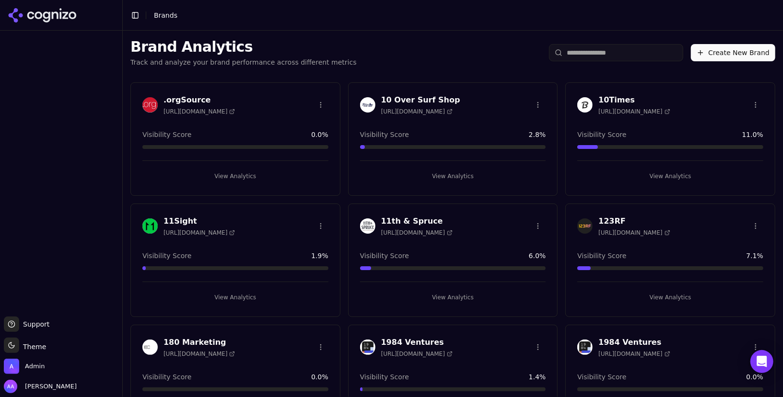
click at [592, 56] on input "search" at bounding box center [616, 52] width 134 height 17
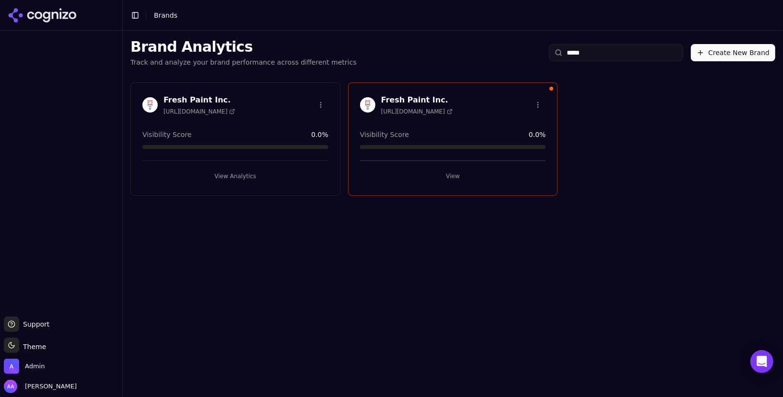
type input "*****"
click at [234, 175] on button "View Analytics" at bounding box center [235, 176] width 186 height 15
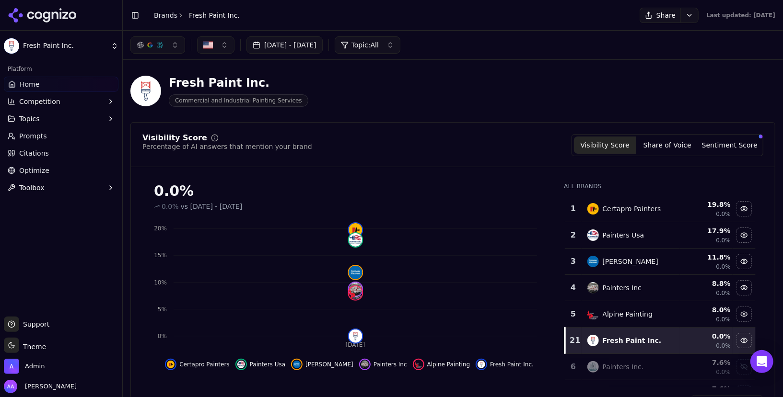
click at [164, 15] on link "Brands" at bounding box center [165, 16] width 23 height 8
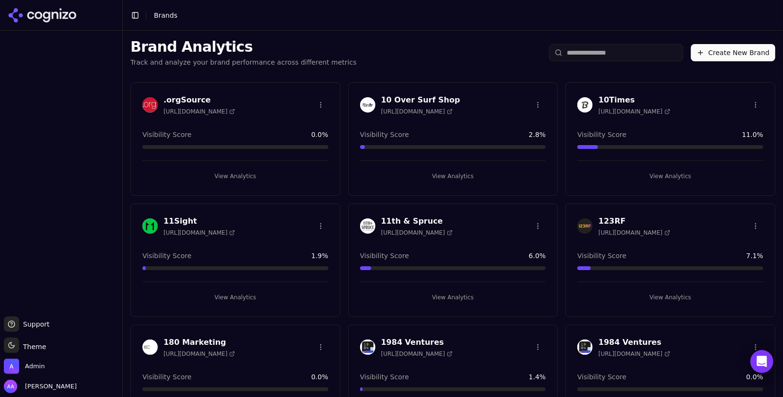
click at [607, 47] on input "search" at bounding box center [616, 52] width 134 height 17
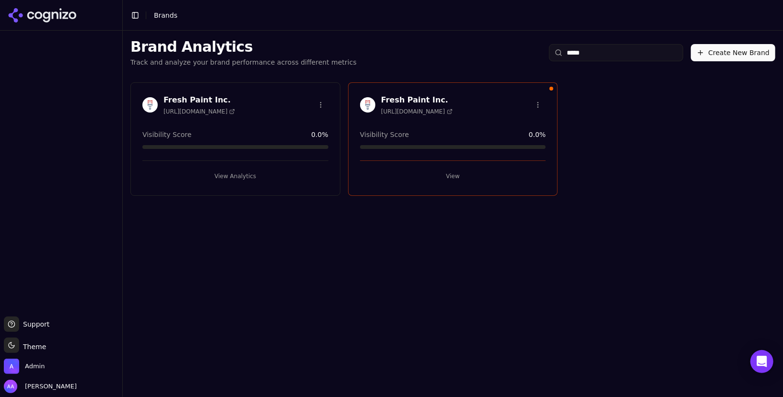
type input "*****"
click at [324, 107] on html "Support Support Toggle theme Theme Admin Alp Aysan Toggle Sidebar Brands Brand …" at bounding box center [391, 198] width 783 height 397
click at [300, 122] on div "Edit Brand" at bounding box center [297, 124] width 57 height 15
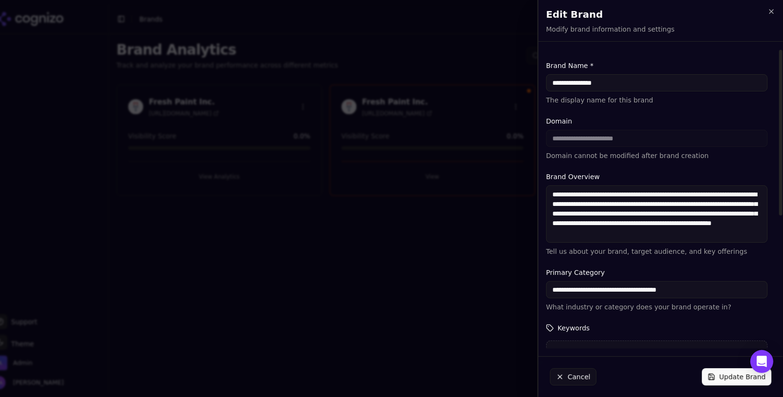
drag, startPoint x: 615, startPoint y: 82, endPoint x: 589, endPoint y: 82, distance: 25.9
click at [589, 82] on input "**********" at bounding box center [657, 82] width 222 height 17
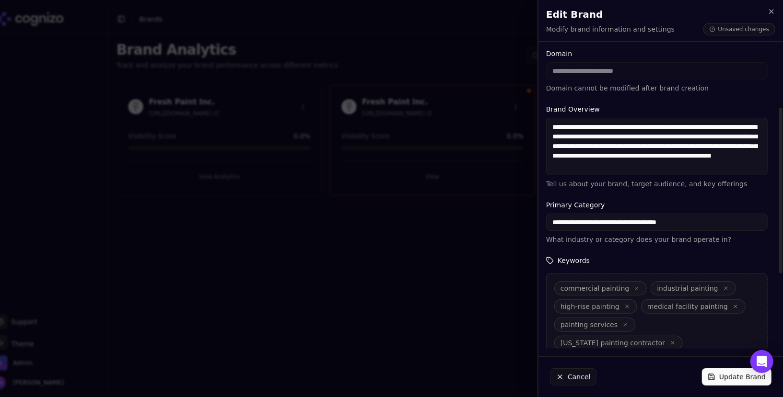
scroll to position [148, 0]
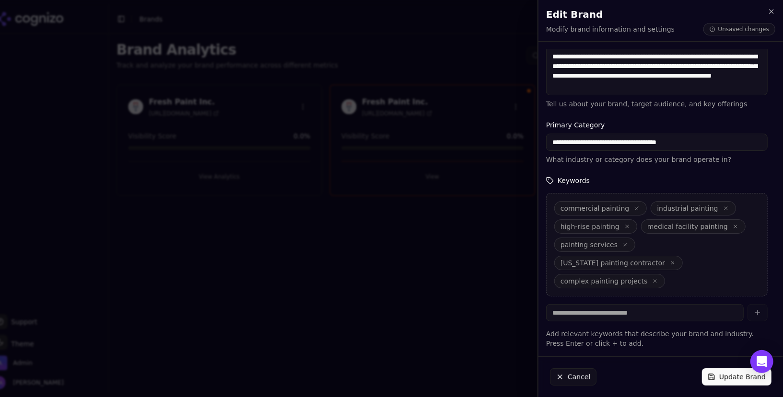
type input "**********"
click at [736, 377] on button "Update Brand" at bounding box center [737, 377] width 70 height 17
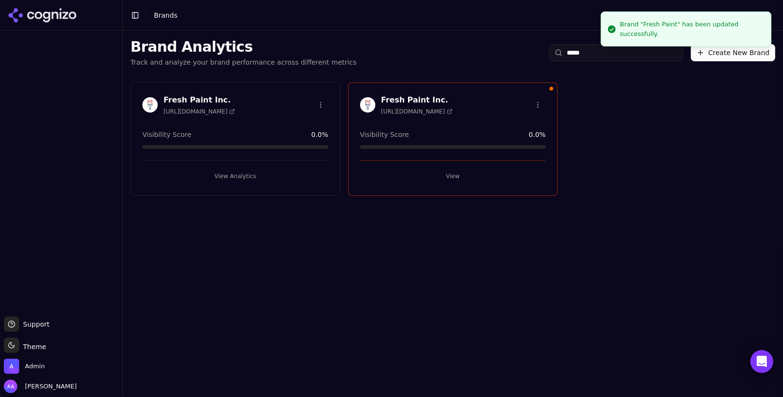
click at [260, 176] on button "View Analytics" at bounding box center [235, 176] width 186 height 15
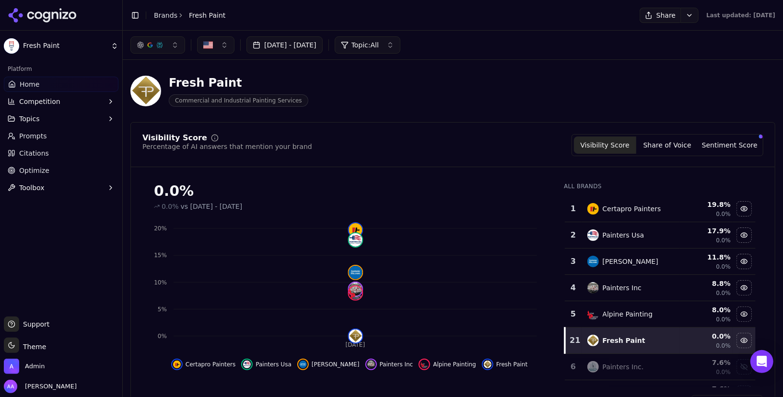
click at [85, 98] on button "Competition" at bounding box center [61, 101] width 115 height 15
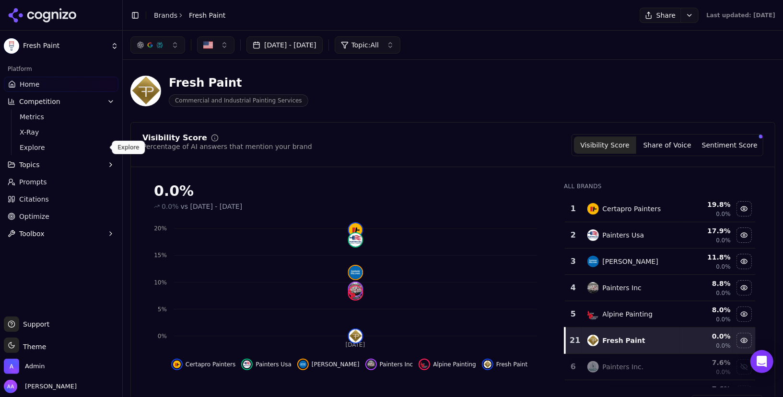
click at [70, 148] on span "Explore" at bounding box center [61, 148] width 83 height 10
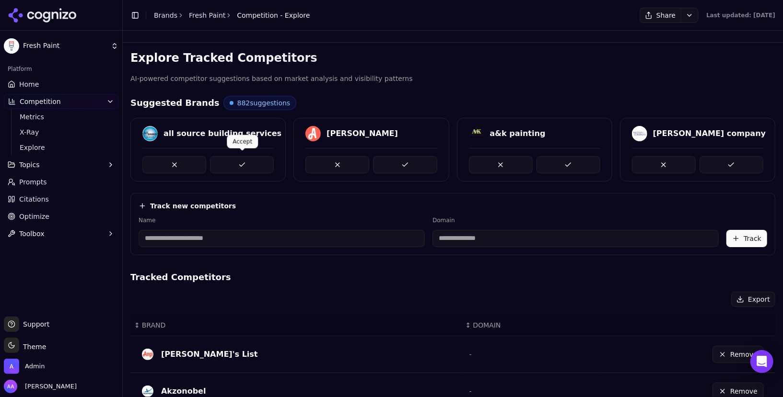
click at [251, 156] on button at bounding box center [242, 164] width 64 height 17
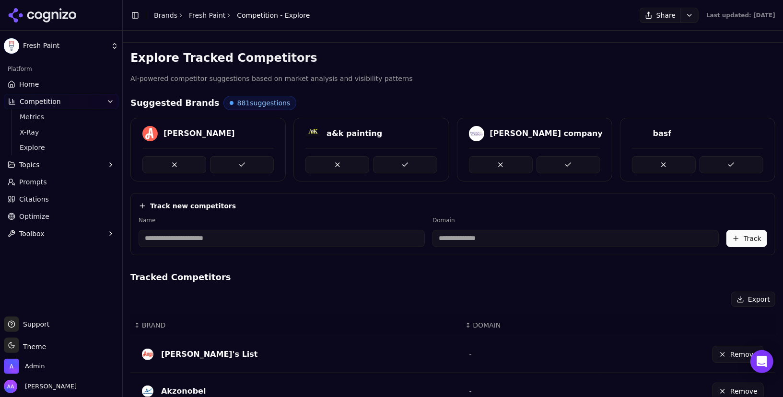
click at [47, 88] on link "Home" at bounding box center [61, 84] width 115 height 15
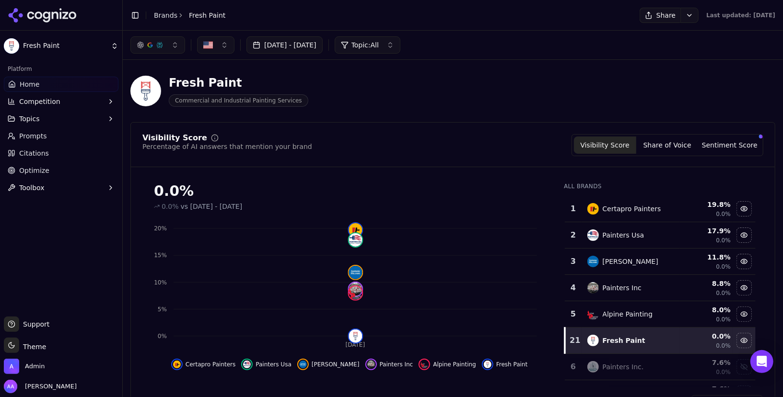
click at [669, 19] on html "Fresh Paint Platform Home Competition Topics Prompts Citations Optimize Toolbox…" at bounding box center [391, 198] width 783 height 397
click at [524, 44] on html "Fresh Paint Platform Home Competition Topics Prompts Citations Optimize Toolbox…" at bounding box center [391, 198] width 783 height 397
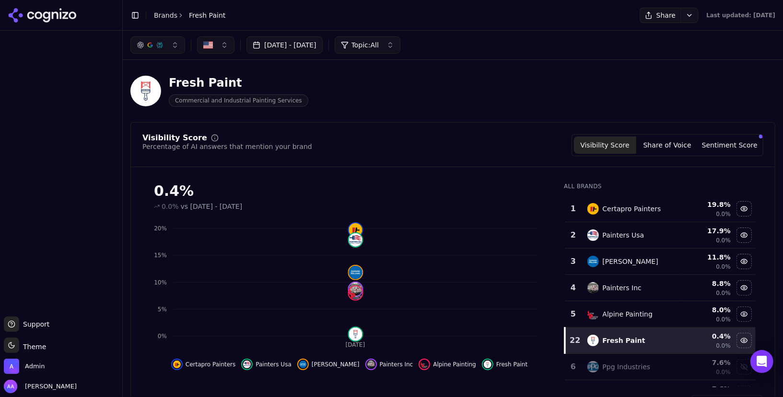
click at [373, 109] on div "Fresh Paint Commercial and Industrial Painting Services" at bounding box center [452, 91] width 645 height 47
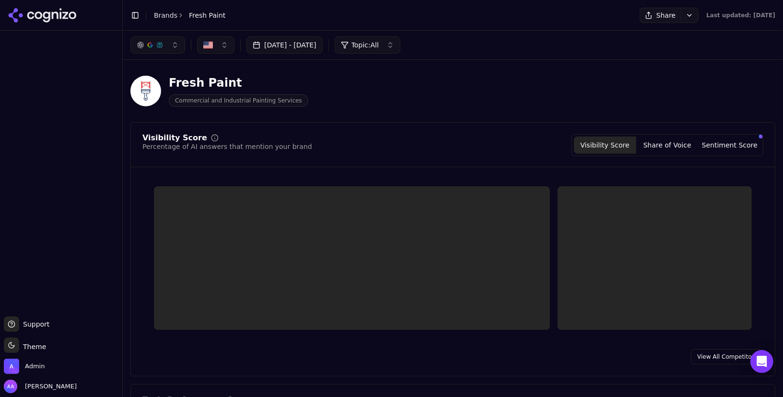
click at [165, 17] on link "Brands" at bounding box center [165, 16] width 23 height 8
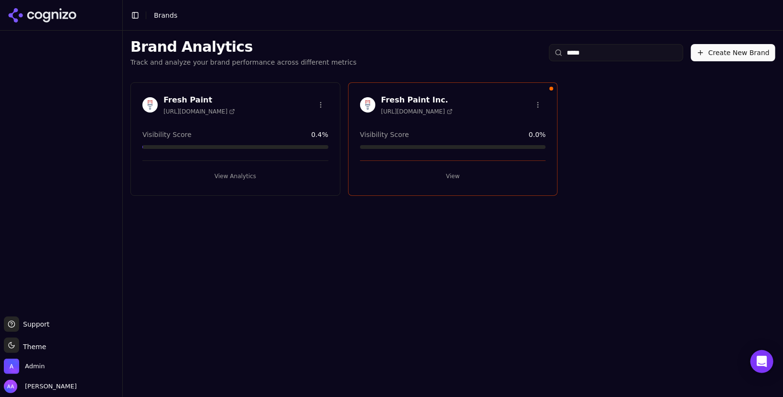
type input "*****"
click at [450, 174] on button "View" at bounding box center [453, 176] width 186 height 15
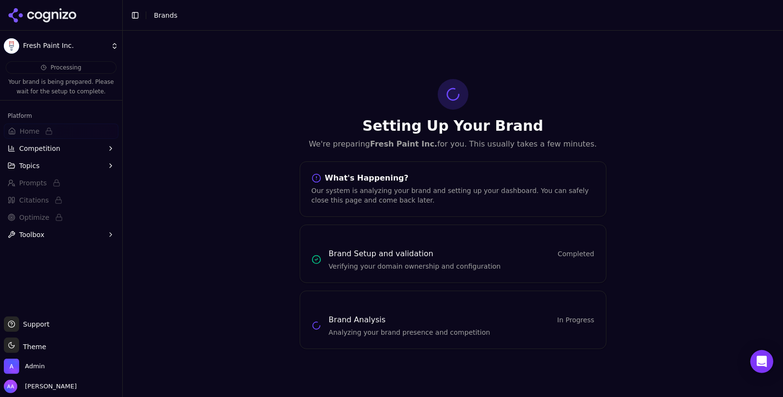
click at [66, 17] on icon at bounding box center [65, 15] width 6 height 7
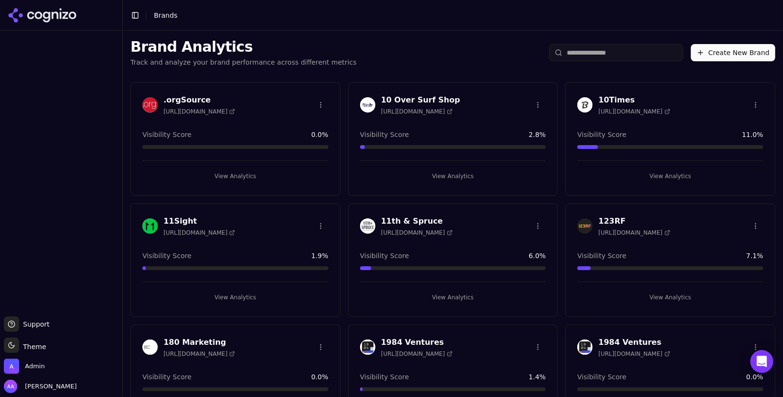
click at [590, 47] on input "search" at bounding box center [616, 52] width 134 height 17
click at [590, 55] on input "search" at bounding box center [616, 52] width 134 height 17
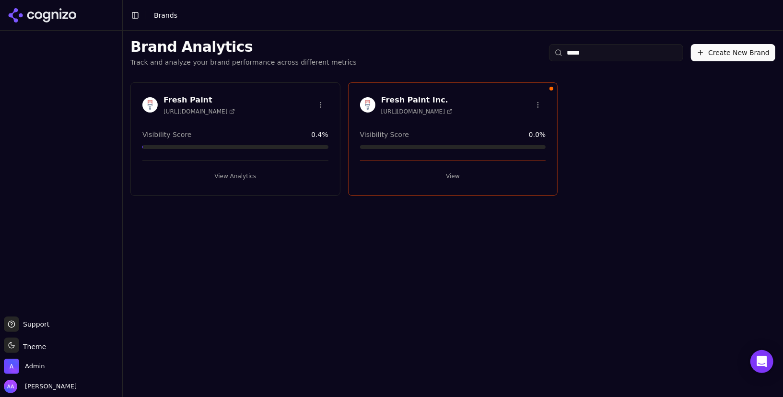
type input "*****"
click at [538, 106] on html "Support Support Toggle theme Theme Admin Alp Aysan Toggle Sidebar Brands Brand …" at bounding box center [391, 198] width 783 height 397
click at [526, 120] on div "Edit Brand" at bounding box center [515, 124] width 57 height 15
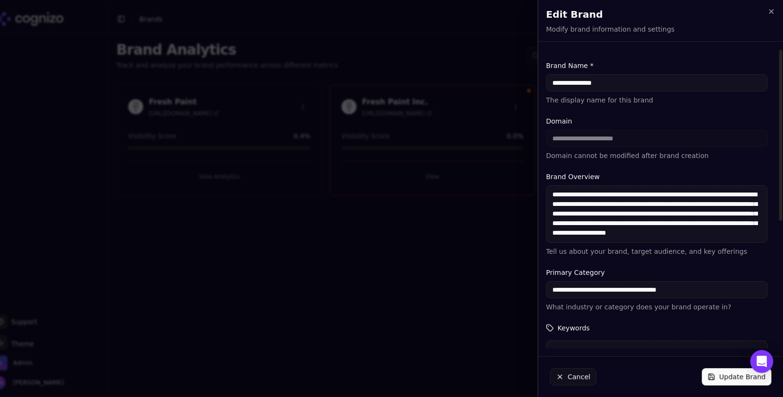
drag, startPoint x: 586, startPoint y: 82, endPoint x: 630, endPoint y: 88, distance: 44.5
click at [630, 88] on input "**********" at bounding box center [657, 82] width 222 height 17
type input "**********"
click at [722, 377] on button "Update Brand" at bounding box center [737, 377] width 70 height 17
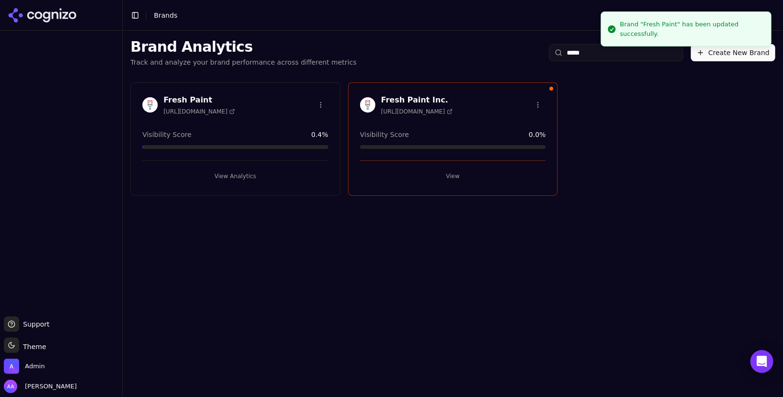
click at [489, 252] on div "Brand Analytics Track and analyze your brand performance across different metri…" at bounding box center [453, 214] width 660 height 367
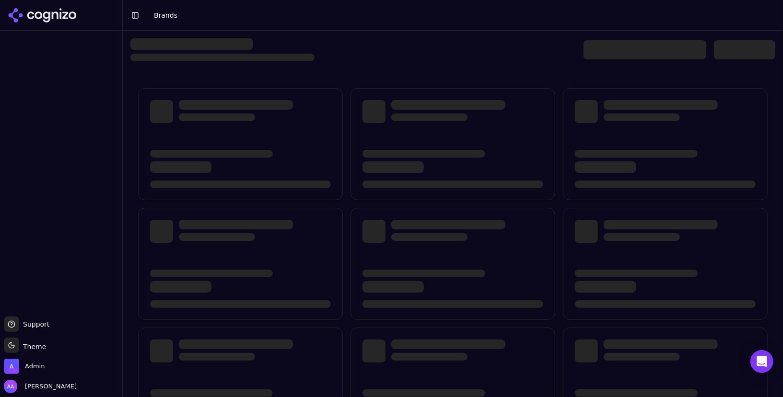
click at [634, 60] on div at bounding box center [452, 49] width 645 height 23
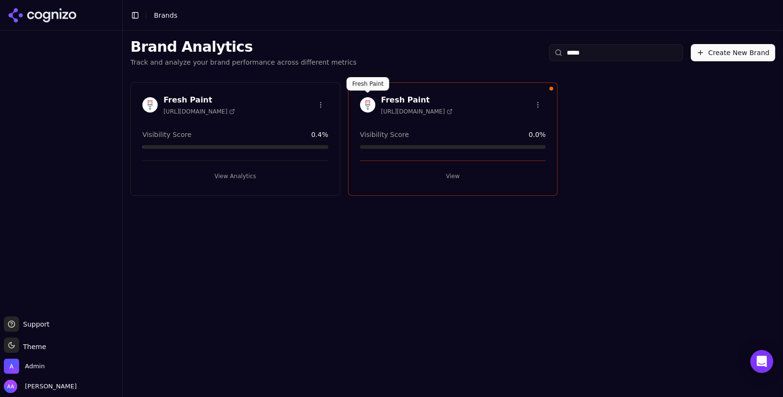
type input "*****"
click at [365, 108] on img at bounding box center [367, 104] width 15 height 15
